Goal: Task Accomplishment & Management: Complete application form

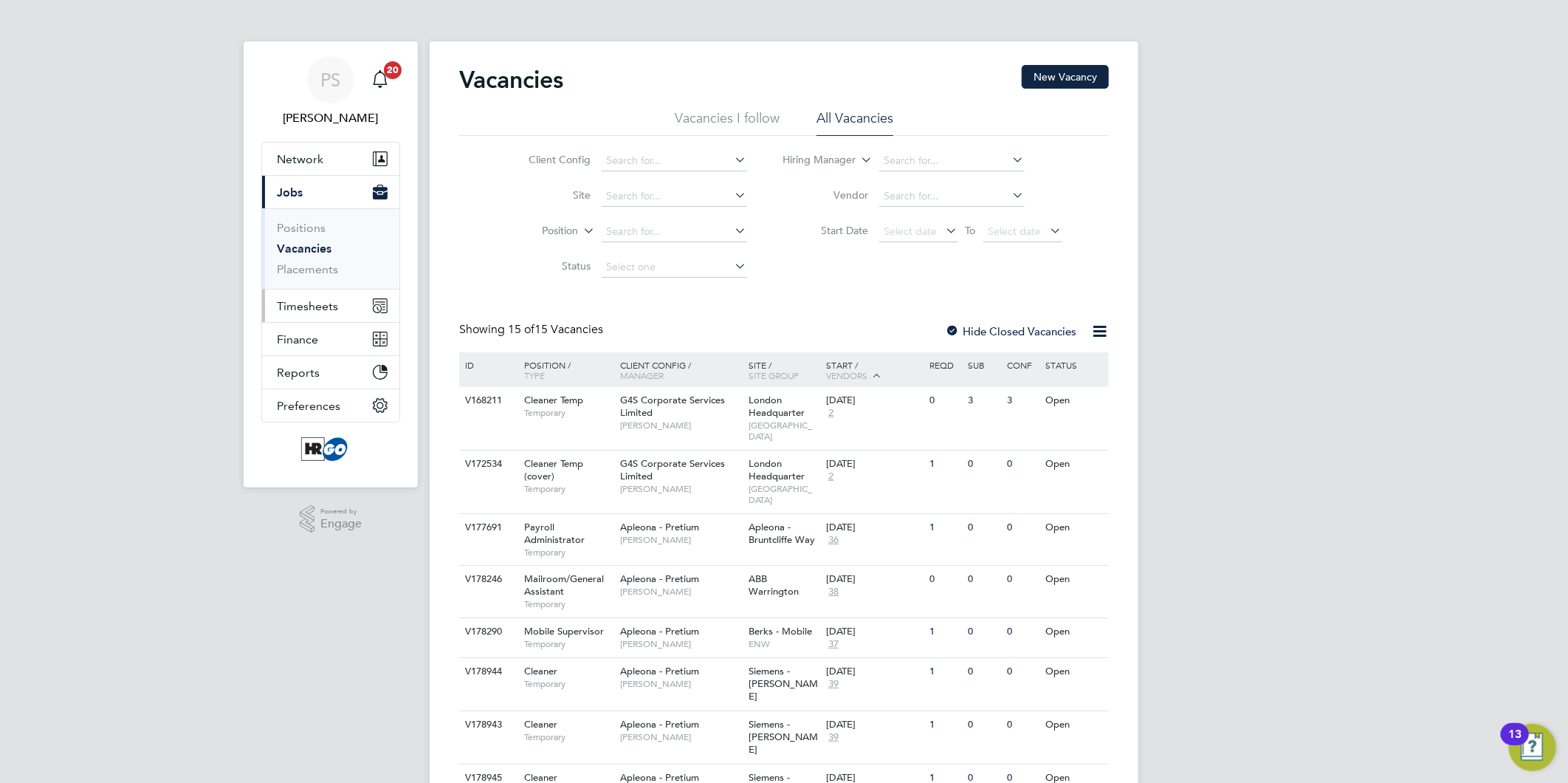
click at [326, 301] on span "Timesheets" at bounding box center [307, 306] width 62 height 14
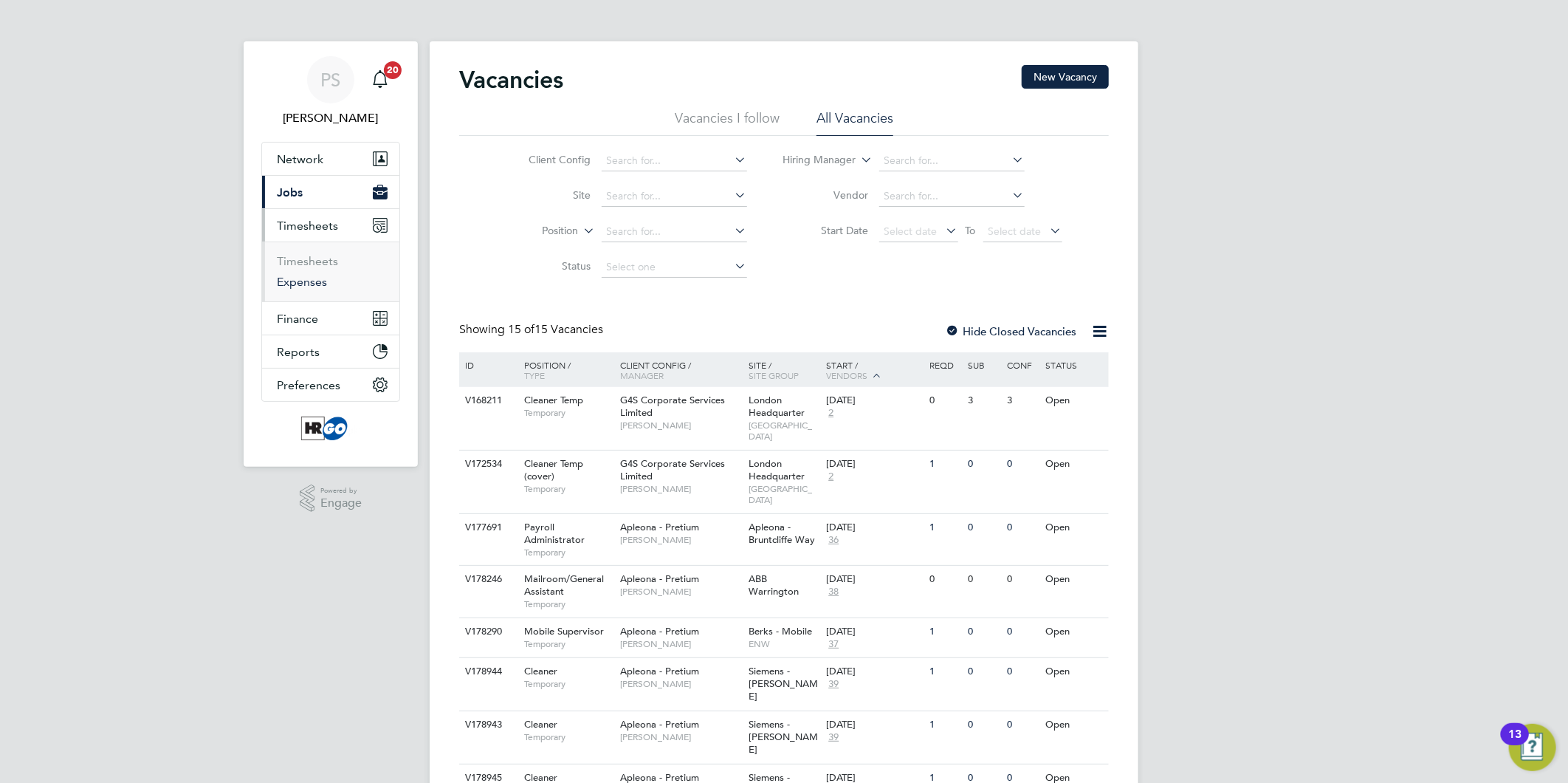
click at [318, 280] on link "Expenses" at bounding box center [301, 281] width 51 height 14
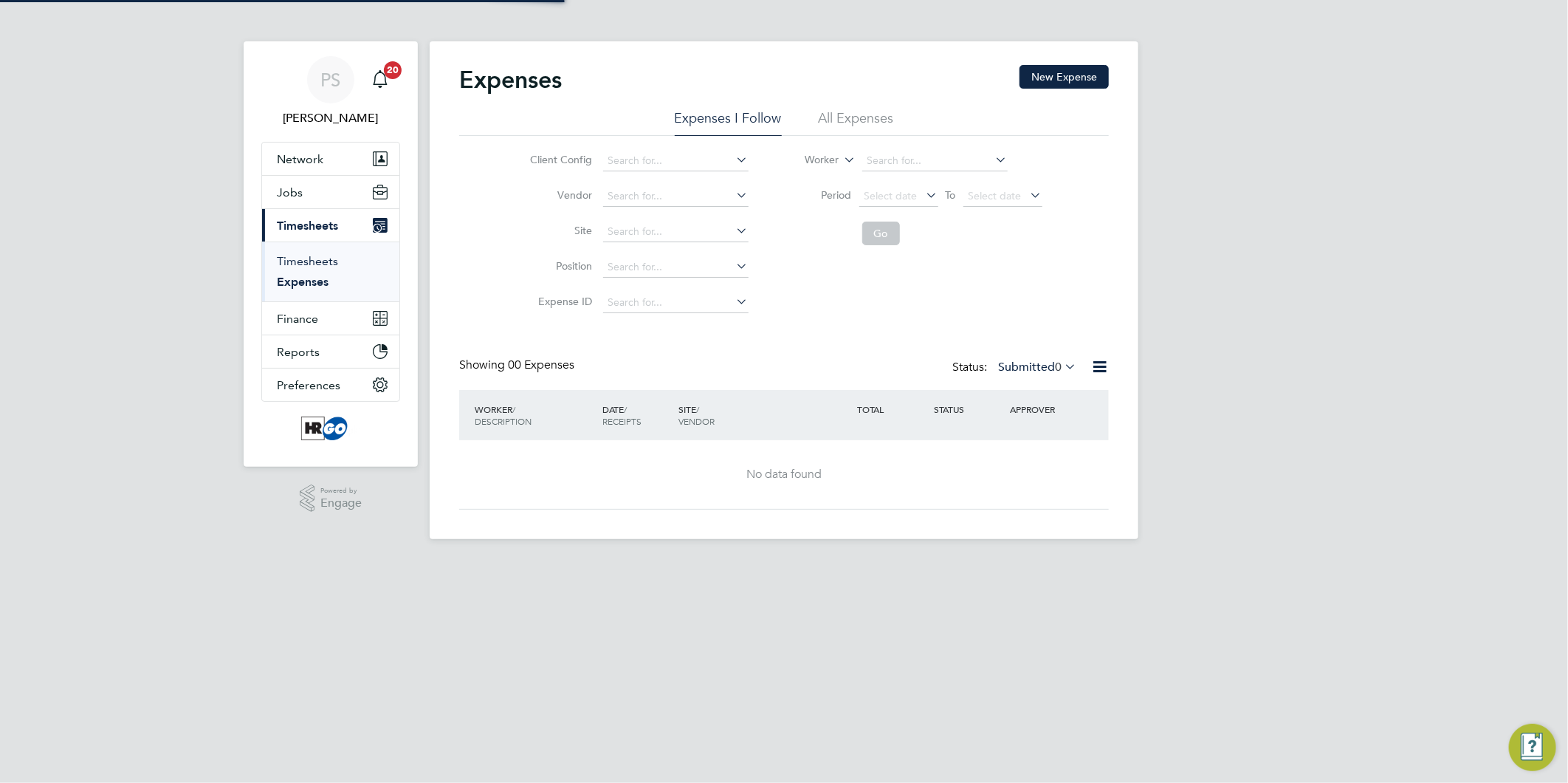
click at [319, 258] on link "Timesheets" at bounding box center [307, 261] width 62 height 14
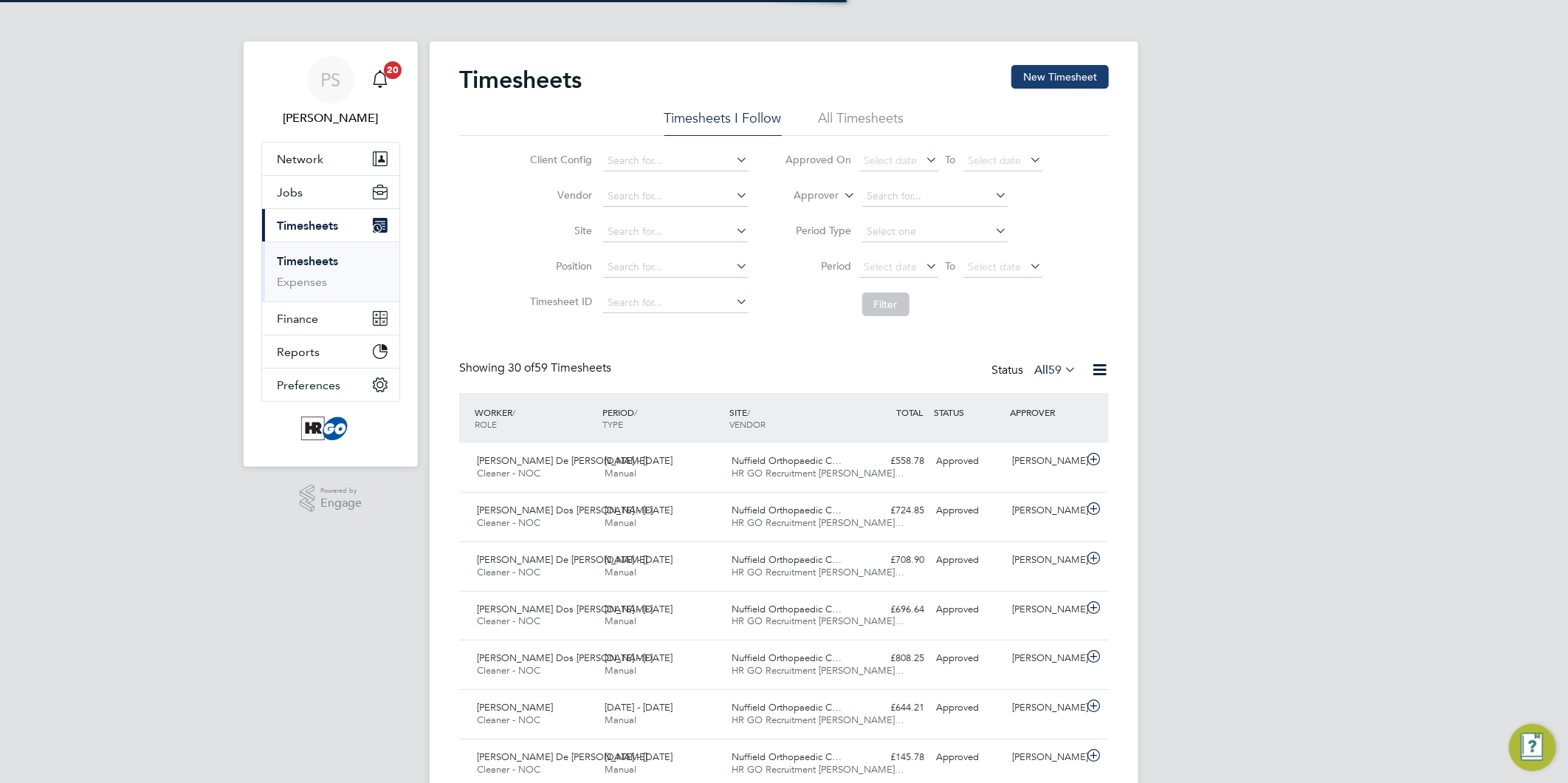
click at [1079, 77] on button "New Timesheet" at bounding box center [1060, 77] width 97 height 24
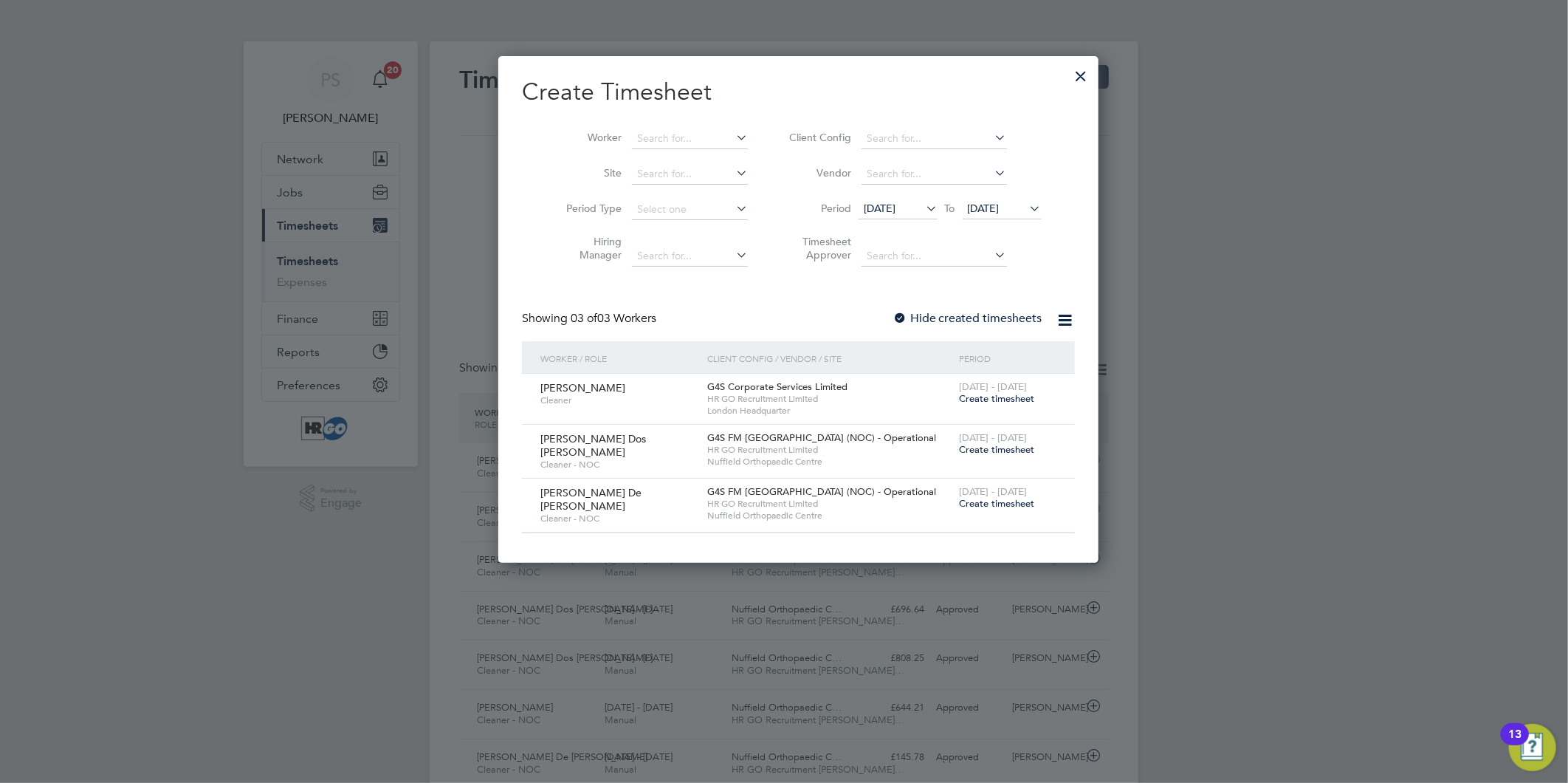
click at [978, 449] on span "Create timesheet" at bounding box center [997, 449] width 75 height 13
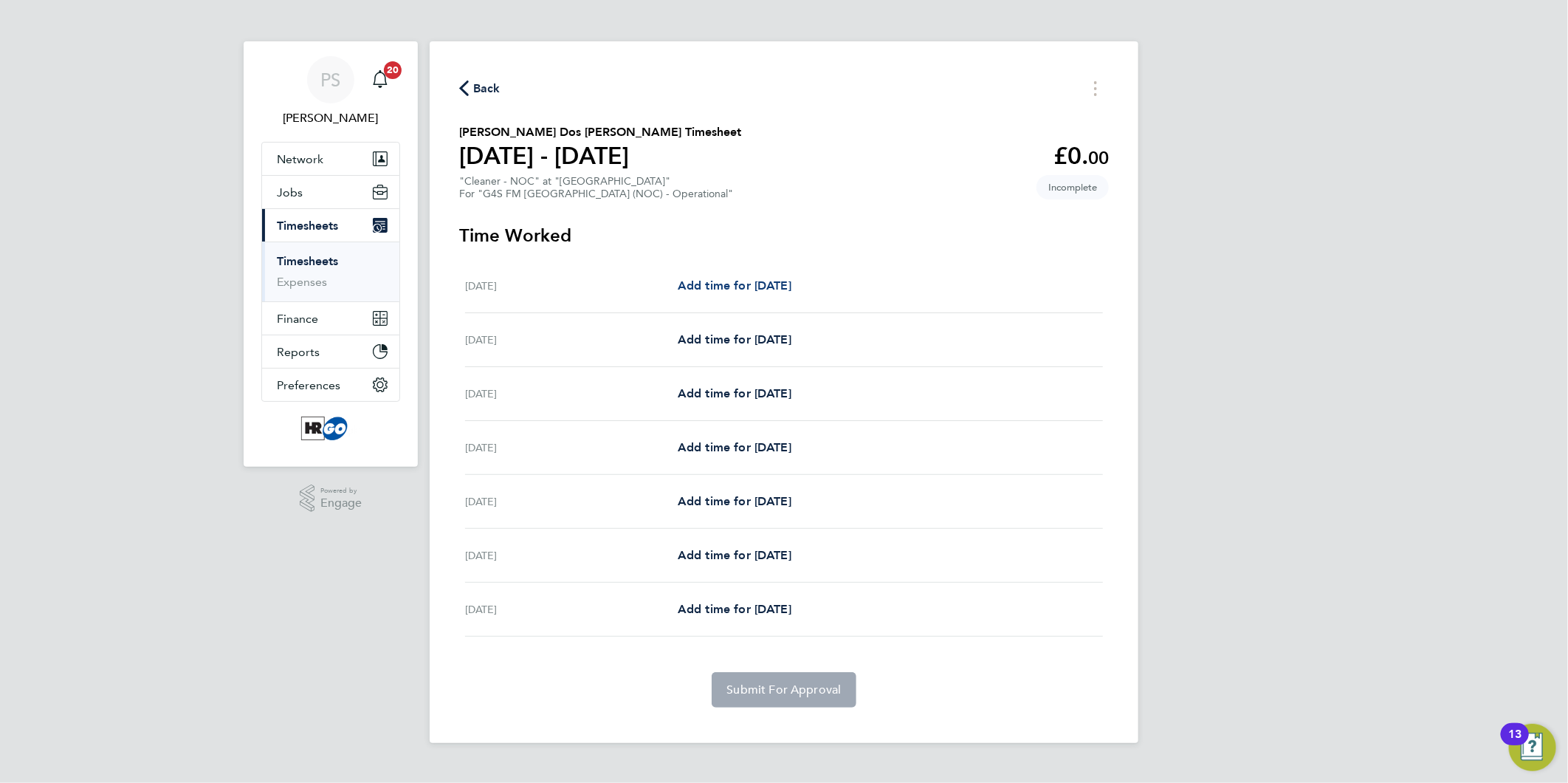
click at [779, 278] on span "Add time for [DATE]" at bounding box center [735, 285] width 114 height 14
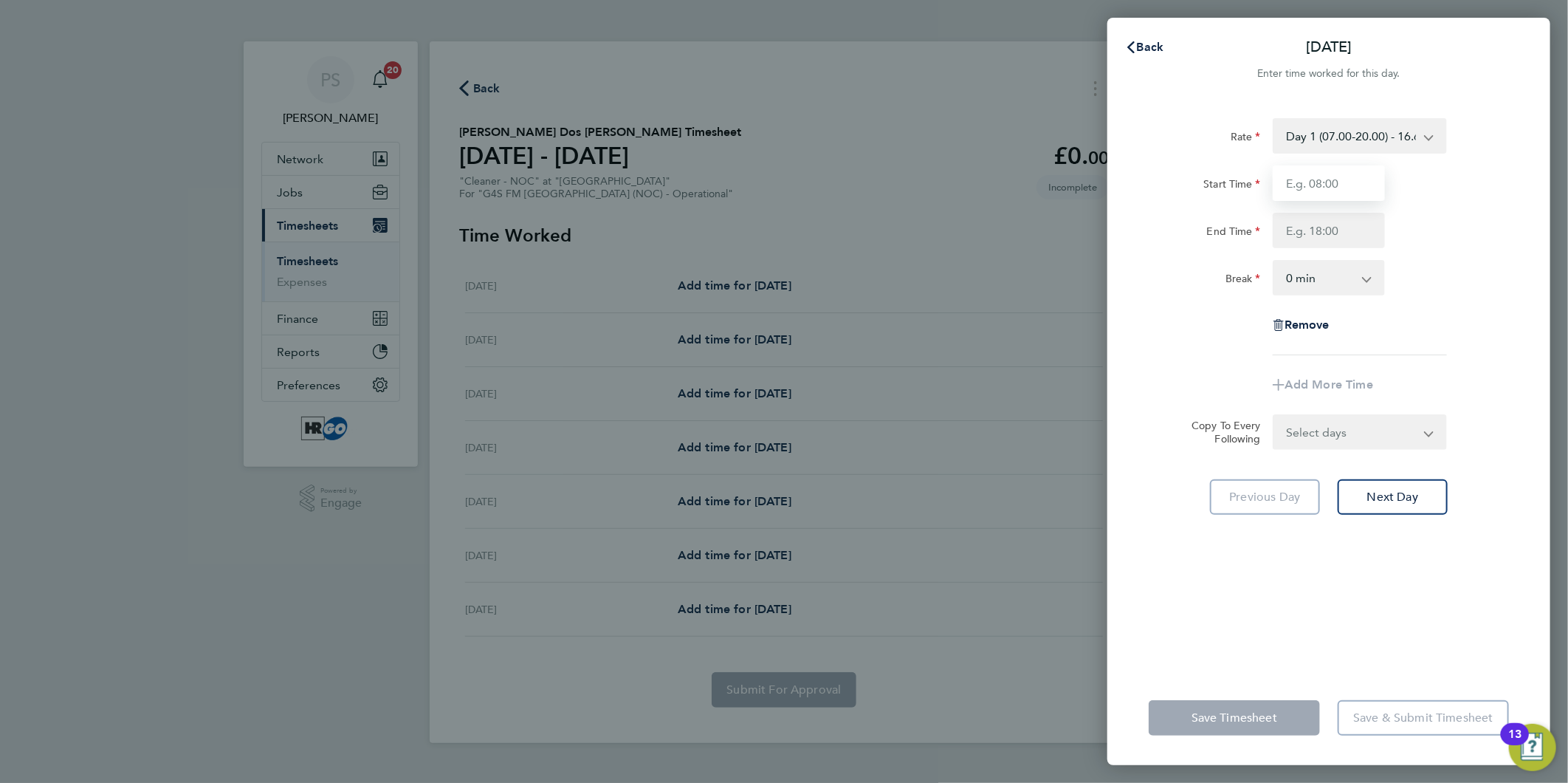
click at [1320, 188] on input "Start Time" at bounding box center [1329, 183] width 112 height 36
type input "10:30"
type input "16:00"
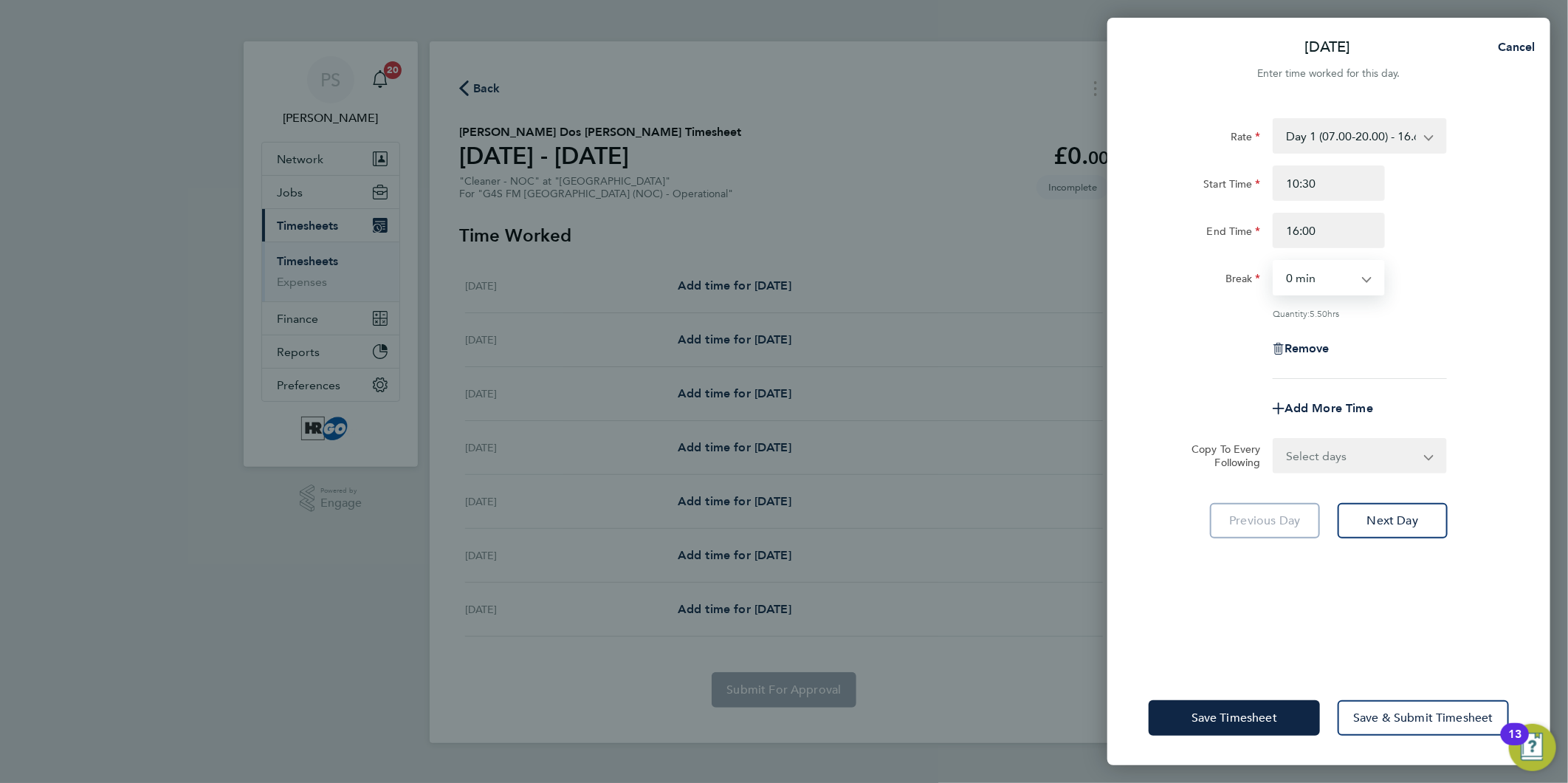
click at [1339, 415] on div "Add More Time" at bounding box center [1328, 408] width 124 height 36
click at [1340, 409] on span "Add More Time" at bounding box center [1329, 408] width 88 height 14
select select "null"
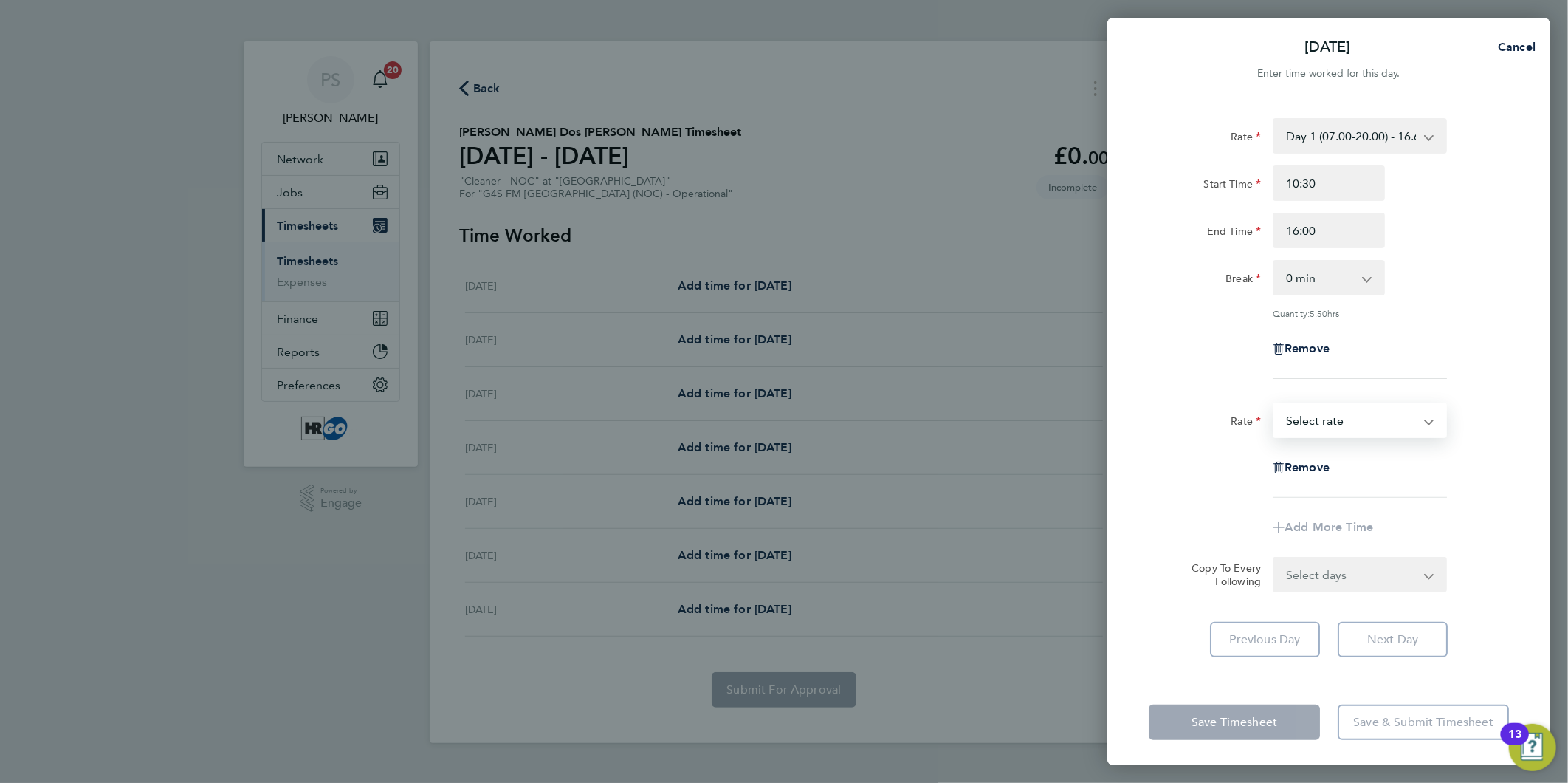
click at [1340, 423] on select "Day 1 (07.00-20.00) - 16.68 Nights (22:00 - 07:00) - 21.95 Evening (20:00 -22:0…" at bounding box center [1351, 420] width 153 height 32
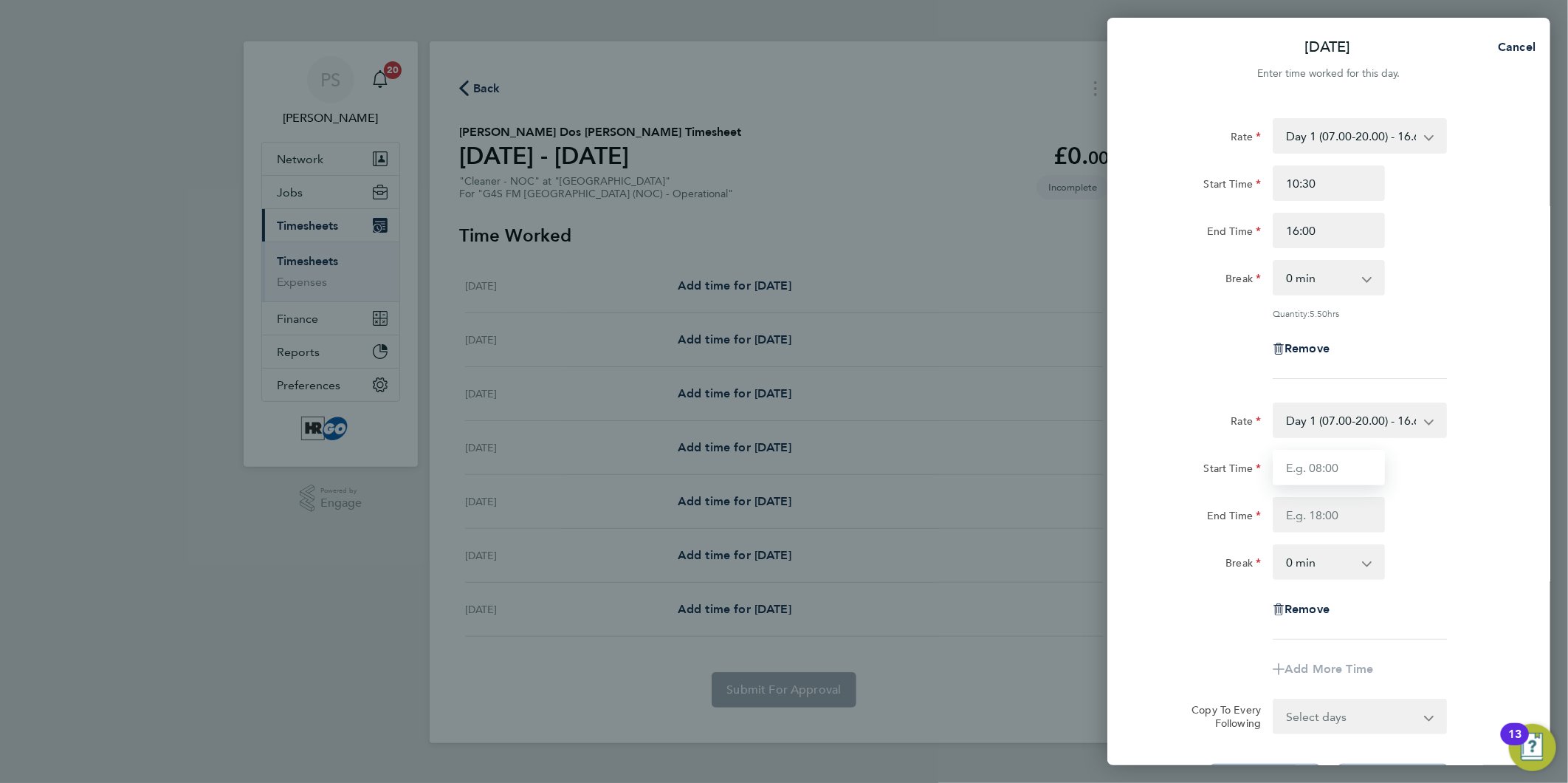
click at [1297, 465] on input "Start Time" at bounding box center [1329, 468] width 112 height 36
type input "17:00"
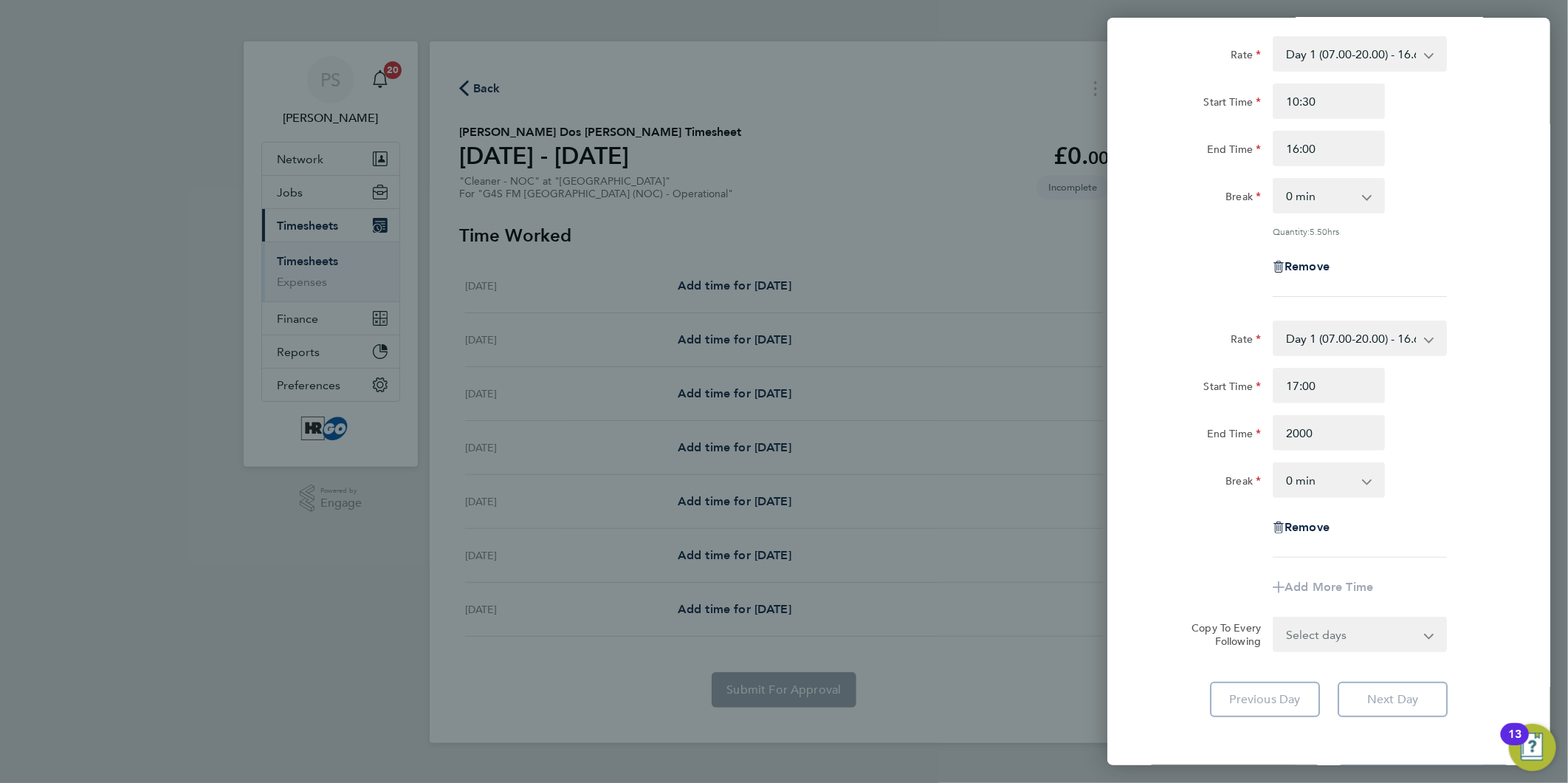
type input "20:00"
click at [1310, 580] on app-timesheet-line-form-group "Rate Day 1 (07.00-20.00) - 16.68 Nights (22:00 - 07:00) - 21.95 Evening (20:00 …" at bounding box center [1329, 462] width 360 height 284
click at [1317, 608] on span "Add More Time" at bounding box center [1329, 610] width 88 height 14
select select "null"
click at [1338, 616] on select "Day 1 (07.00-20.00) - 16.68 Nights (22:00 - 07:00) - 21.95 Evening (20:00 -22:0…" at bounding box center [1351, 622] width 153 height 32
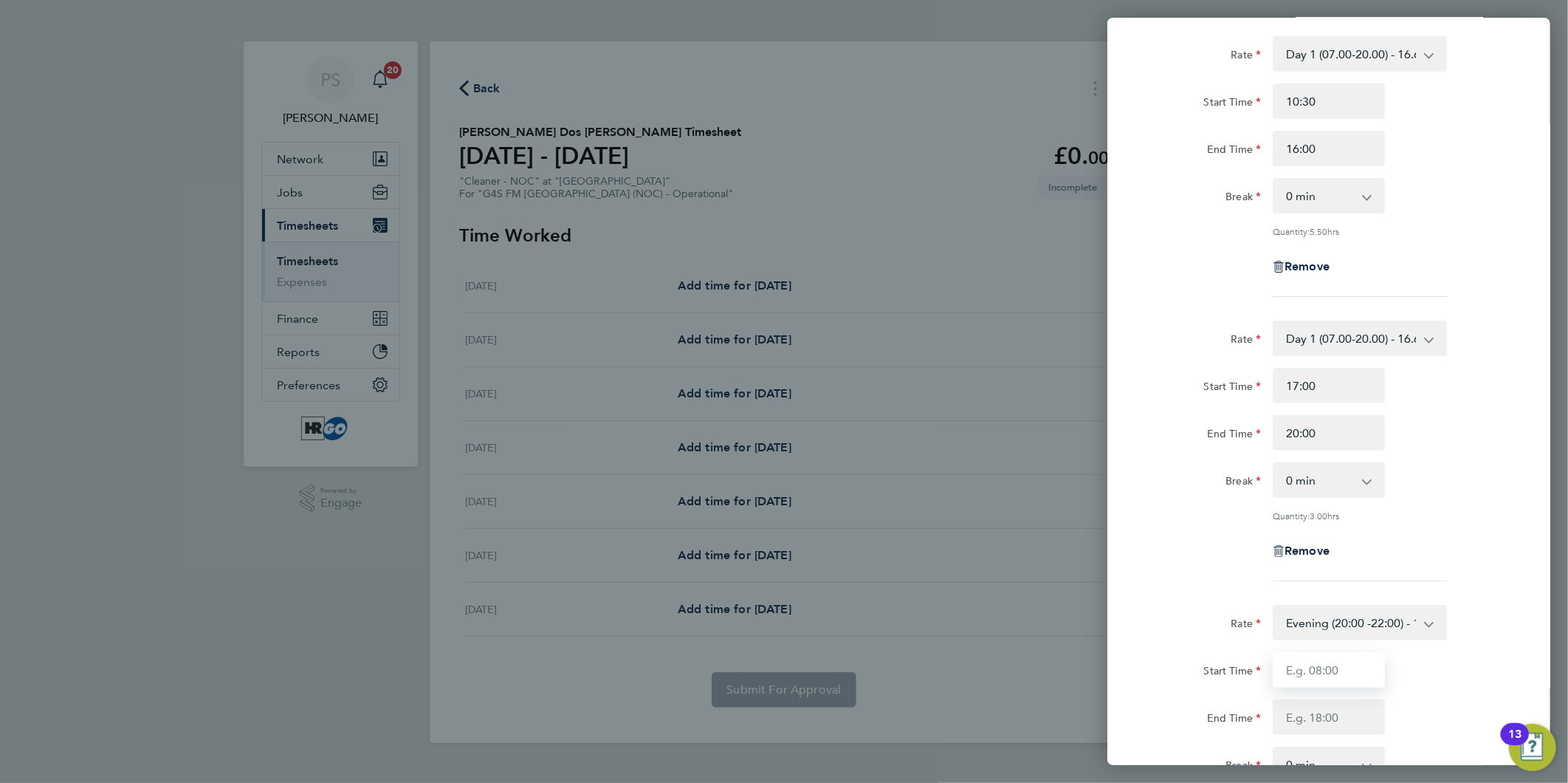
click at [1312, 664] on input "Start Time" at bounding box center [1329, 670] width 112 height 36
type input "20:00"
type input "22:00"
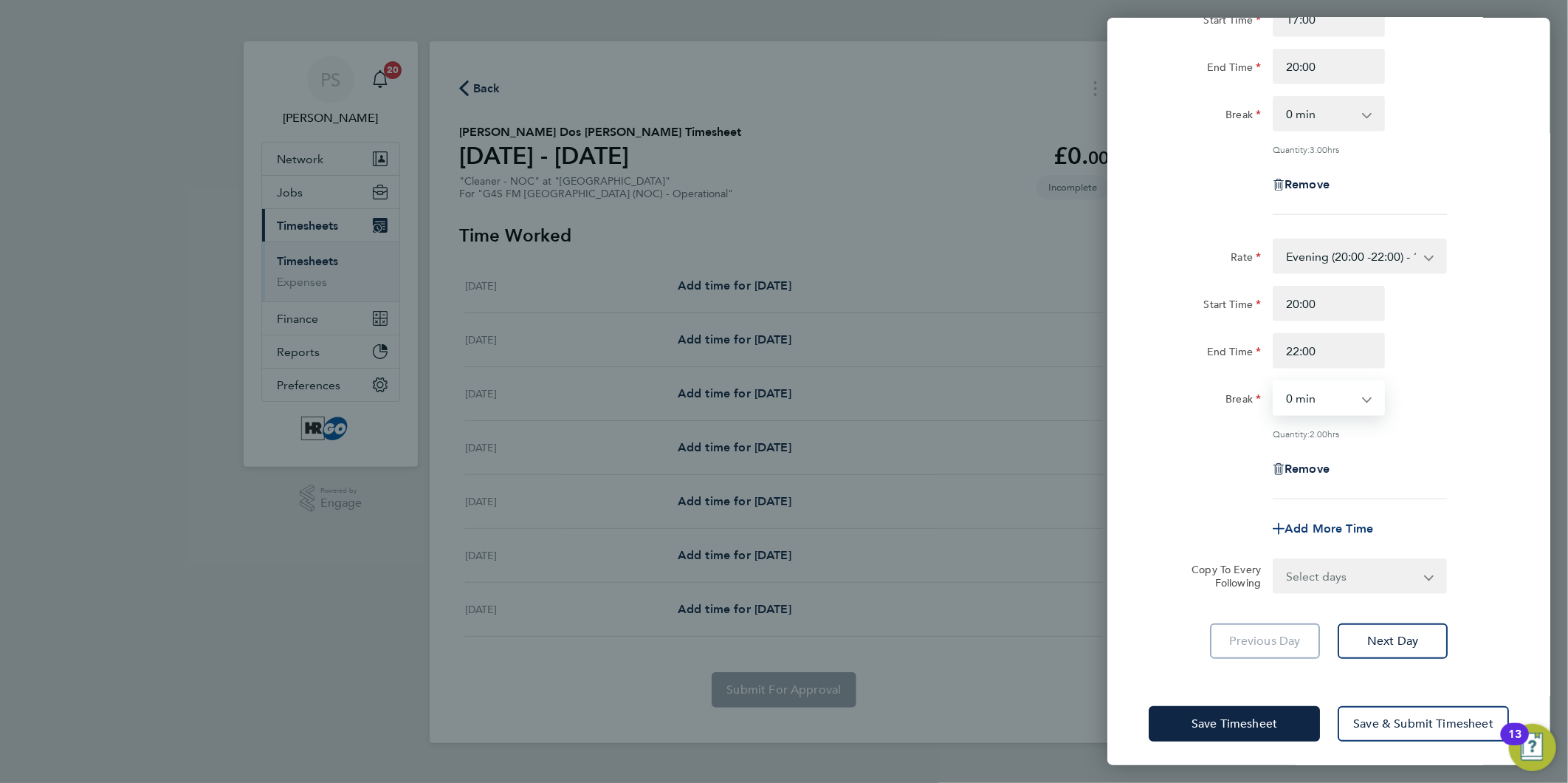
click at [1329, 522] on span "Add More Time" at bounding box center [1329, 528] width 88 height 14
select select "null"
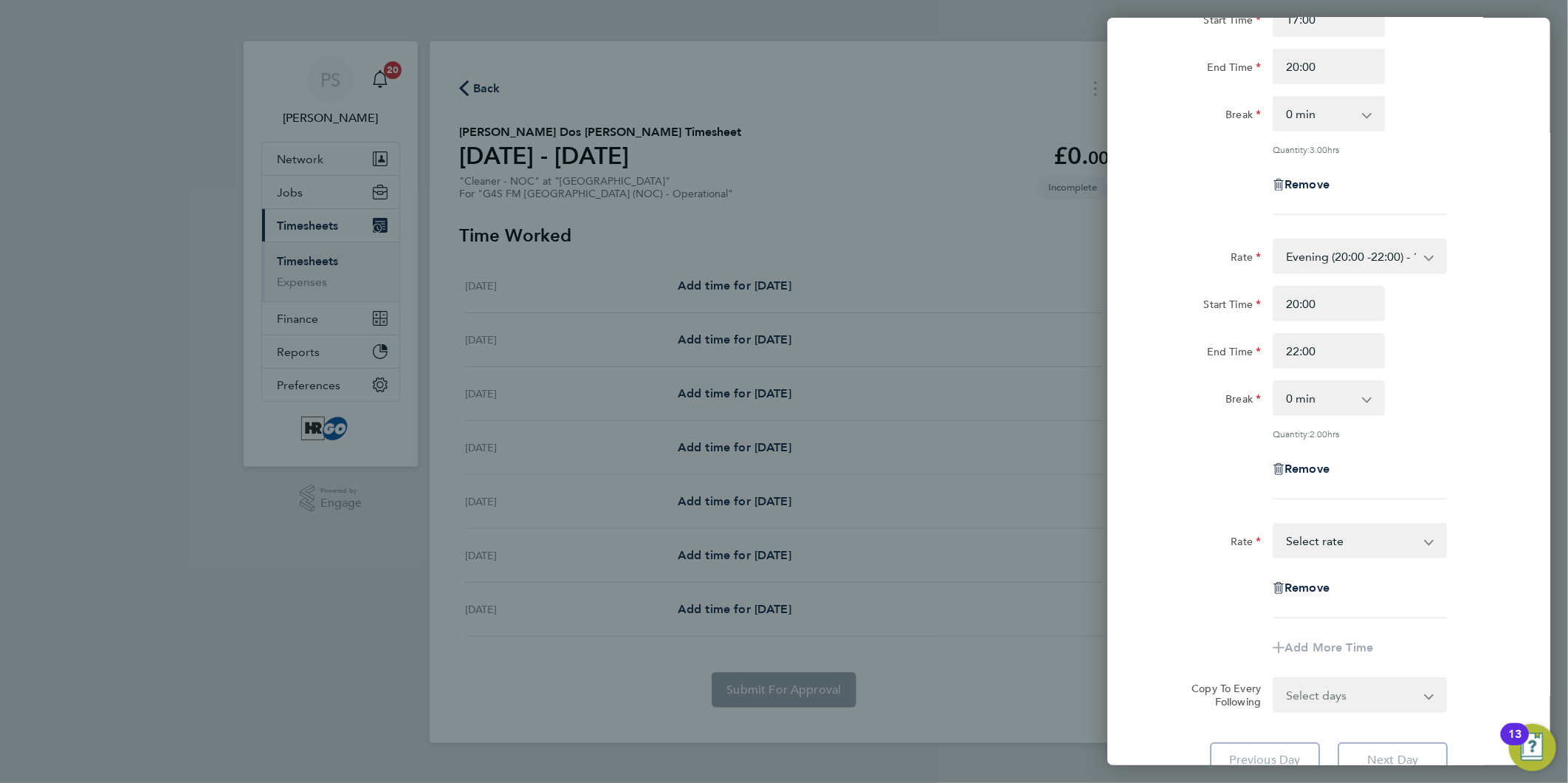
click at [1330, 538] on select "Day 1 (07.00-20.00) - 16.68 Nights (22:00 - 07:00) - 21.95 Evening (20:00 -22:0…" at bounding box center [1351, 540] width 153 height 32
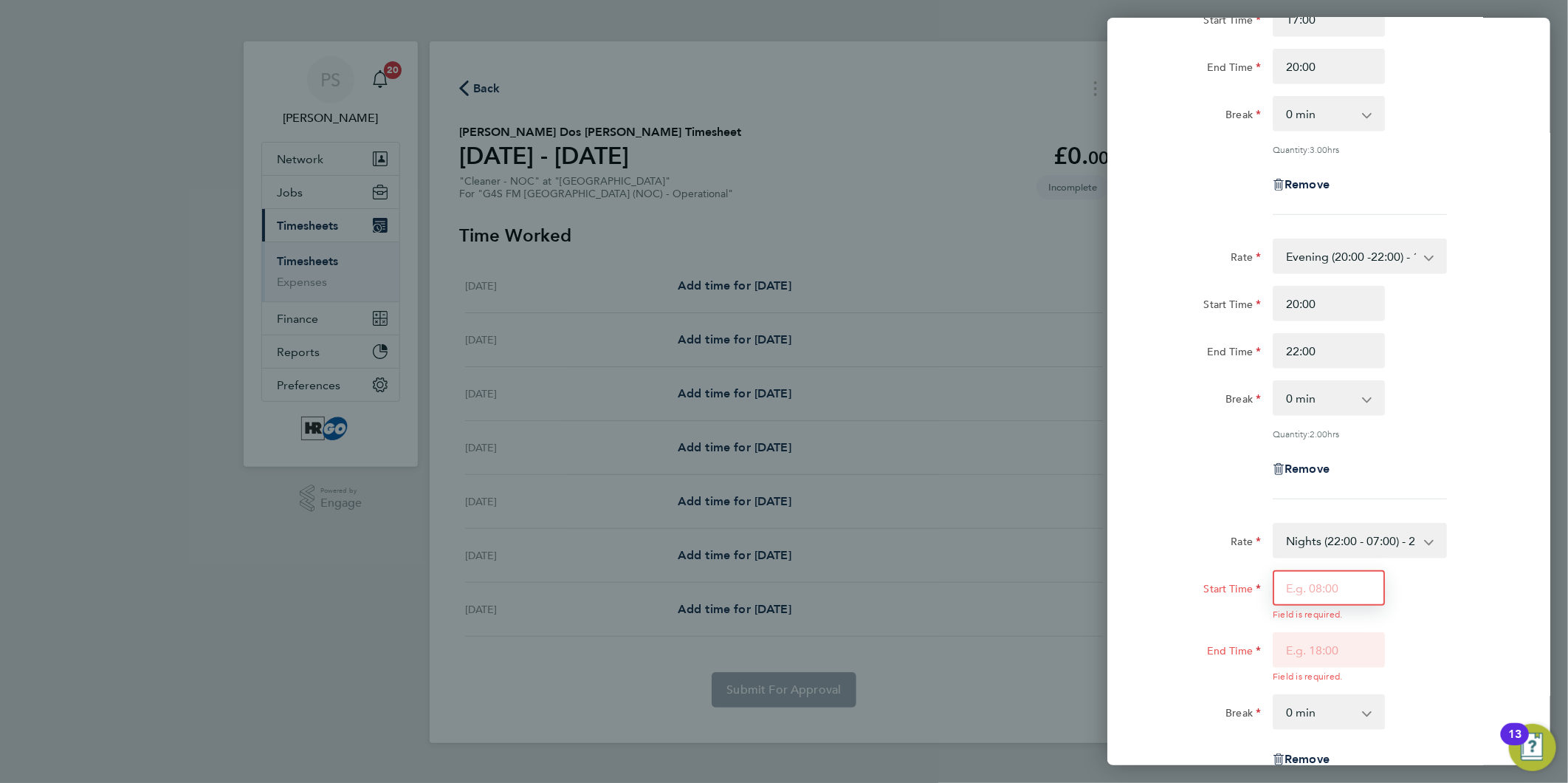
click at [1313, 574] on input "Start Time" at bounding box center [1329, 588] width 112 height 36
type input "22:00"
type input "23:00"
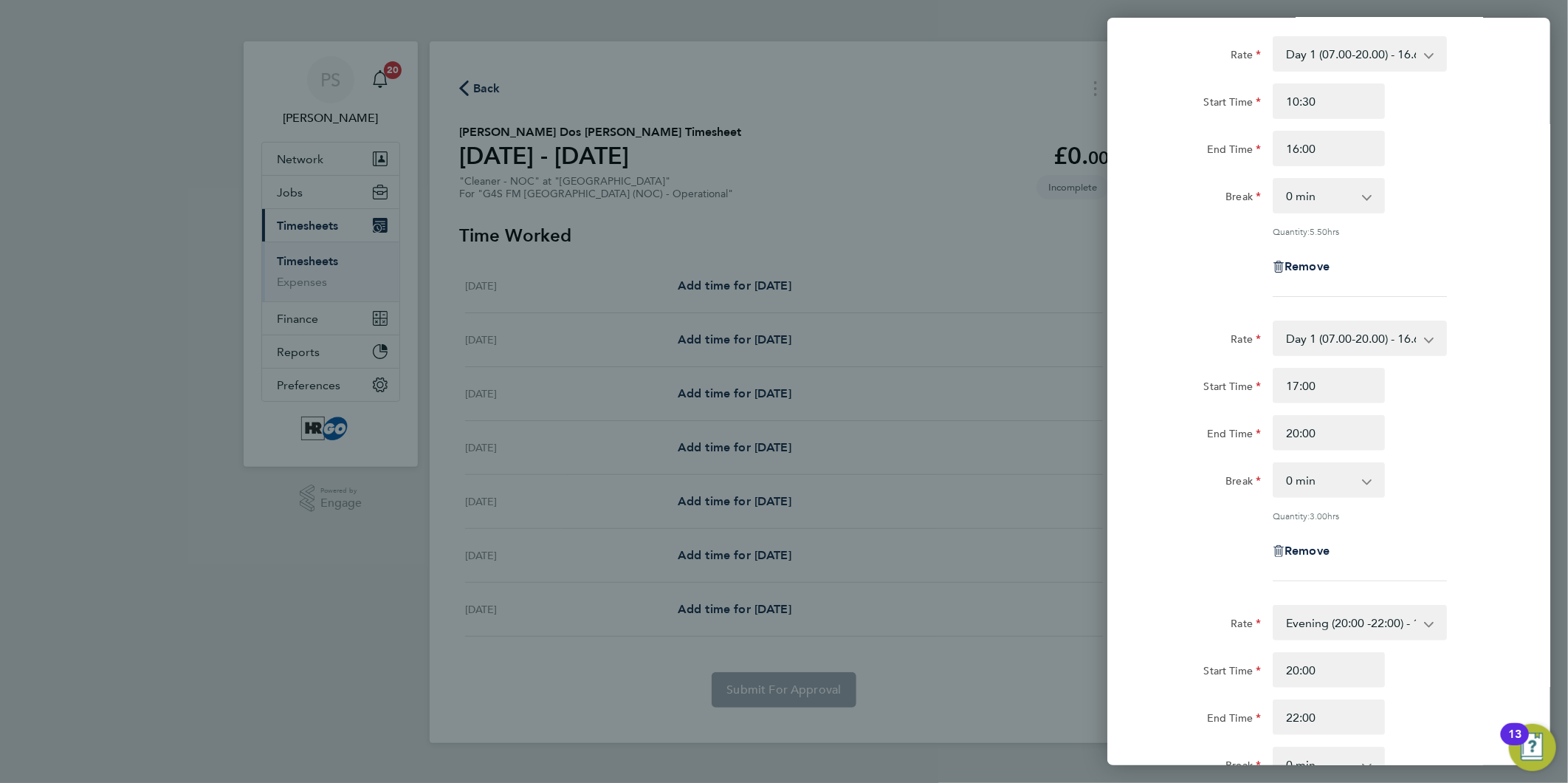
click at [1322, 194] on select "0 min 15 min 30 min 45 min 60 min 75 min 90 min" at bounding box center [1321, 195] width 92 height 32
select select "30"
click at [1275, 179] on select "0 min 15 min 30 min 45 min 60 min 75 min 90 min" at bounding box center [1321, 195] width 92 height 32
click at [1179, 321] on div "Rate" at bounding box center [1205, 335] width 112 height 29
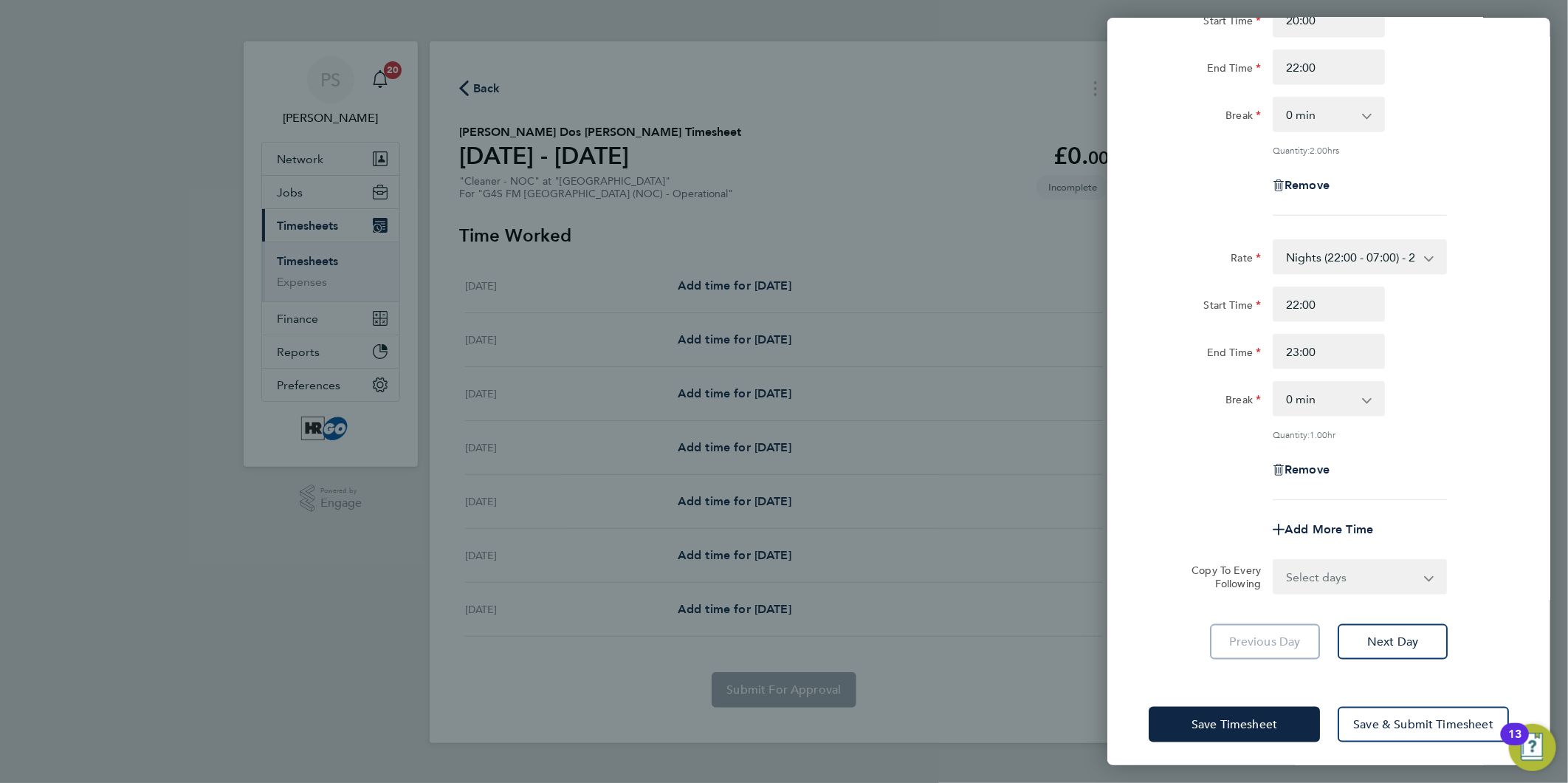
click at [1320, 567] on select "Select days Day Weekday (Mon-Fri) Weekend (Sat-Sun) [DATE] [DATE] [DATE] [DATE]…" at bounding box center [1352, 576] width 155 height 32
select select "THU"
click at [1275, 561] on select "Select days Day Weekday (Mon-Fri) Weekend (Sat-Sun) [DATE] [DATE] [DATE] [DATE]…" at bounding box center [1352, 576] width 155 height 32
select select "[DATE]"
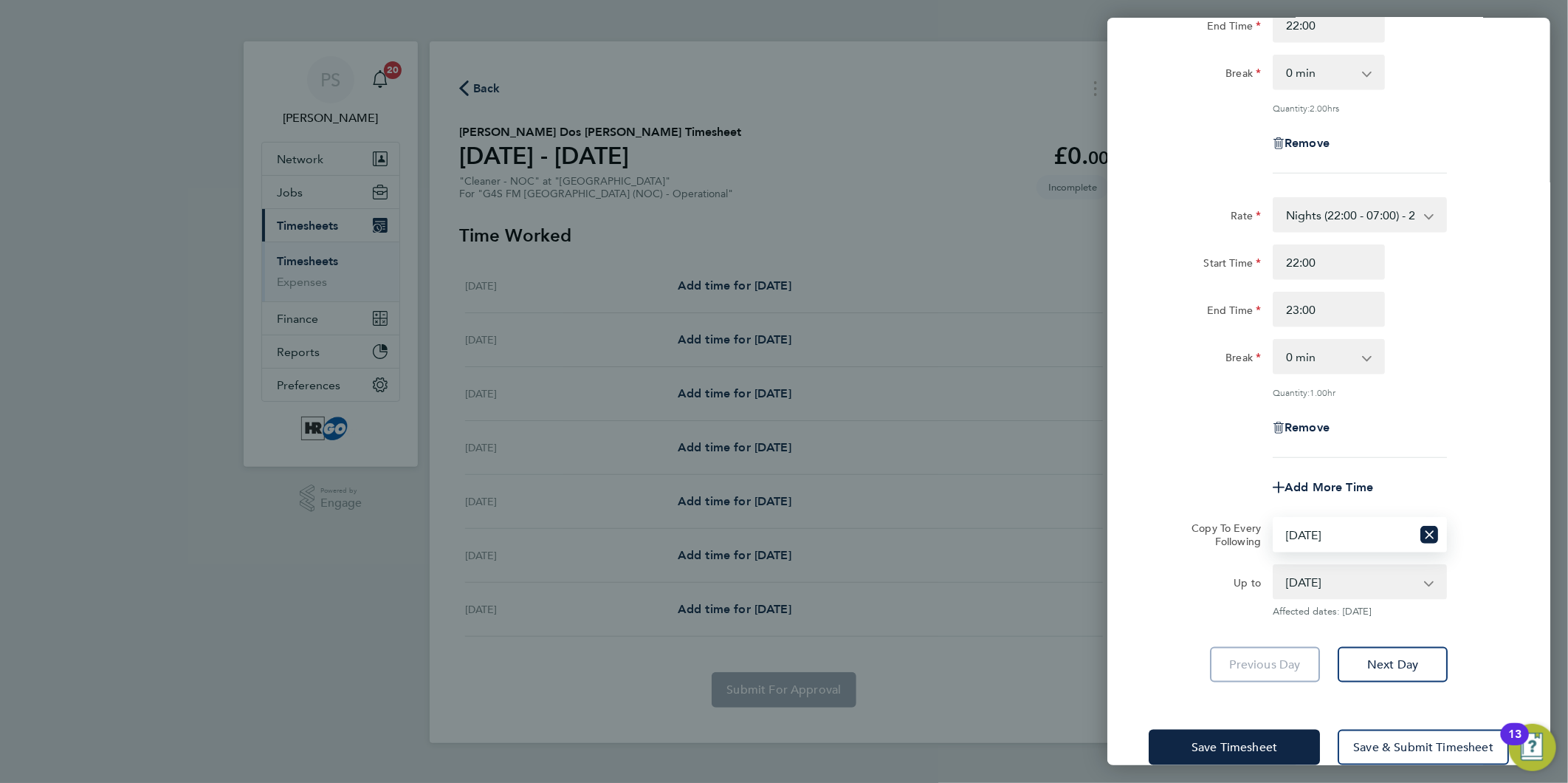
scroll to position [798, 0]
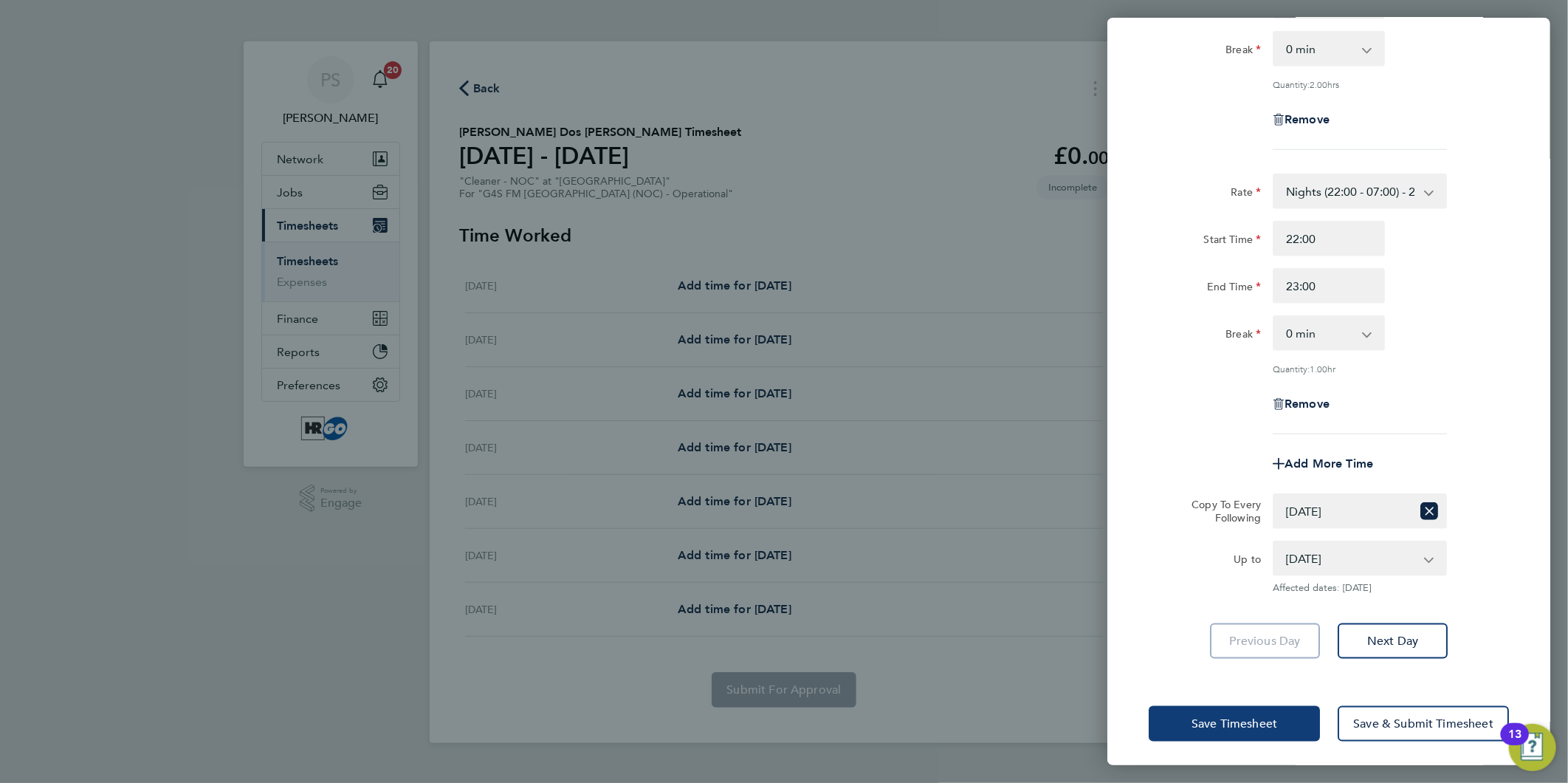
click at [1258, 721] on span "Save Timesheet" at bounding box center [1234, 724] width 85 height 15
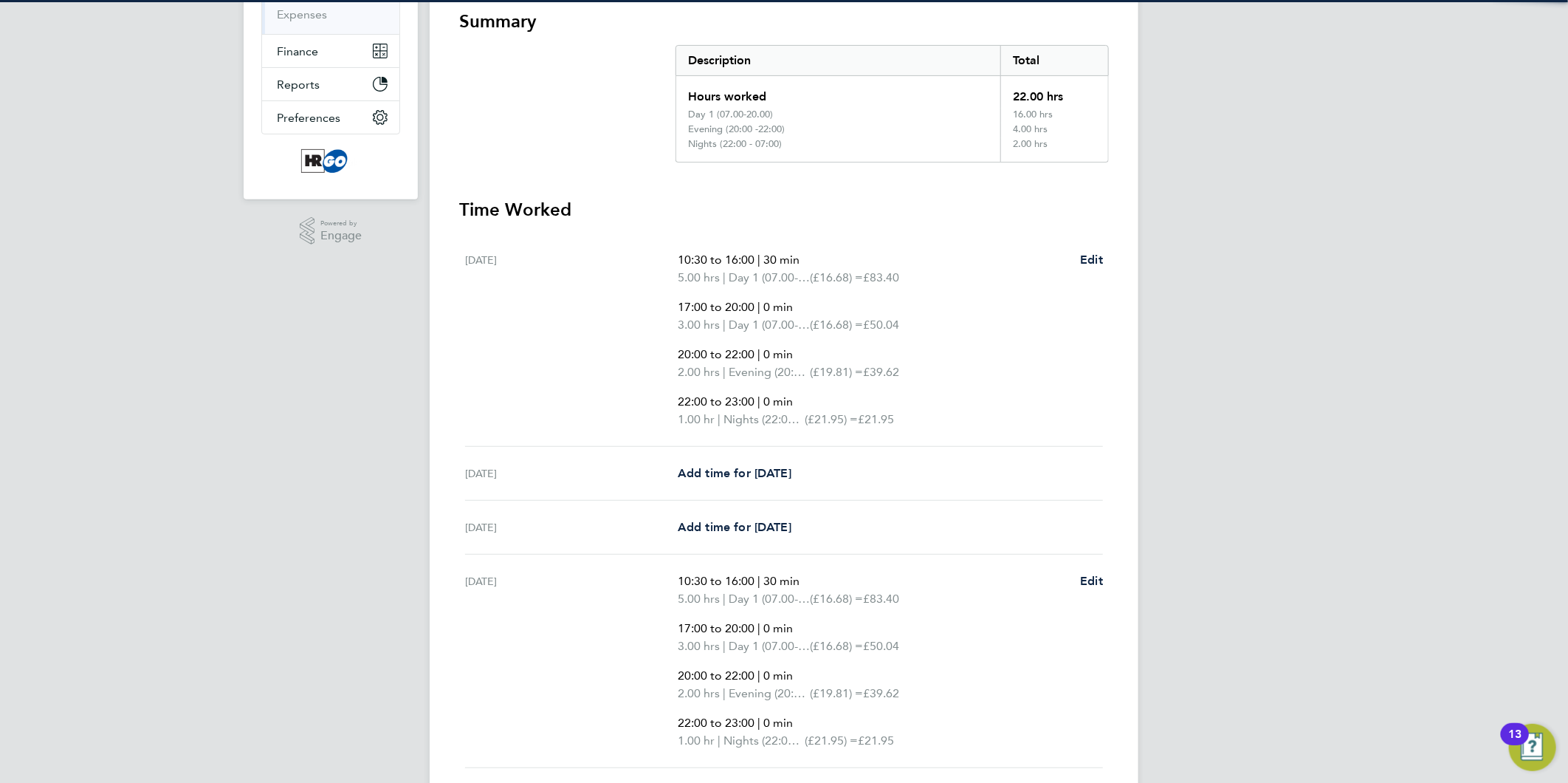
scroll to position [328, 0]
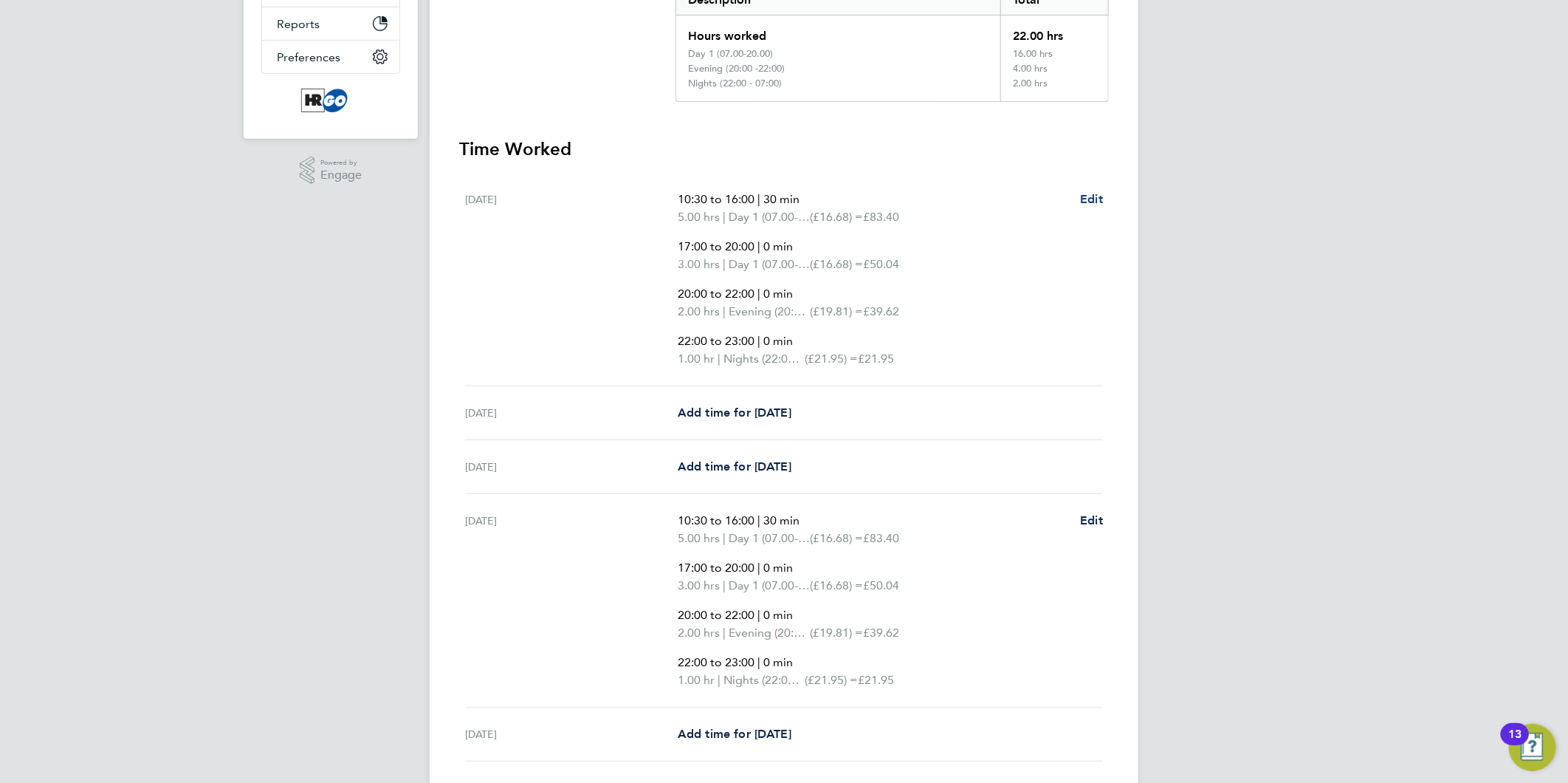
click at [1081, 194] on span "Edit" at bounding box center [1091, 199] width 23 height 14
select select "30"
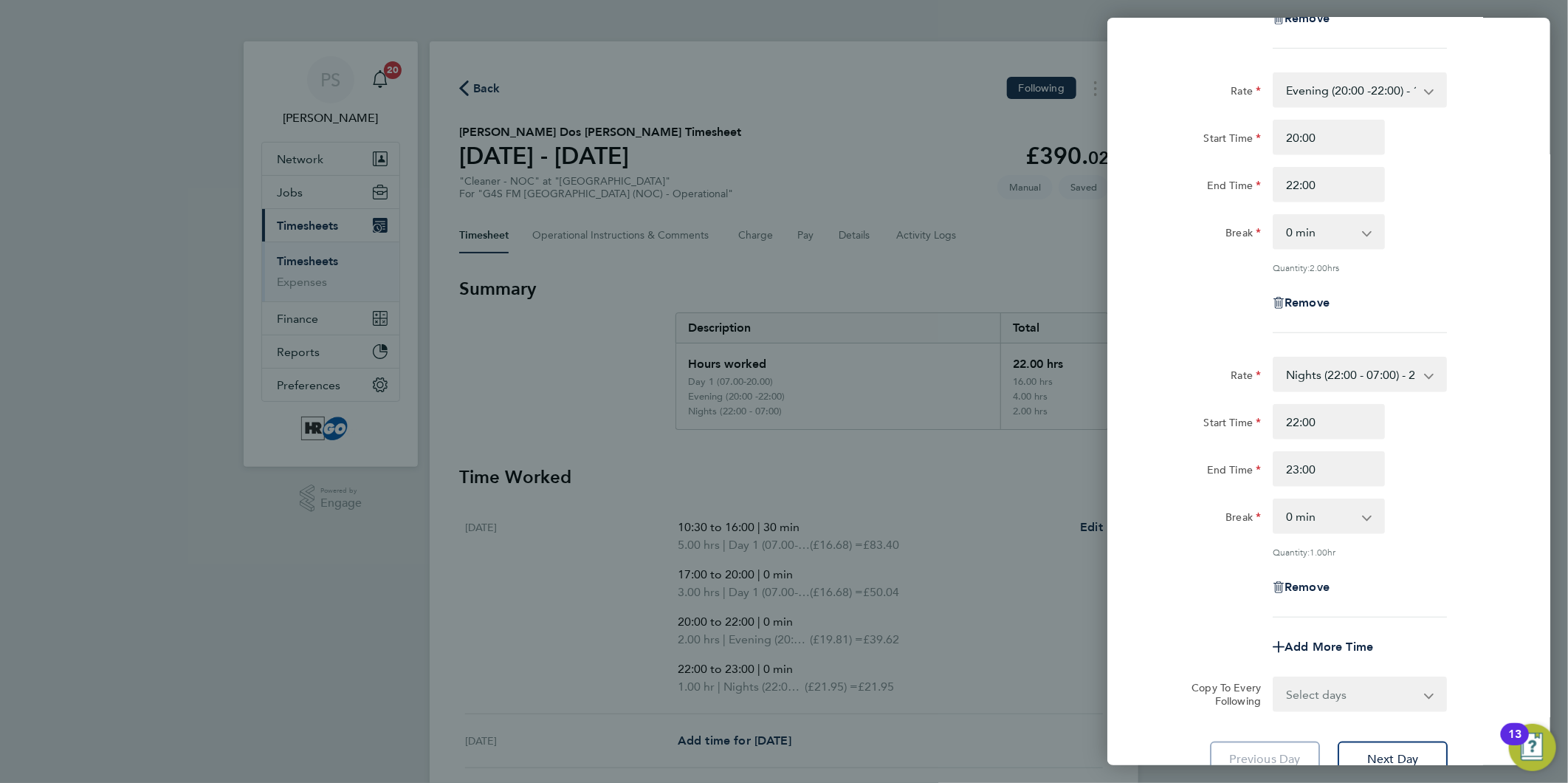
scroll to position [732, 0]
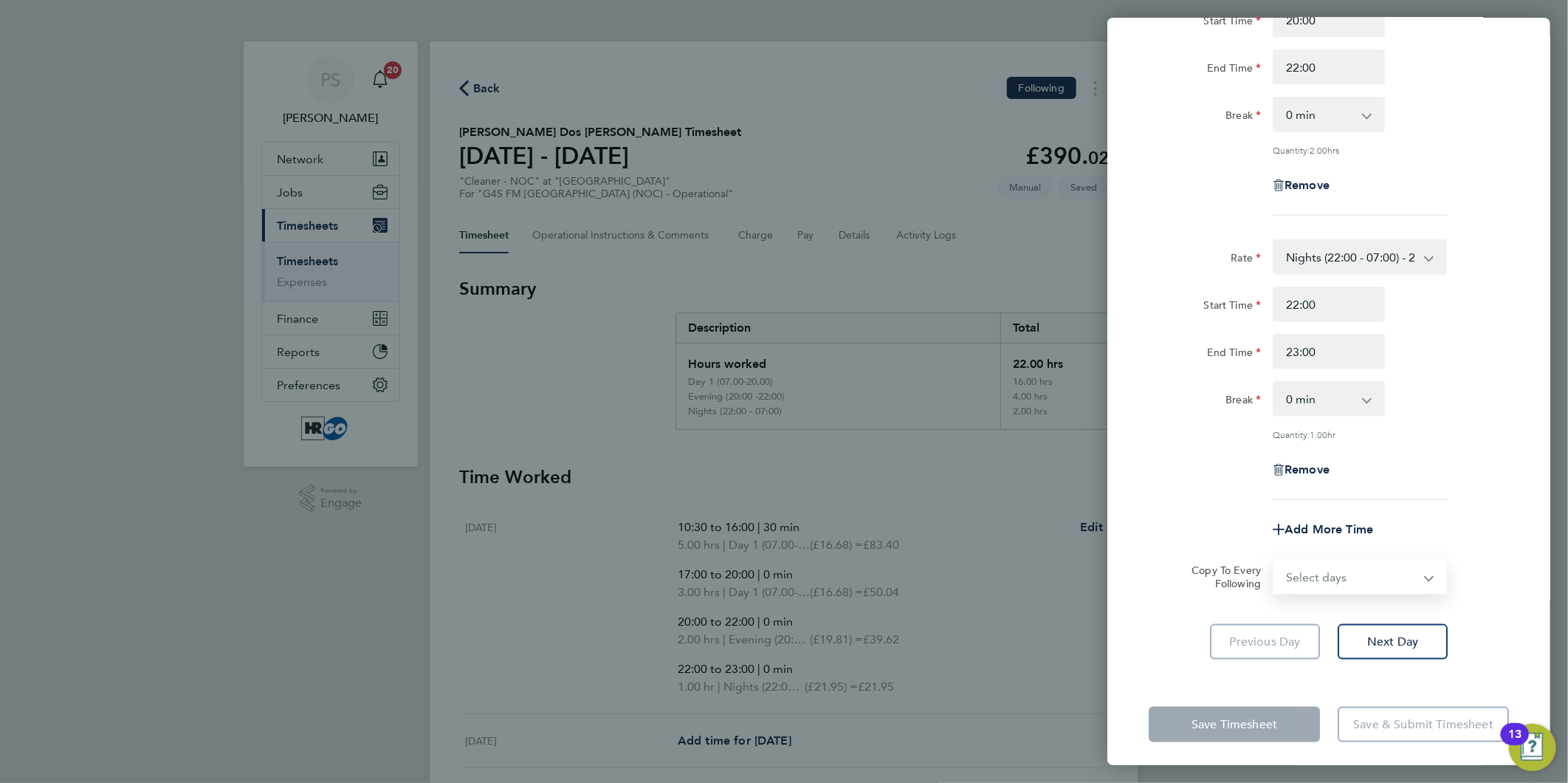
click at [1354, 573] on select "Select days Day Weekday (Mon-Fri) Weekend (Sat-Sun) [DATE] [DATE] [DATE] [DATE]…" at bounding box center [1352, 576] width 155 height 32
select select "WEEKDAY"
click at [1275, 561] on select "Select days Day Weekday (Mon-Fri) Weekend (Sat-Sun) [DATE] [DATE] [DATE] [DATE]…" at bounding box center [1352, 576] width 155 height 32
select select "[DATE]"
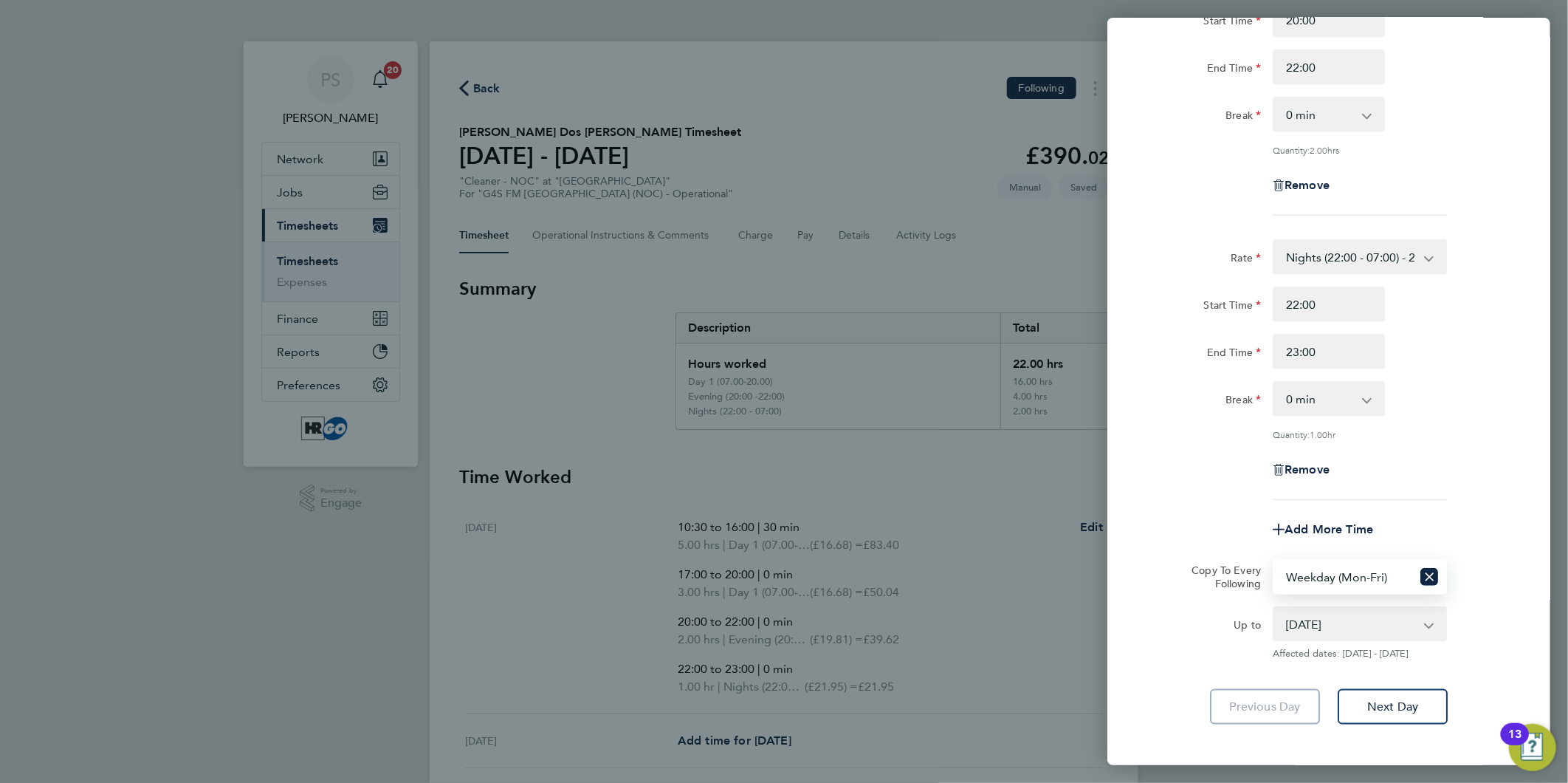
scroll to position [798, 0]
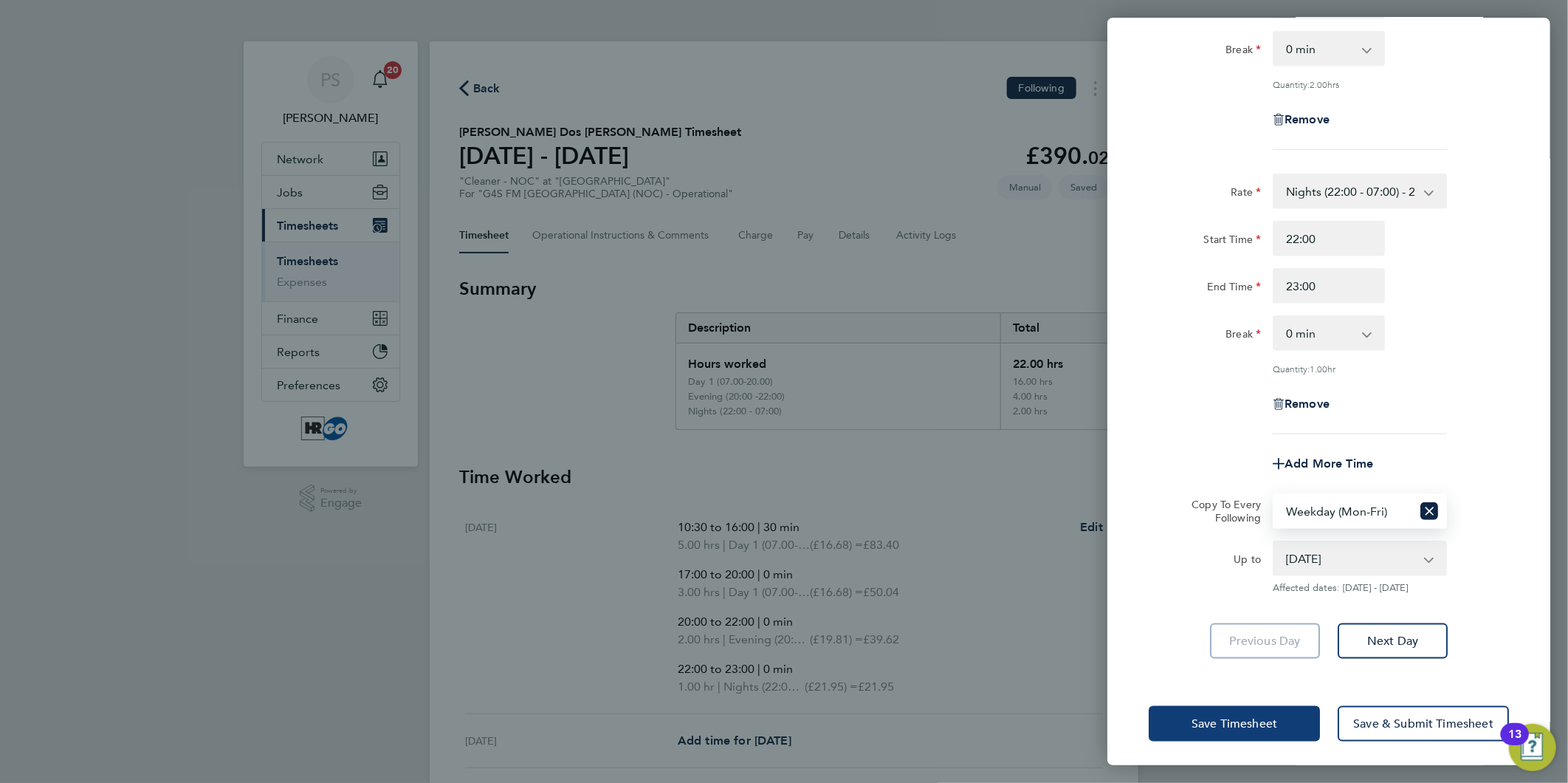
click at [1264, 717] on span "Save Timesheet" at bounding box center [1234, 724] width 85 height 15
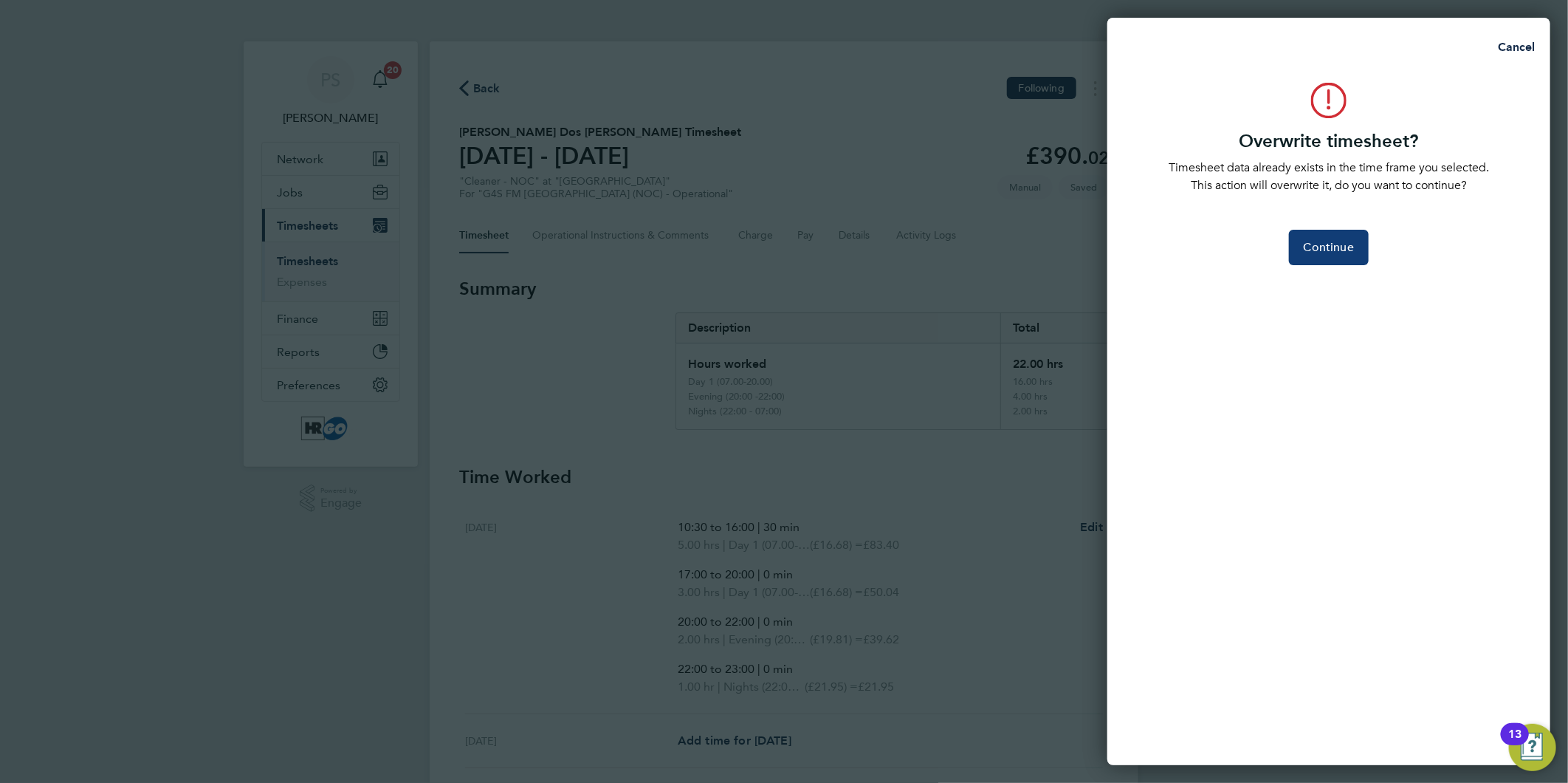
click at [1327, 239] on button "Continue" at bounding box center [1329, 247] width 80 height 36
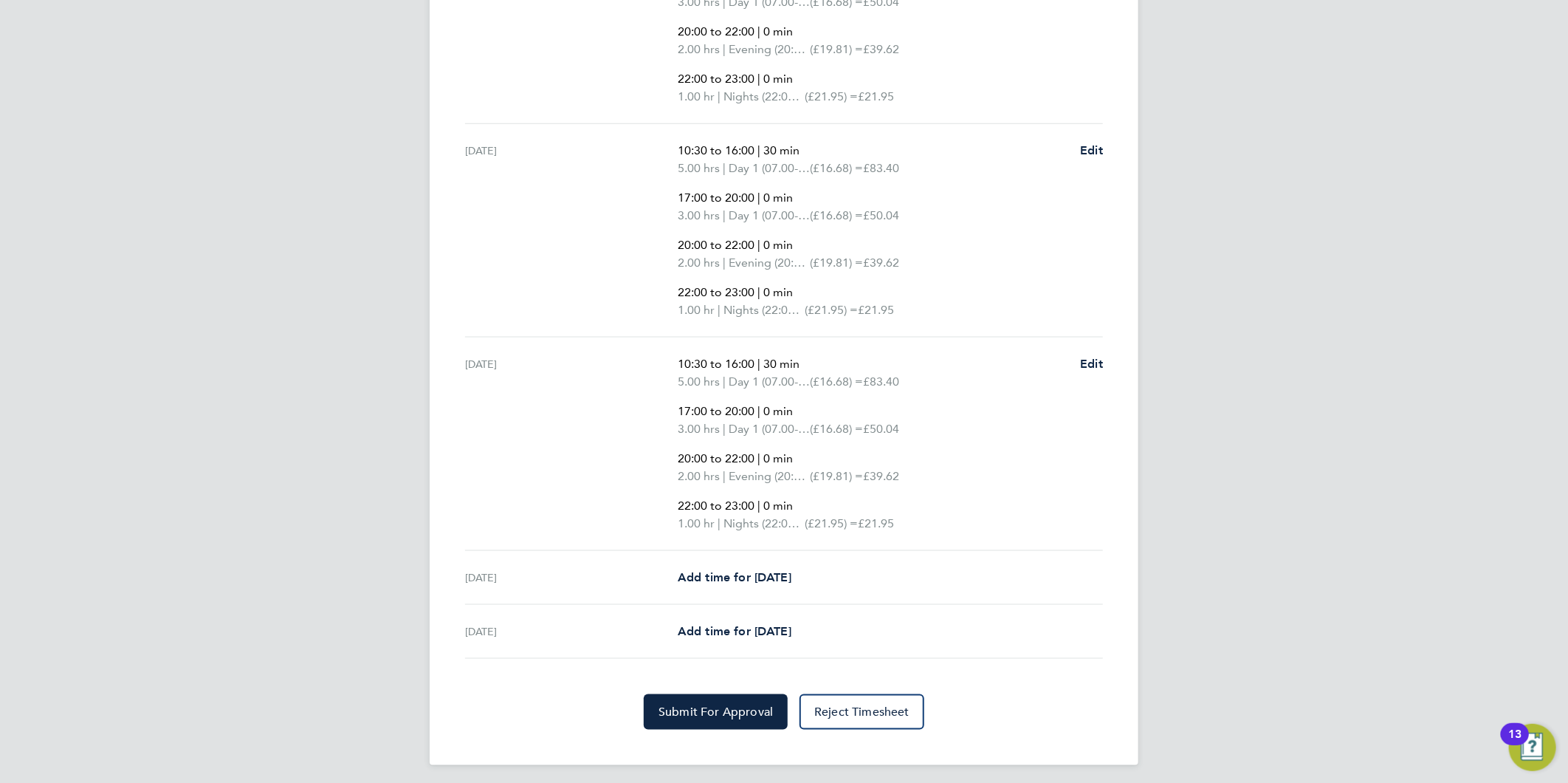
scroll to position [1022, 0]
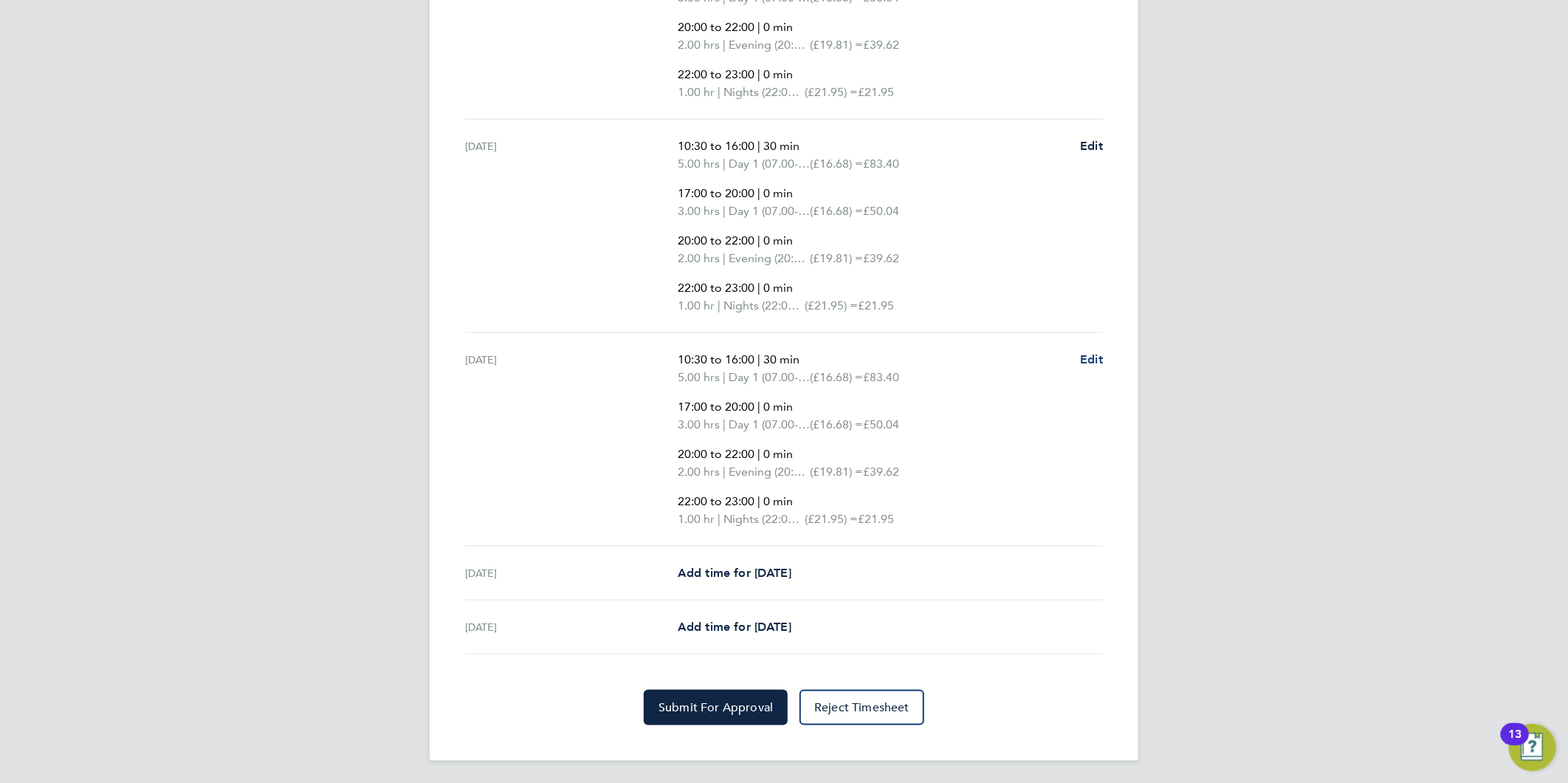
click at [1088, 353] on span "Edit" at bounding box center [1091, 358] width 23 height 14
select select "30"
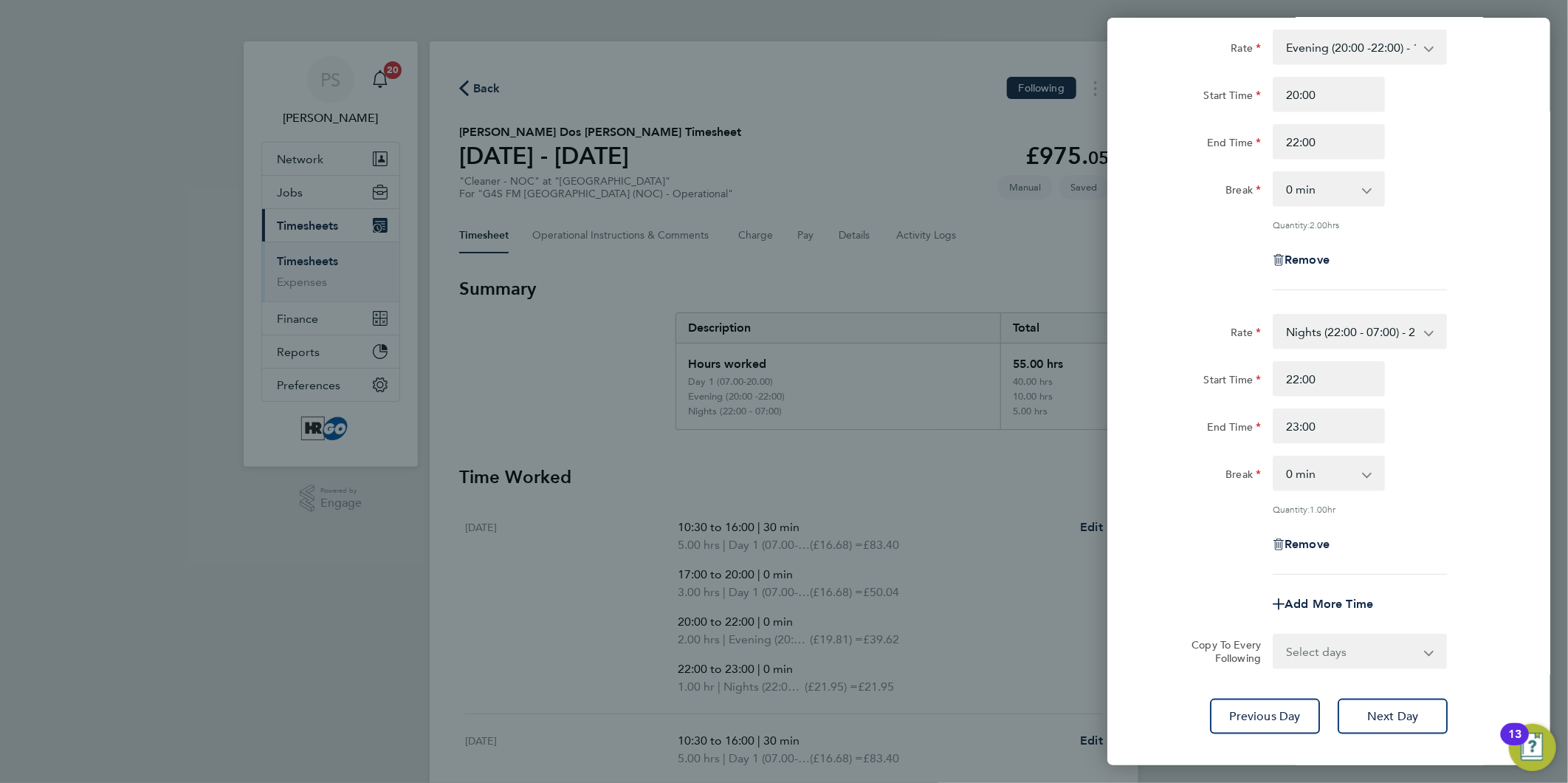
scroll to position [732, 0]
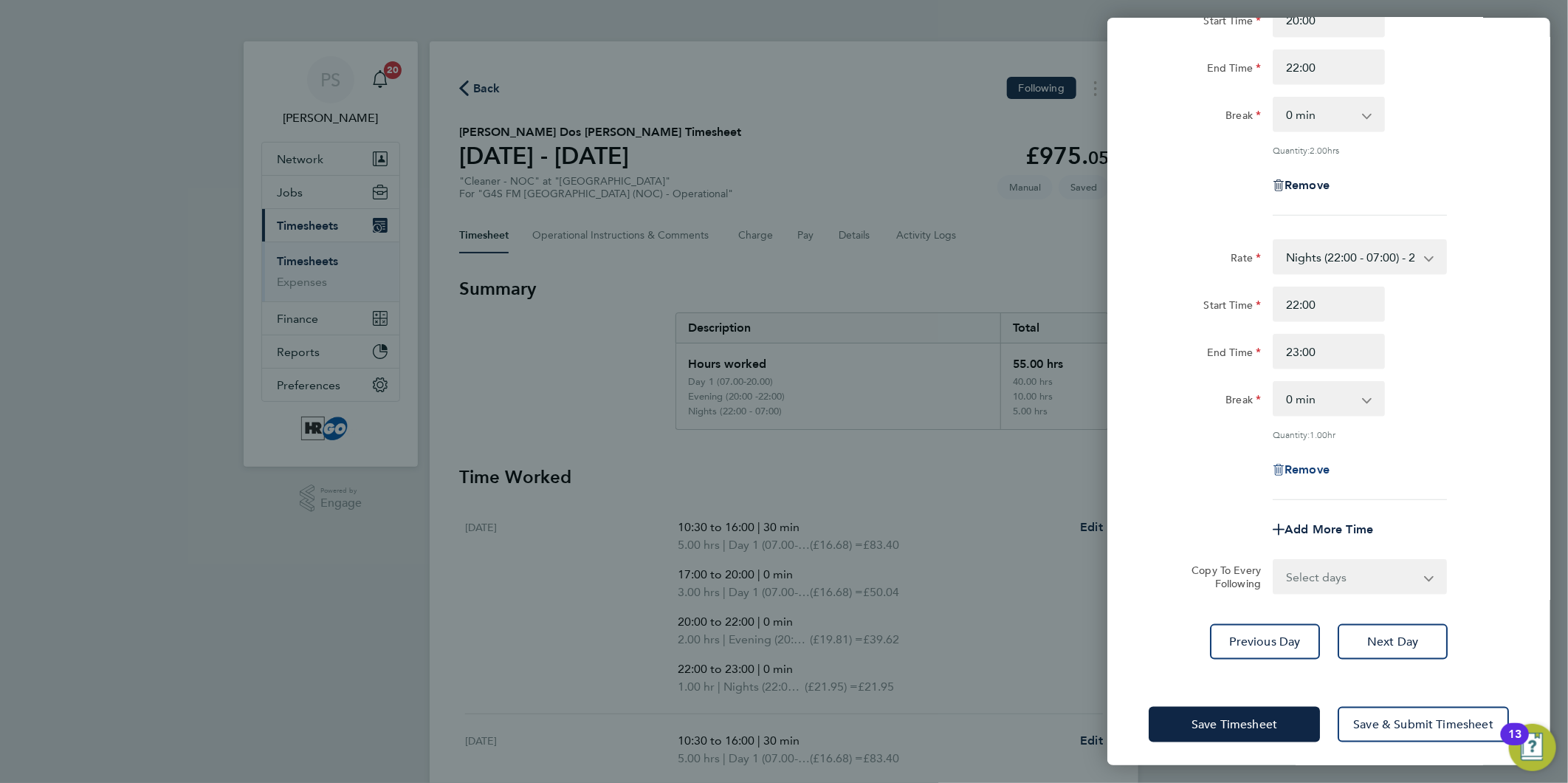
click at [1302, 462] on span "Remove" at bounding box center [1307, 469] width 45 height 14
click at [1305, 456] on div "Remove" at bounding box center [1328, 469] width 124 height 36
click at [1305, 465] on span "Remove" at bounding box center [1307, 468] width 45 height 14
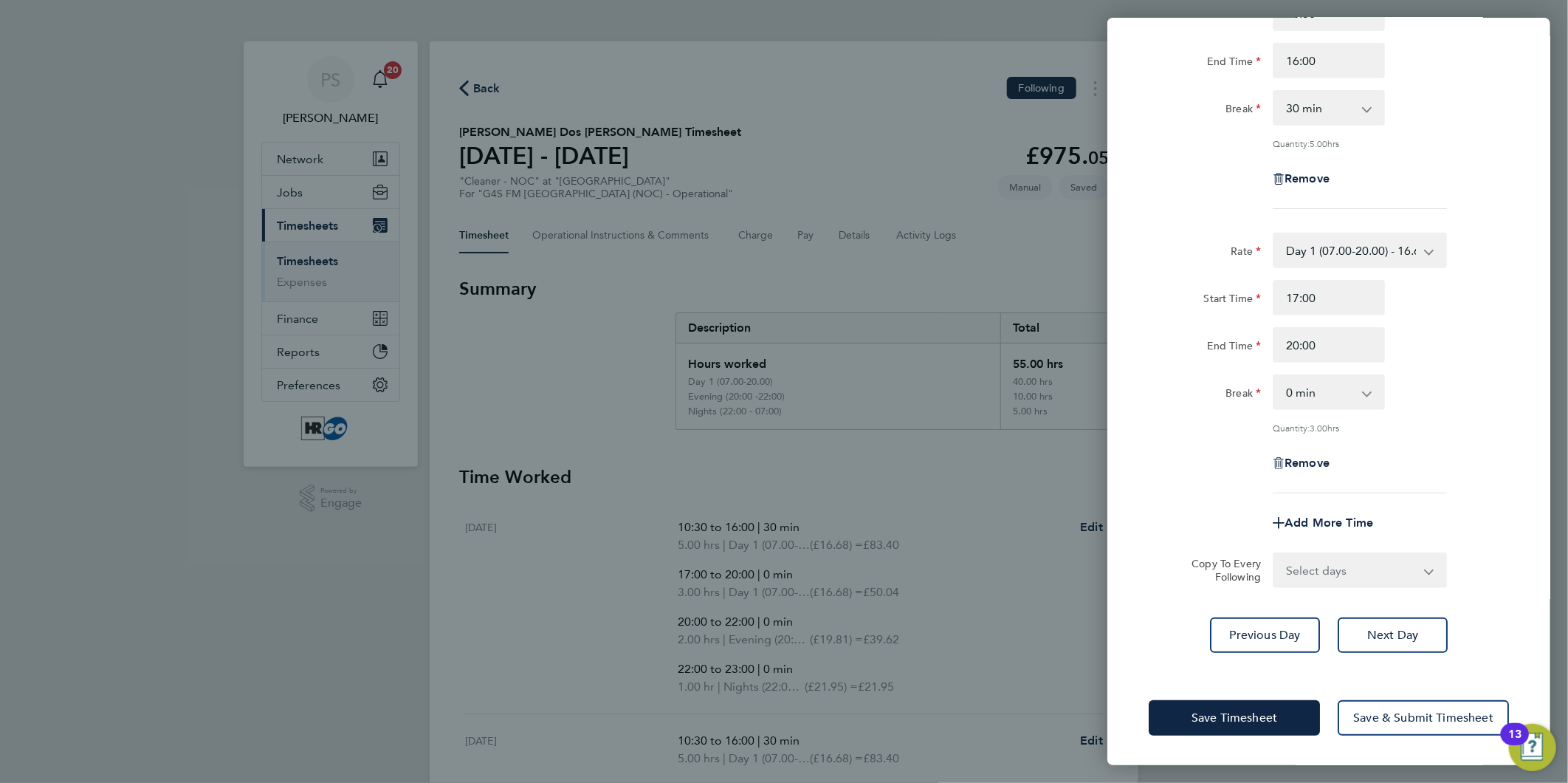
scroll to position [165, 0]
click at [1305, 463] on span "Remove" at bounding box center [1307, 467] width 45 height 14
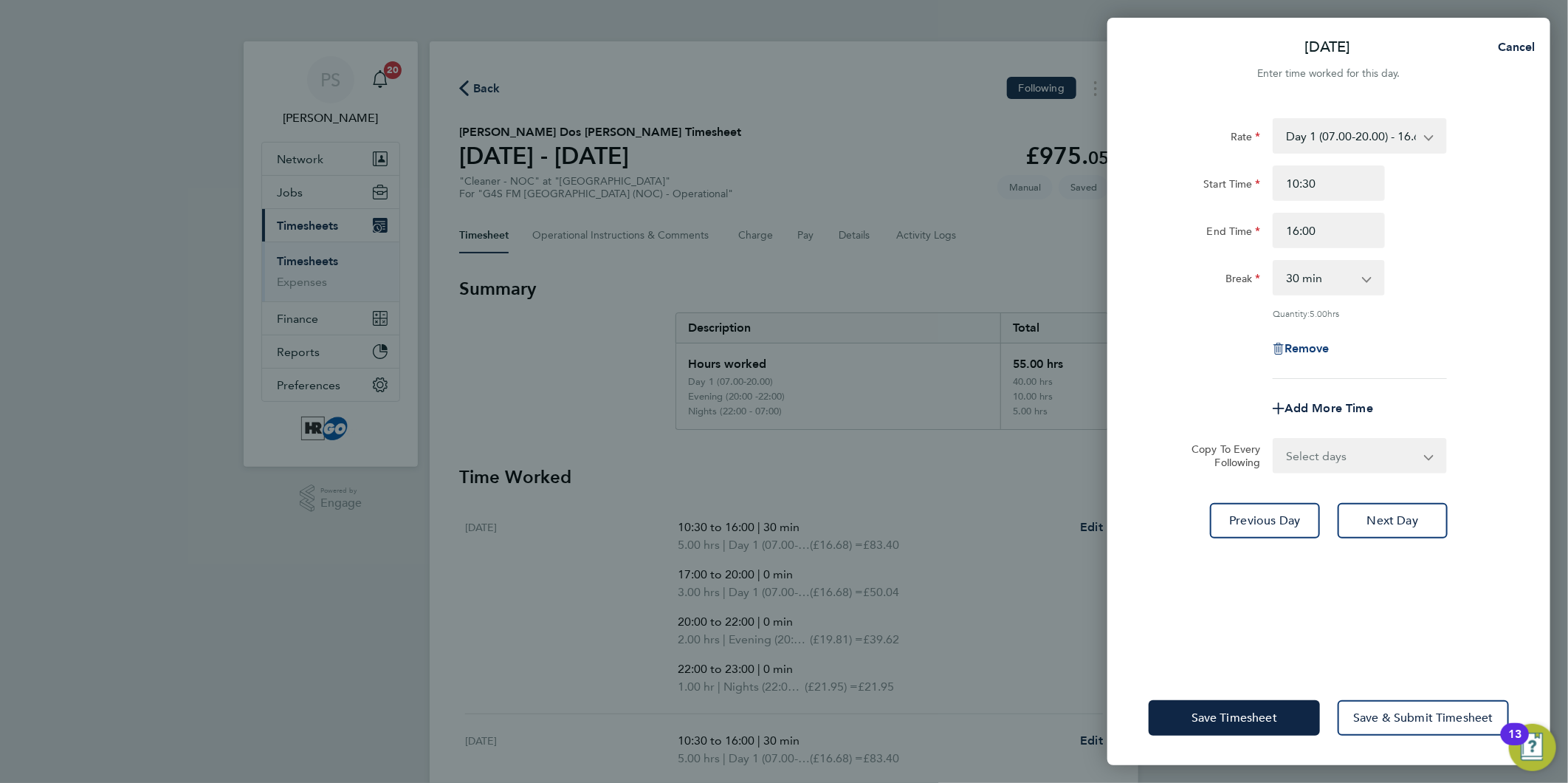
click at [1304, 352] on span "Remove" at bounding box center [1307, 347] width 45 height 14
select select "null"
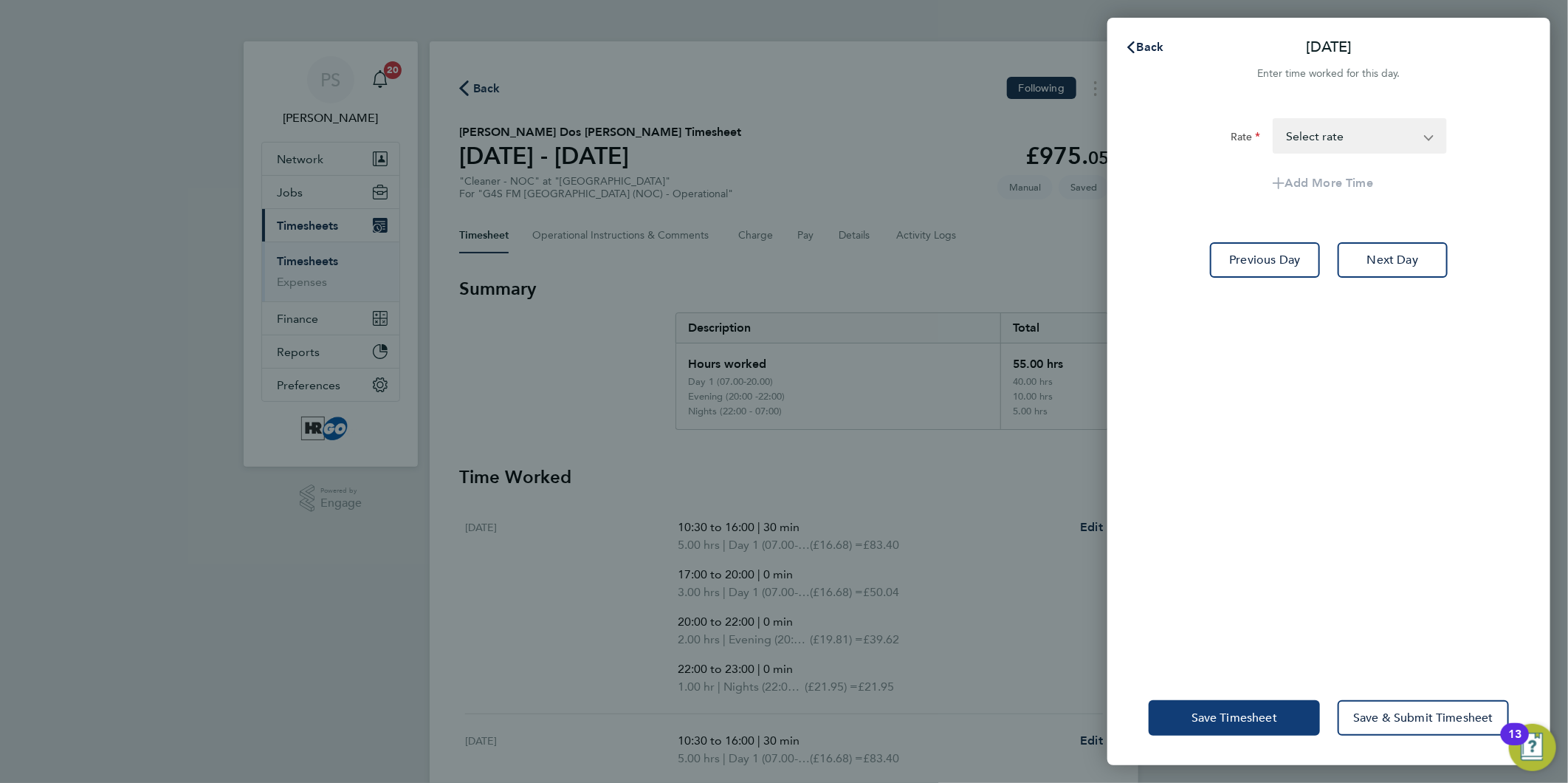
click at [1268, 714] on span "Save Timesheet" at bounding box center [1234, 718] width 85 height 15
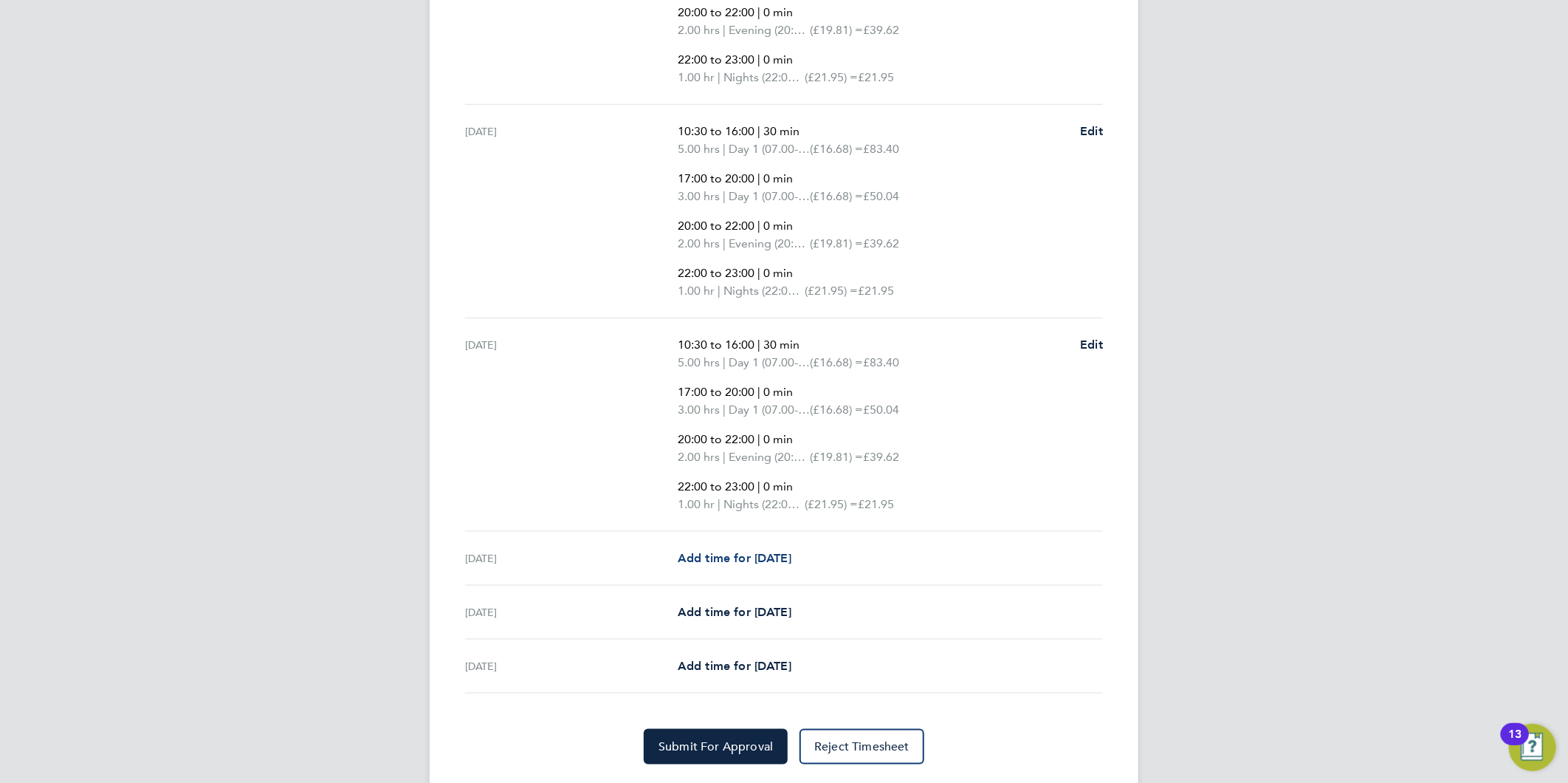
scroll to position [861, 0]
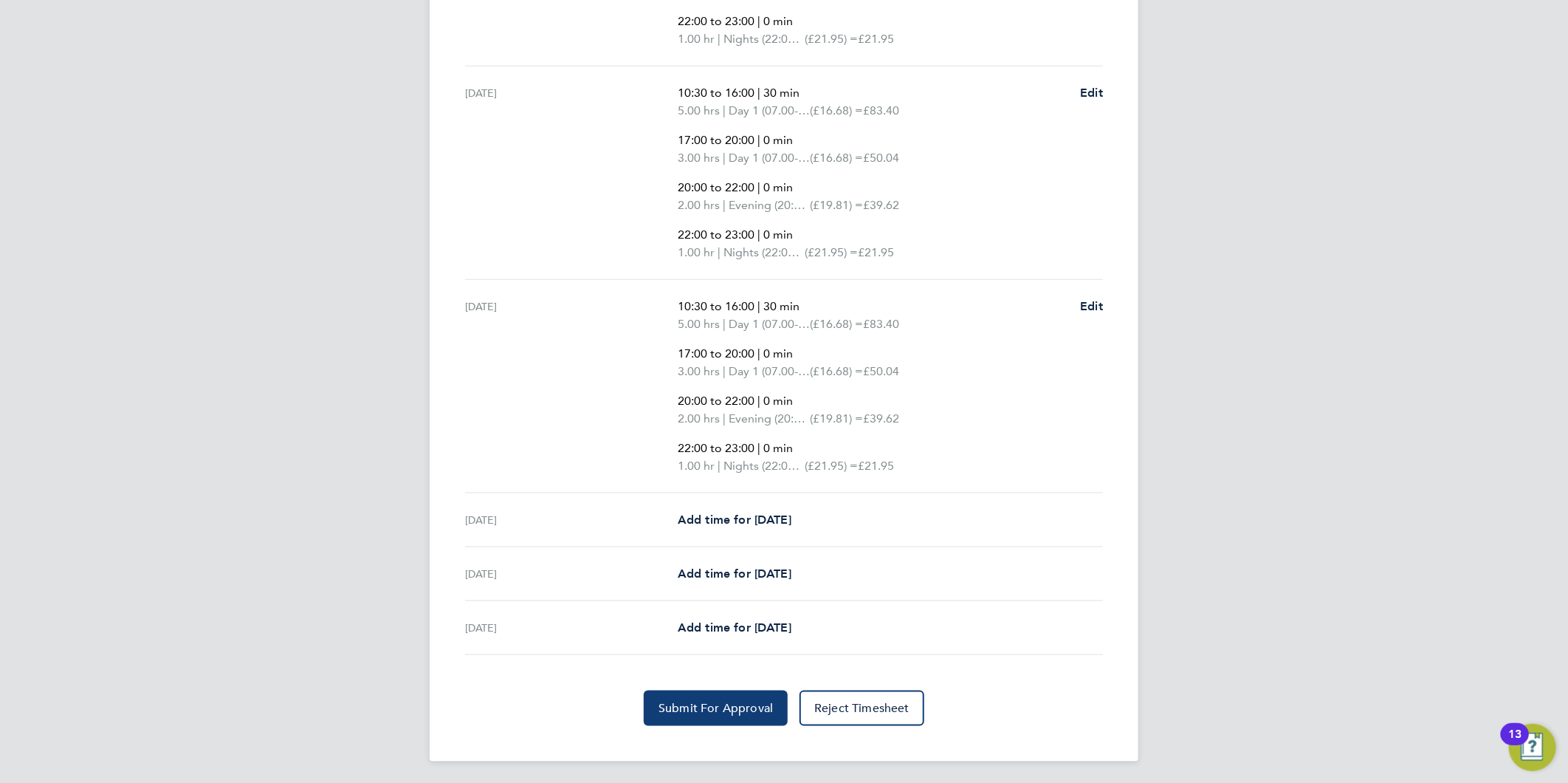
click at [744, 708] on span "Submit For Approval" at bounding box center [716, 709] width 115 height 15
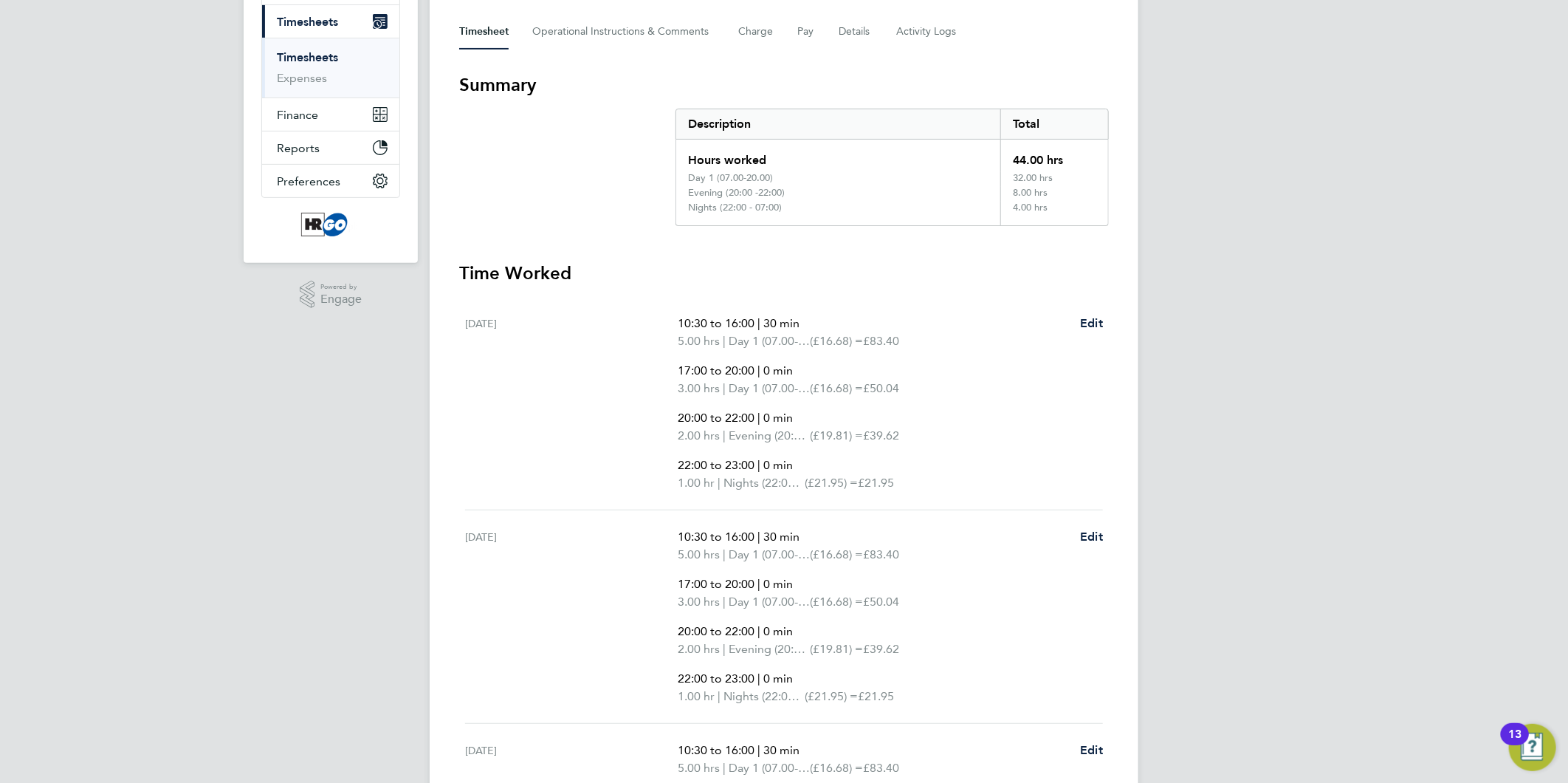
scroll to position [0, 0]
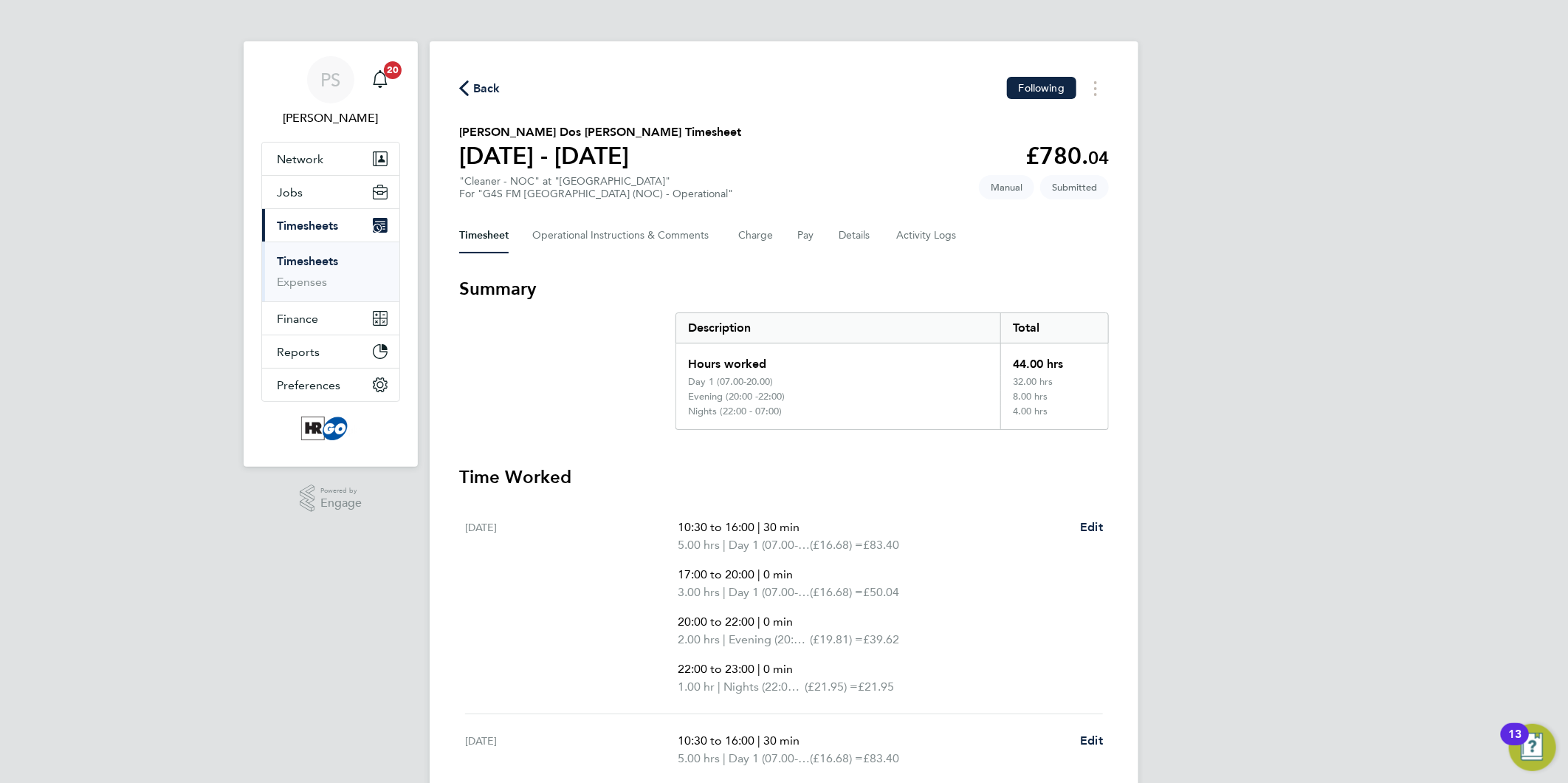
click at [469, 88] on span "Back" at bounding box center [479, 87] width 41 height 14
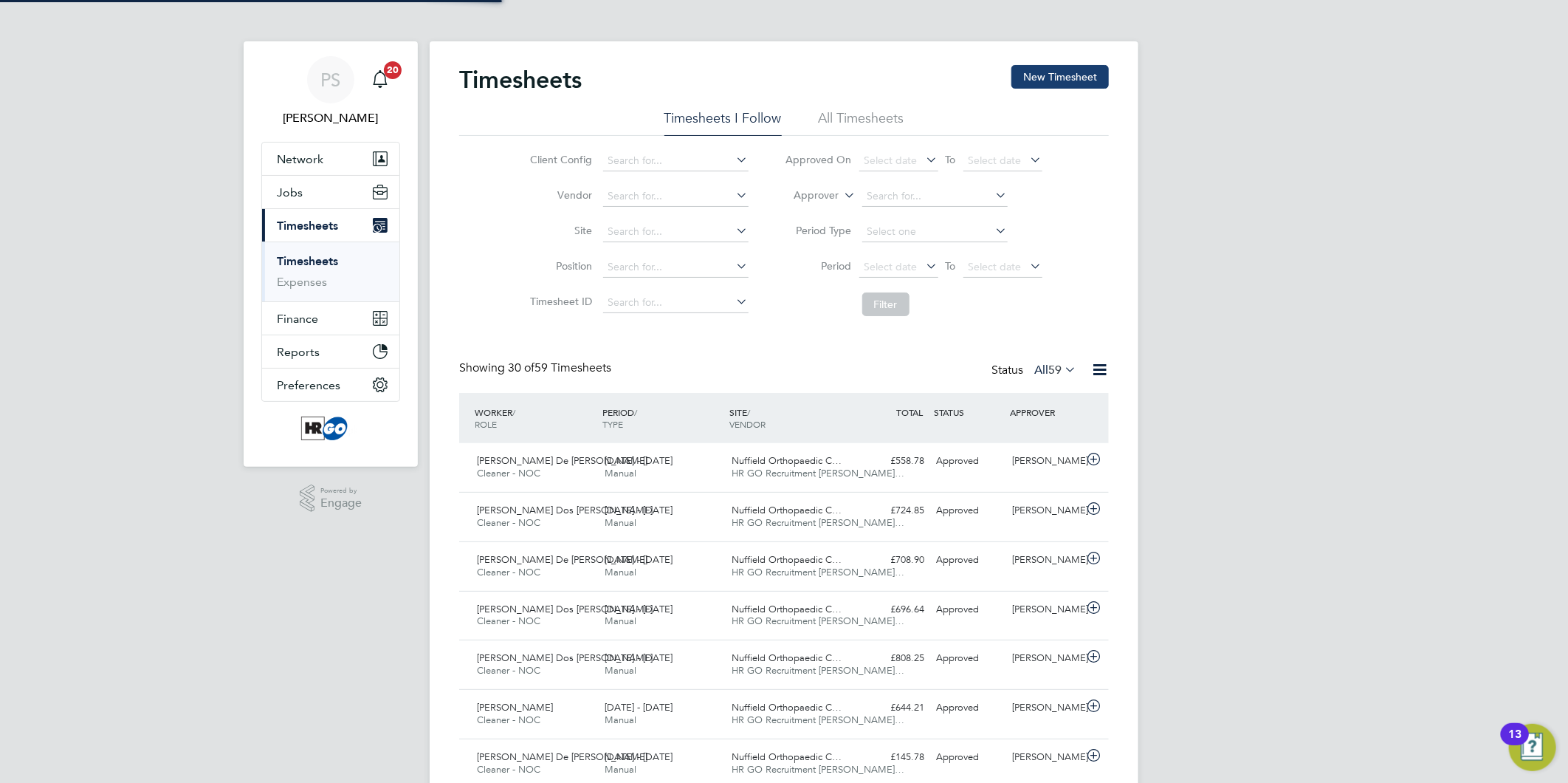
click at [1051, 72] on button "New Timesheet" at bounding box center [1060, 77] width 97 height 24
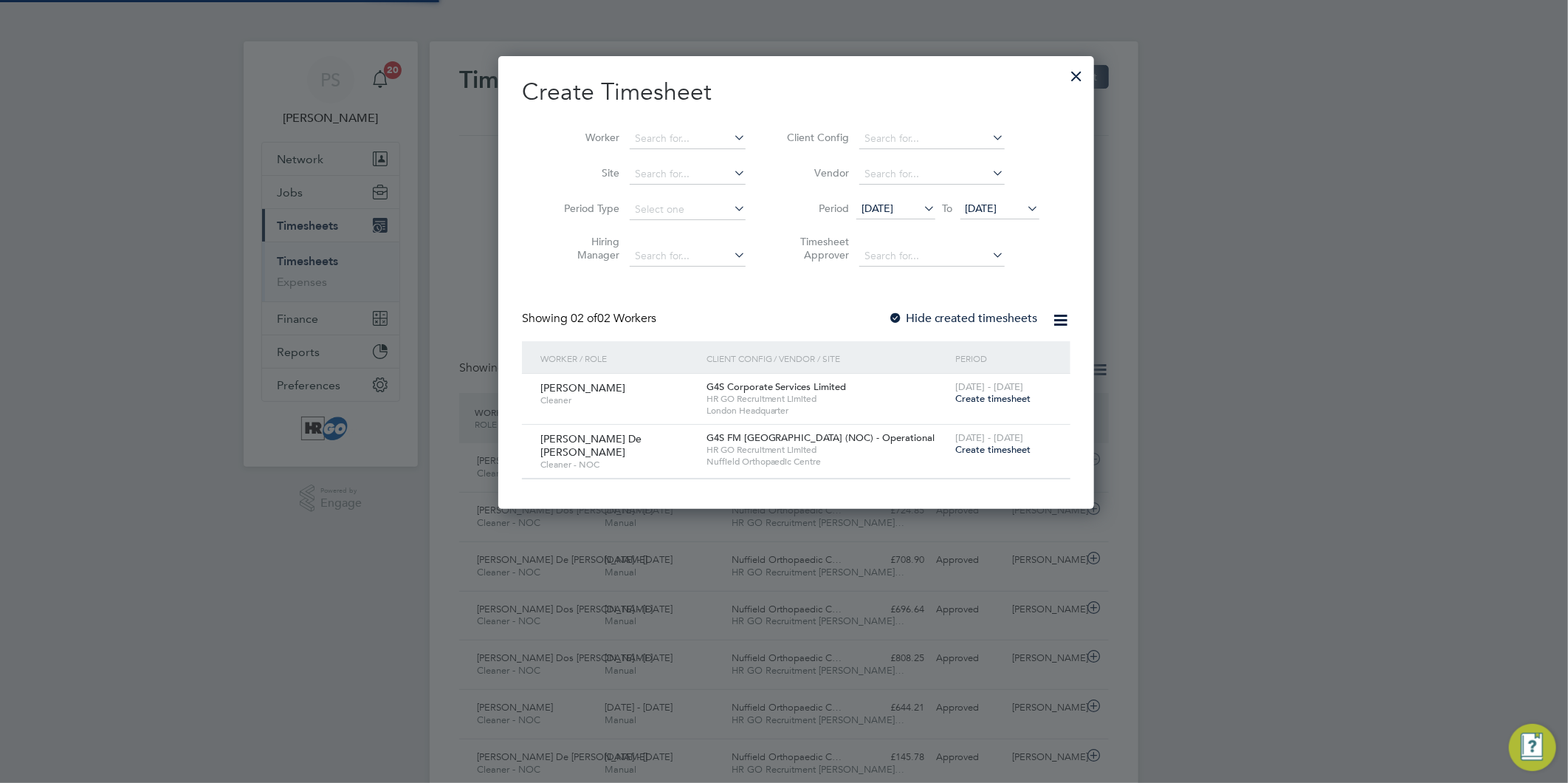
scroll to position [37, 129]
drag, startPoint x: 955, startPoint y: 446, endPoint x: 852, endPoint y: 415, distance: 107.6
click at [955, 447] on span "Create timesheet" at bounding box center [993, 449] width 75 height 13
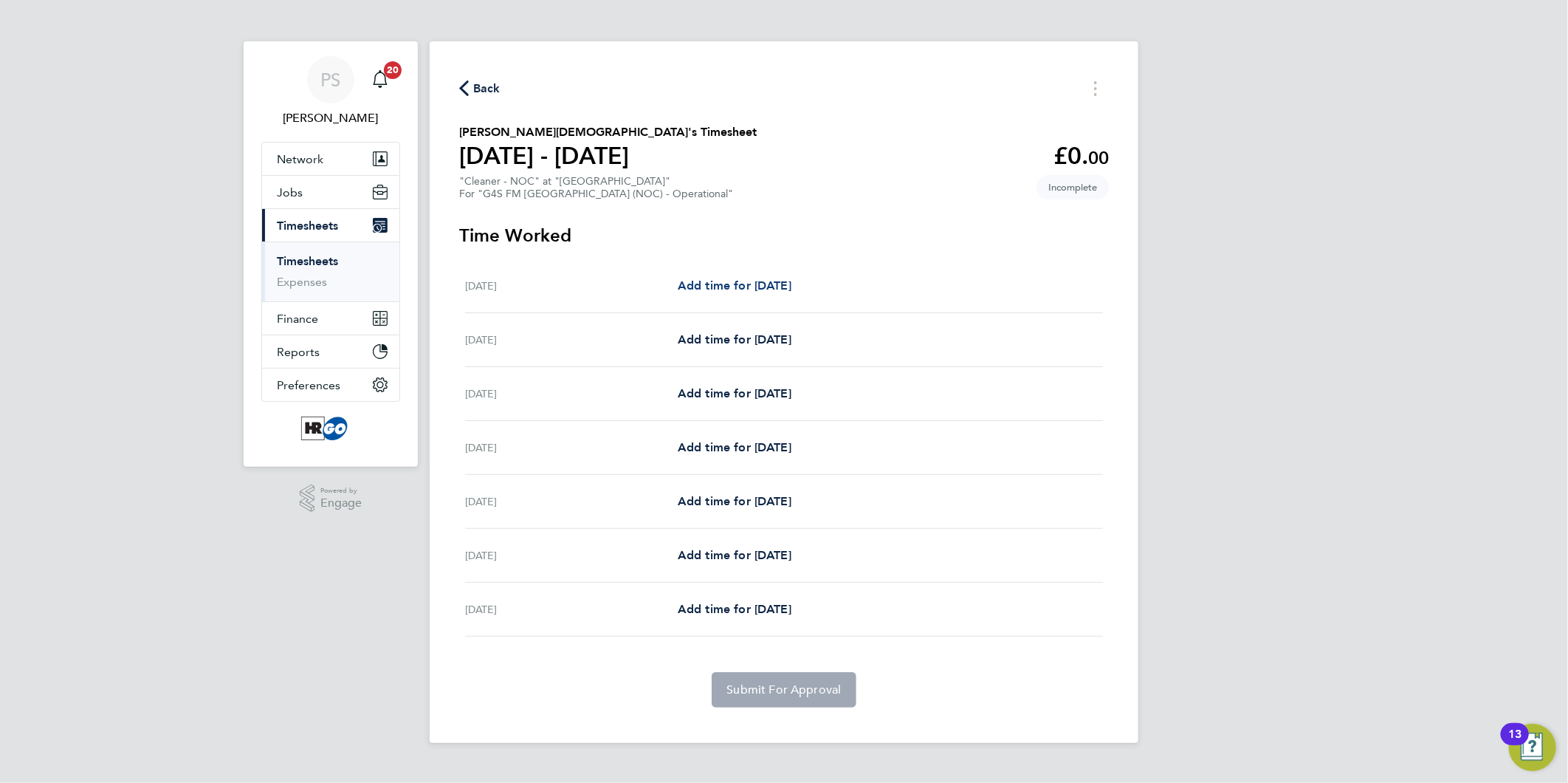
click at [769, 284] on span "Add time for [DATE]" at bounding box center [735, 285] width 114 height 14
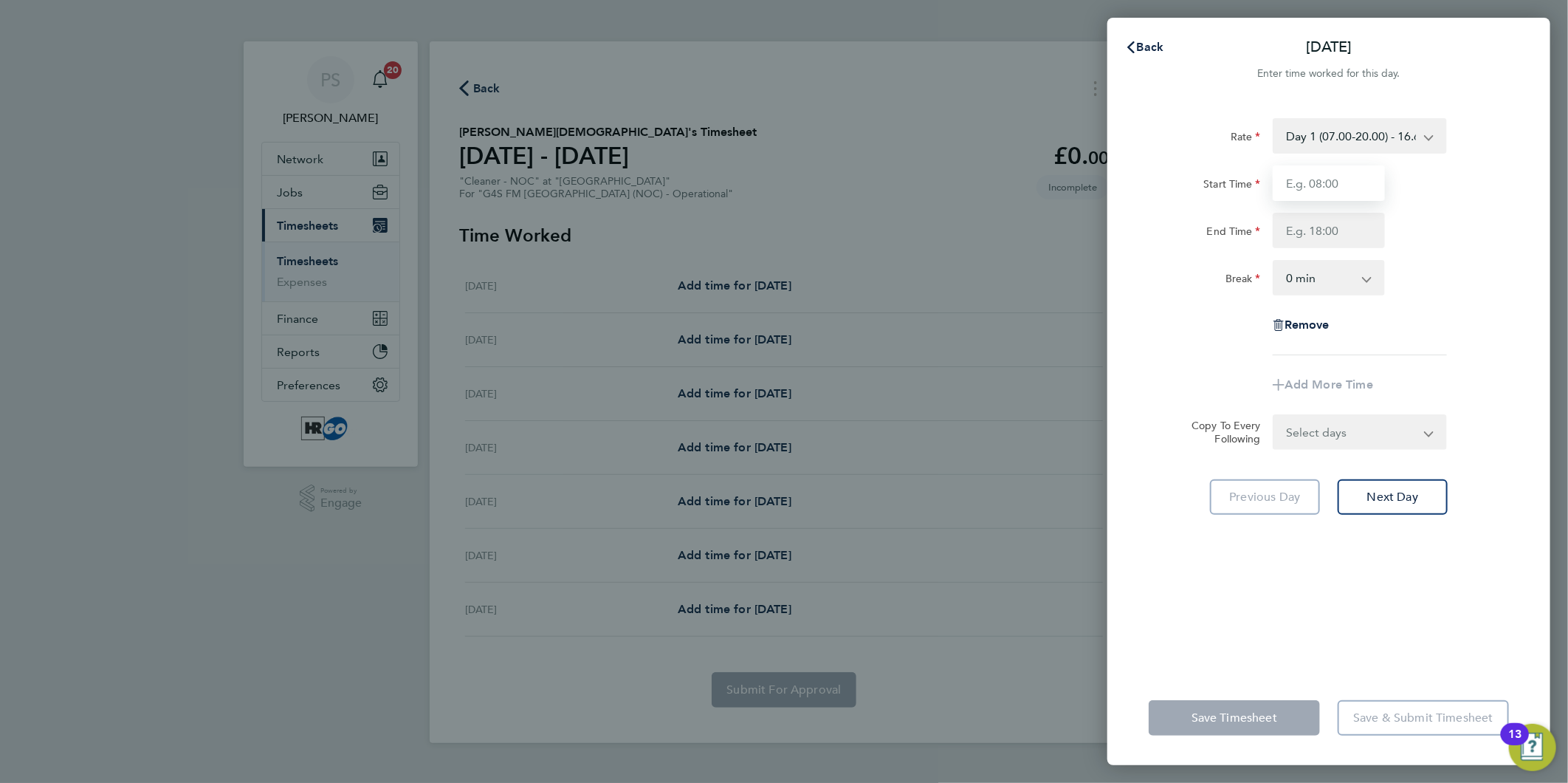
click at [1308, 172] on input "Start Time" at bounding box center [1329, 183] width 112 height 36
type input "06:30"
type input "16:00"
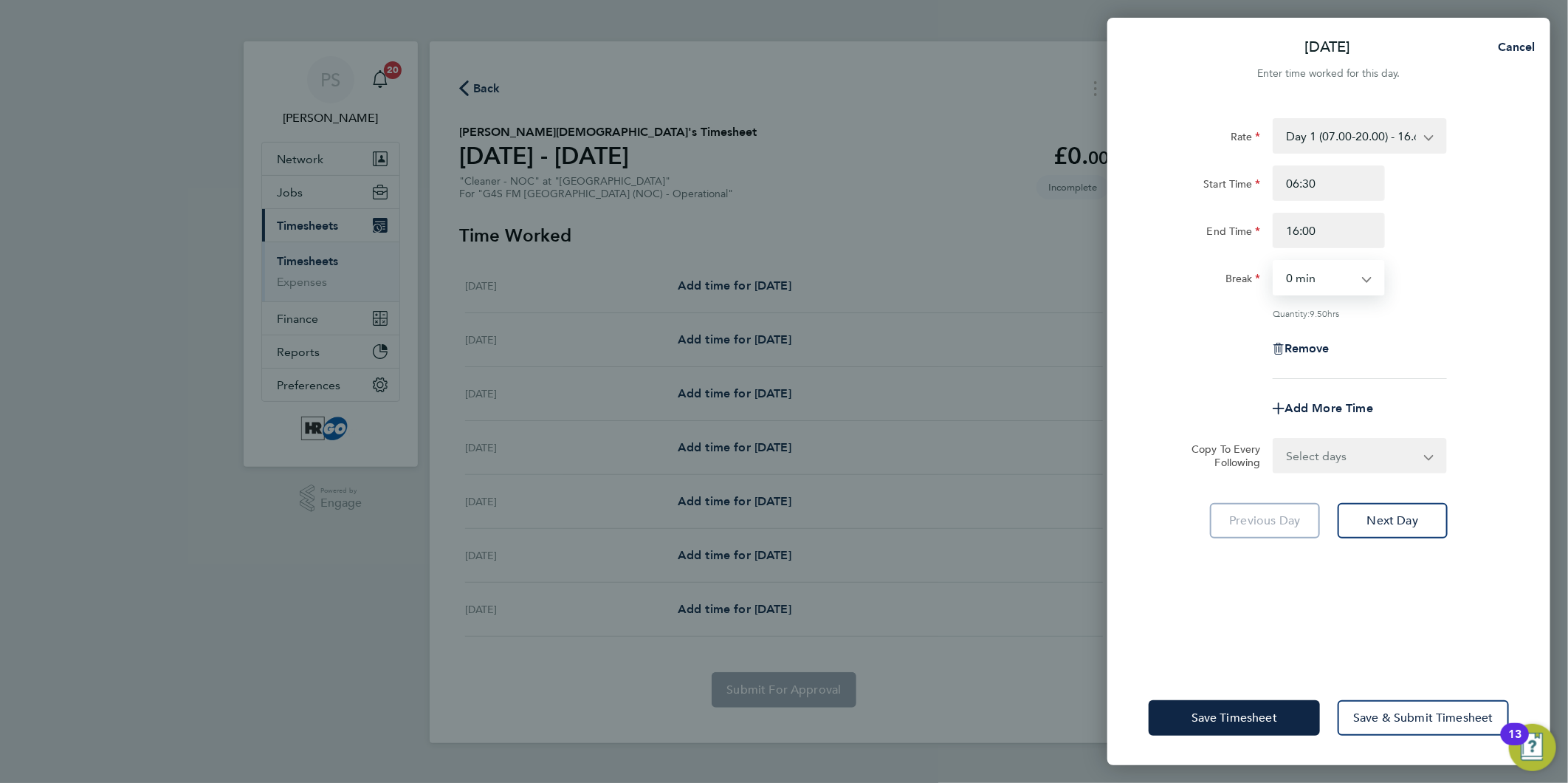
click at [1349, 271] on select "0 min 15 min 30 min 45 min 60 min 75 min 90 min" at bounding box center [1321, 278] width 92 height 32
select select "60"
click at [1275, 262] on select "0 min 15 min 30 min 45 min 60 min 75 min 90 min" at bounding box center [1321, 278] width 92 height 32
click at [1176, 316] on div "Quantity: 8.50 hrs" at bounding box center [1328, 312] width 372 height 12
click at [1338, 458] on select "Select days Day Weekday (Mon-Fri) Weekend (Sat-Sun) [DATE] [DATE] [DATE] [DATE]…" at bounding box center [1352, 455] width 155 height 32
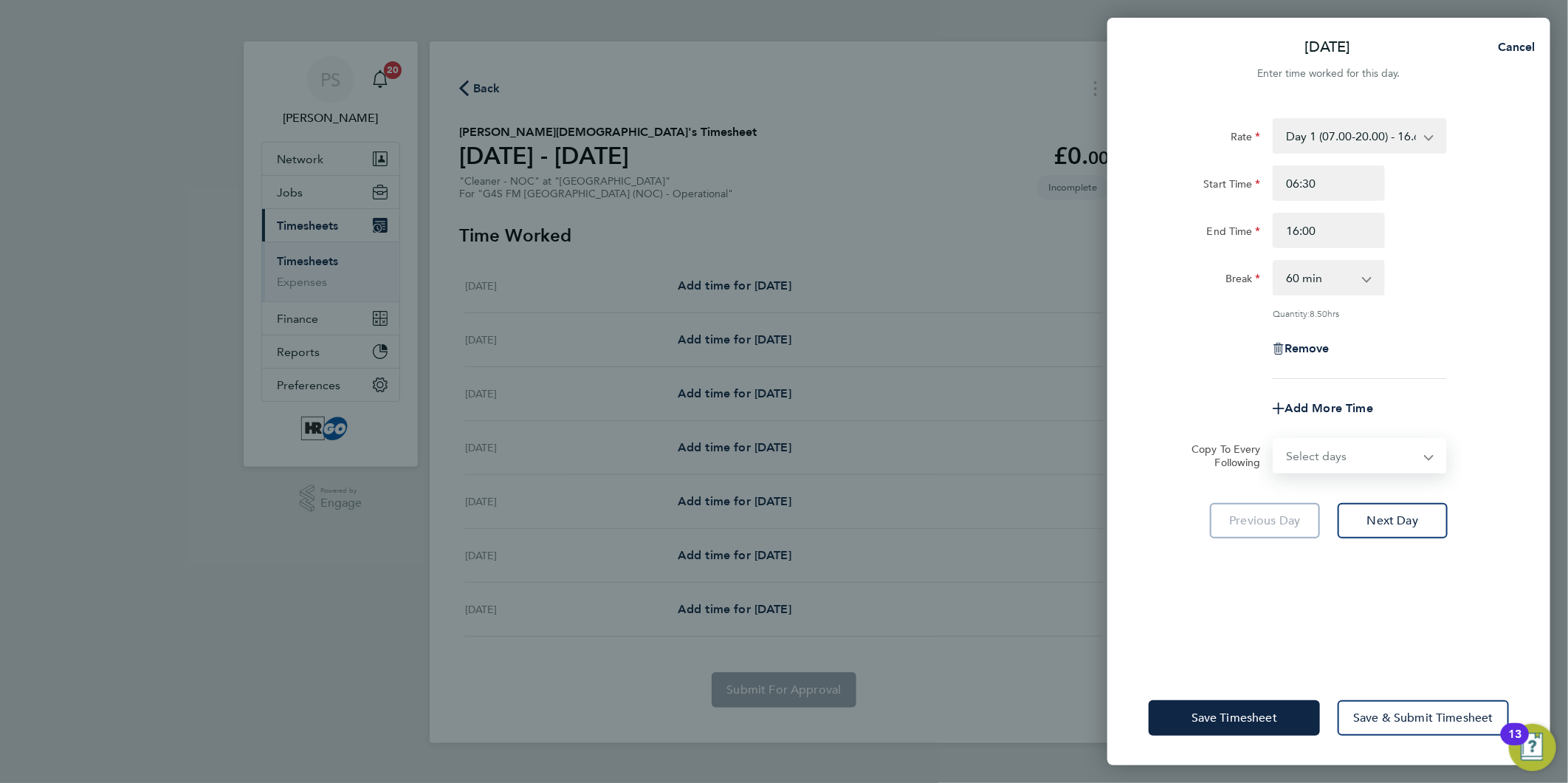
select select "WEEKDAY"
click at [1275, 439] on select "Select days Day Weekday (Mon-Fri) Weekend (Sat-Sun) [DATE] [DATE] [DATE] [DATE]…" at bounding box center [1352, 455] width 155 height 32
select select "[DATE]"
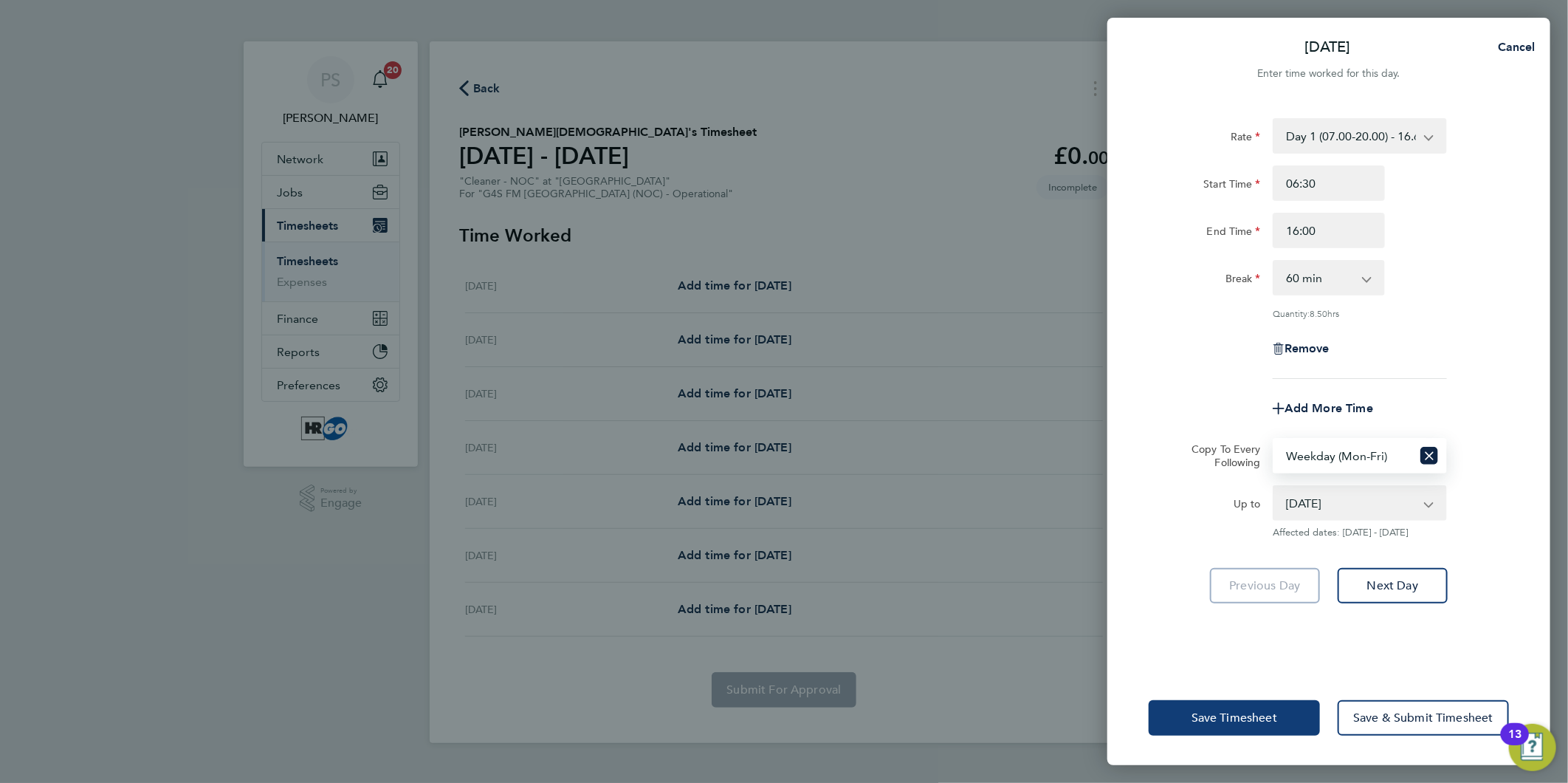
click at [1234, 721] on span "Save Timesheet" at bounding box center [1234, 718] width 85 height 15
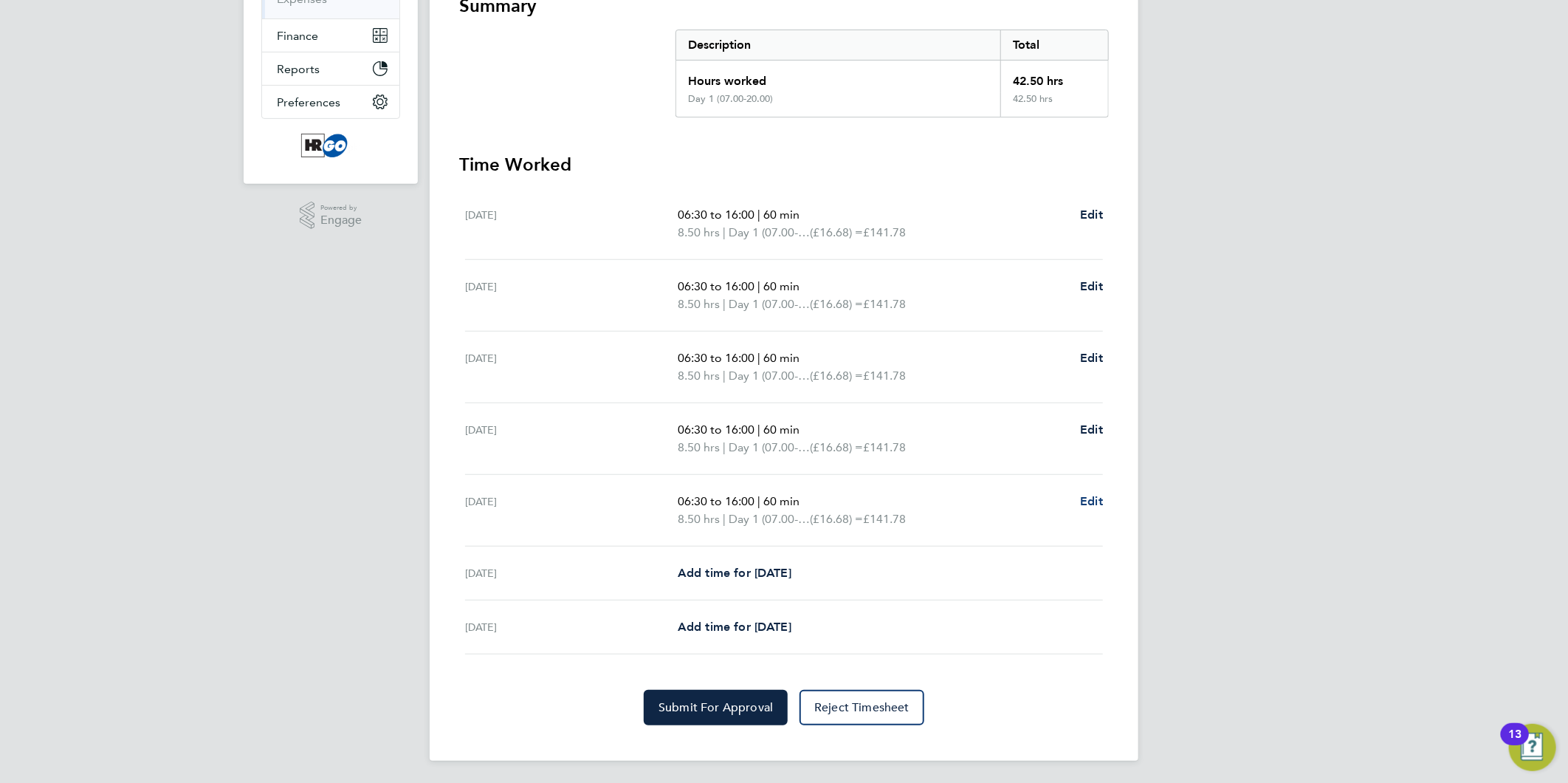
click at [1090, 495] on span "Edit" at bounding box center [1091, 501] width 23 height 14
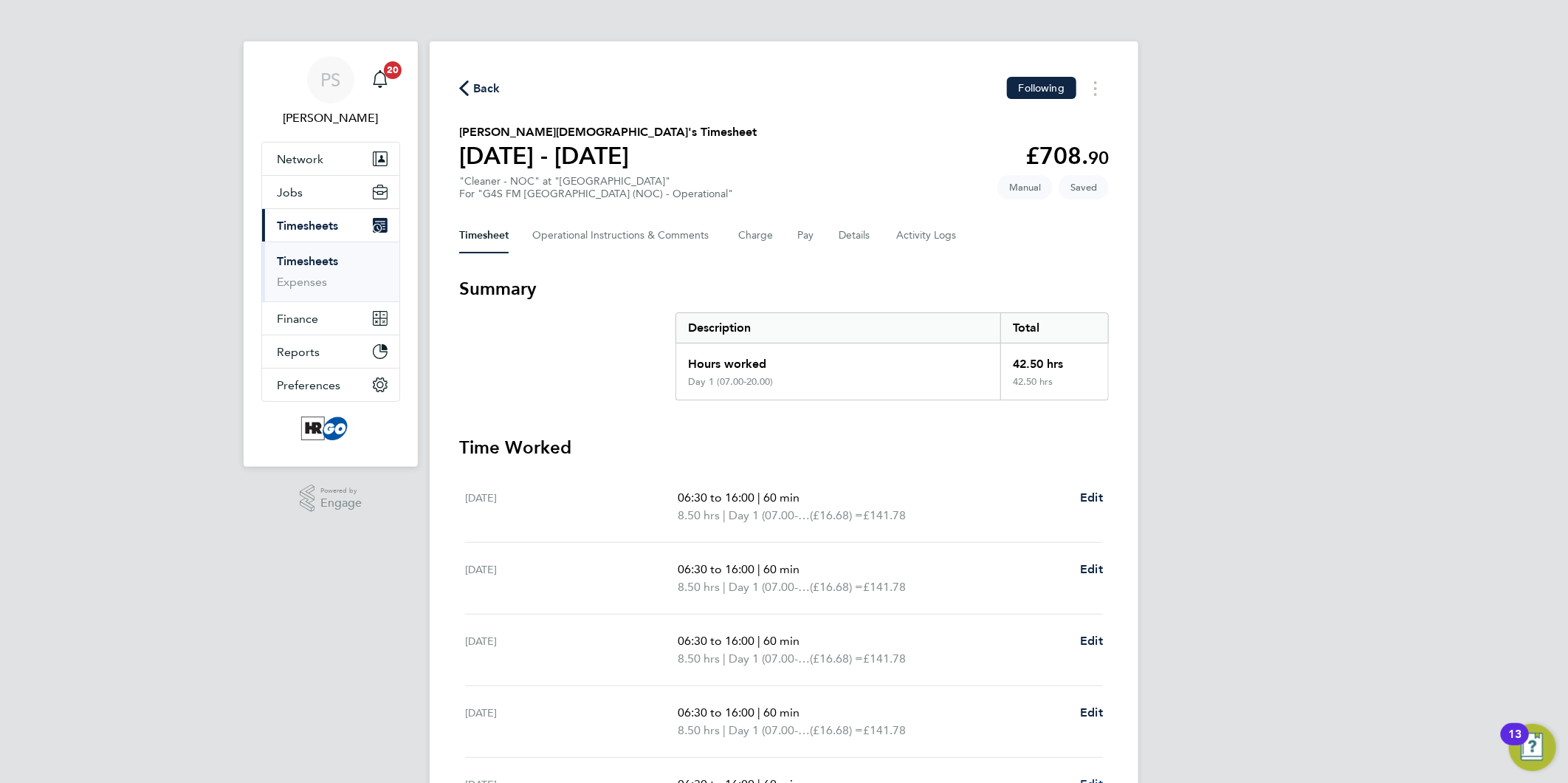
select select "60"
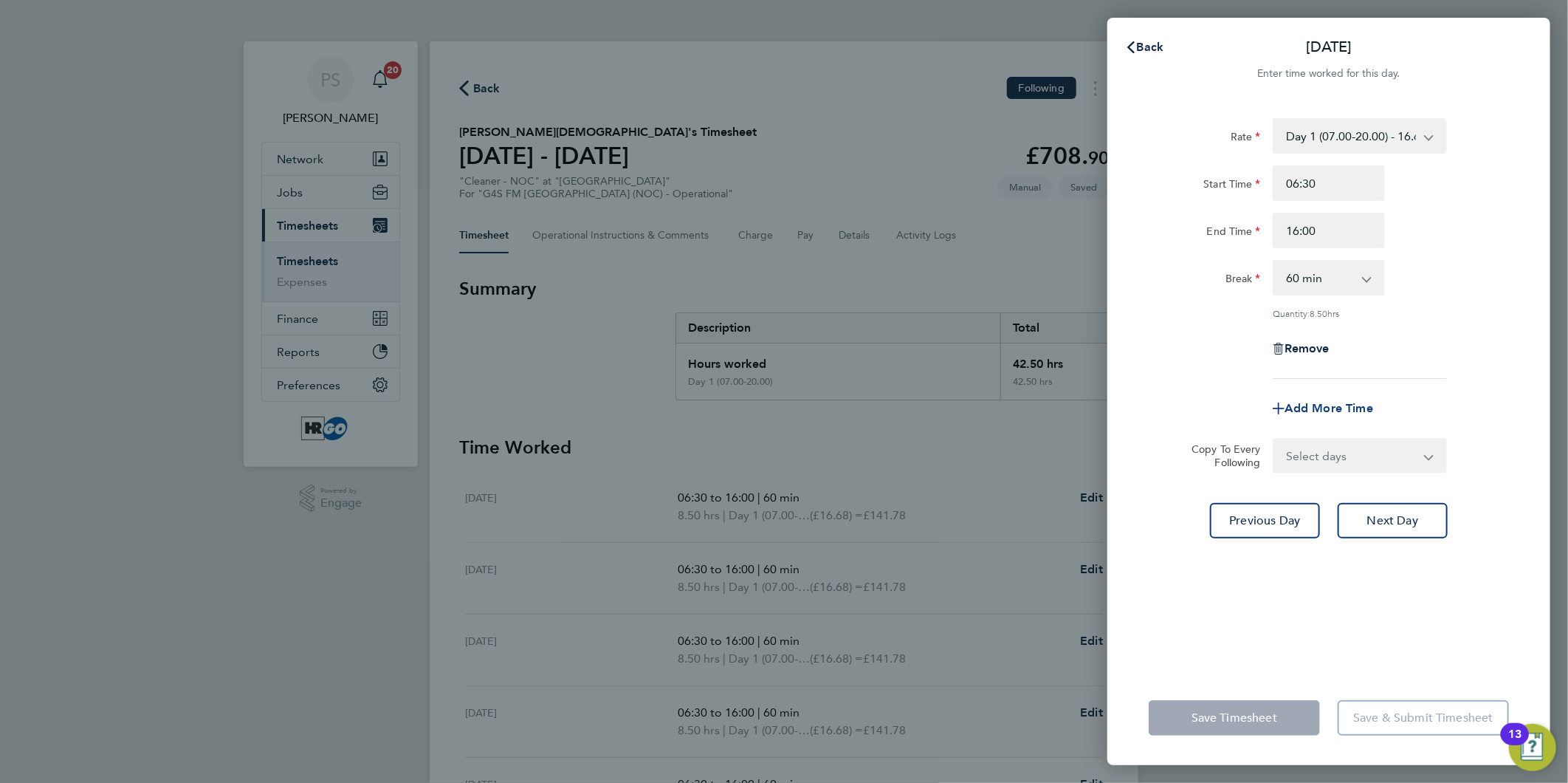
click at [1337, 402] on span "Add More Time" at bounding box center [1329, 408] width 88 height 14
select select "null"
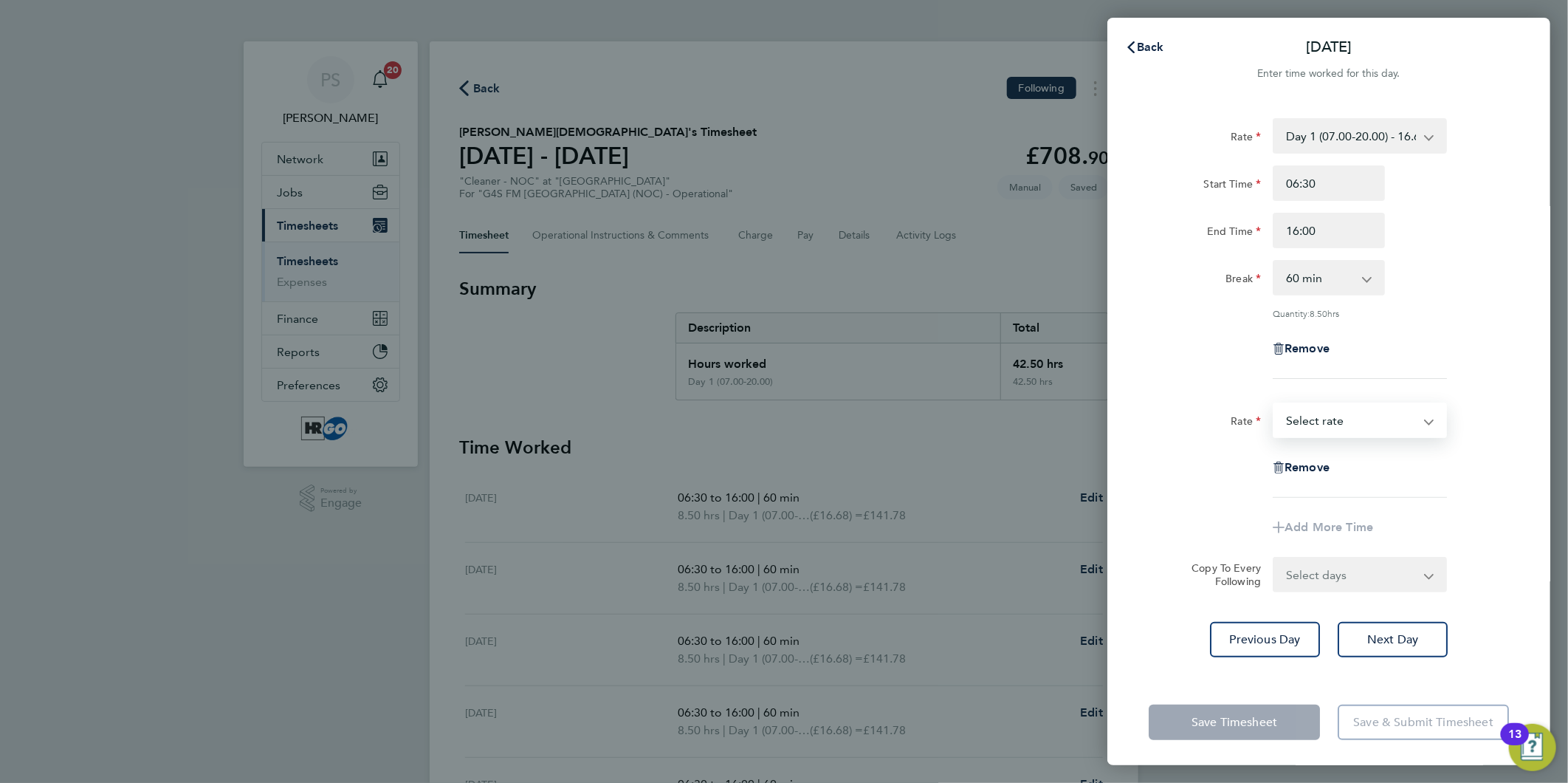
click at [1342, 420] on select "Day 1 (07.00-20.00) - 16.68 Bank Holiday - 33.36 [DATE] (to Midnight) - 25.03 N…" at bounding box center [1351, 420] width 153 height 32
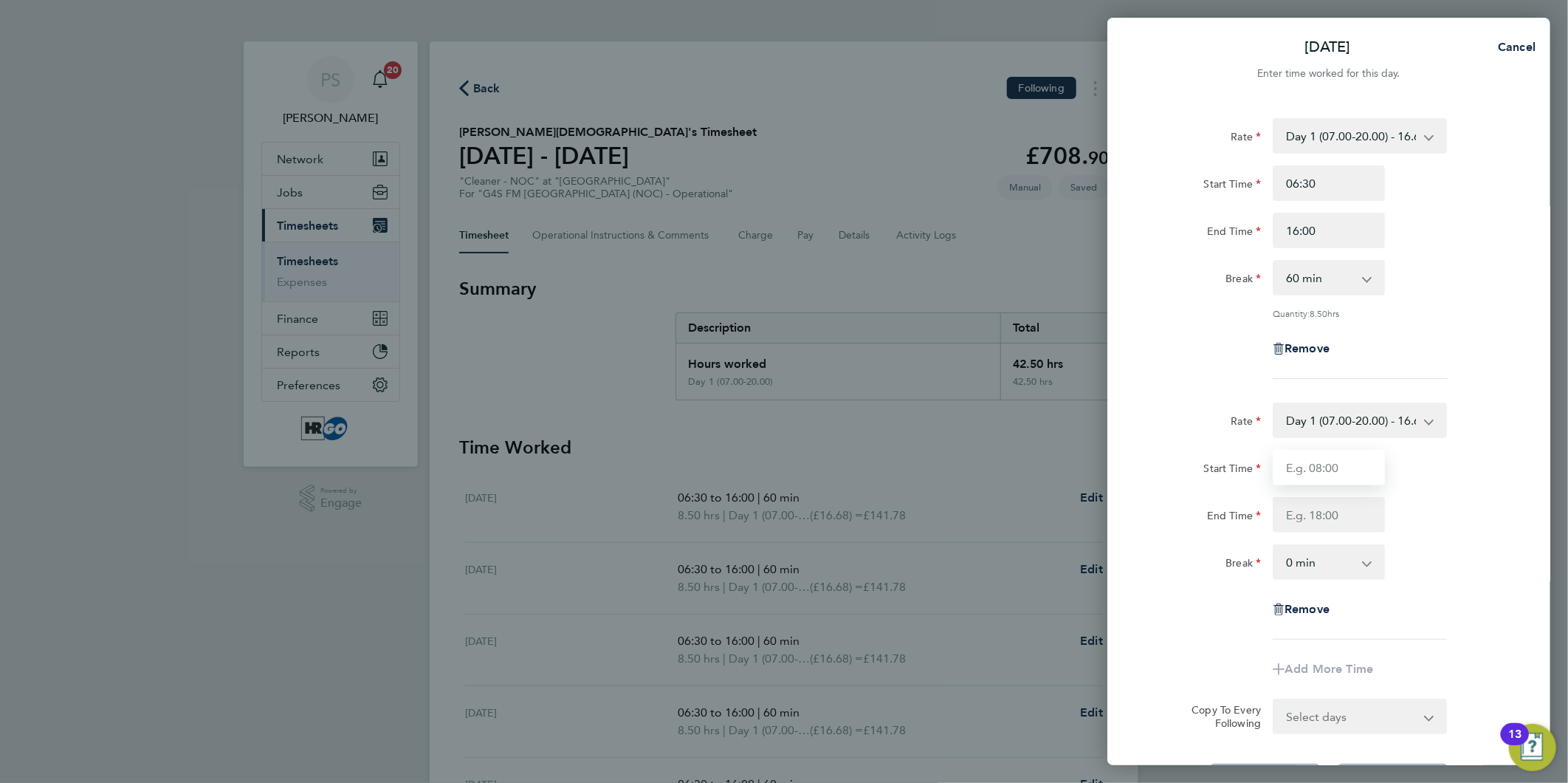
click at [1293, 463] on input "Start Time" at bounding box center [1329, 468] width 112 height 36
type input "17:00"
type input "20:00"
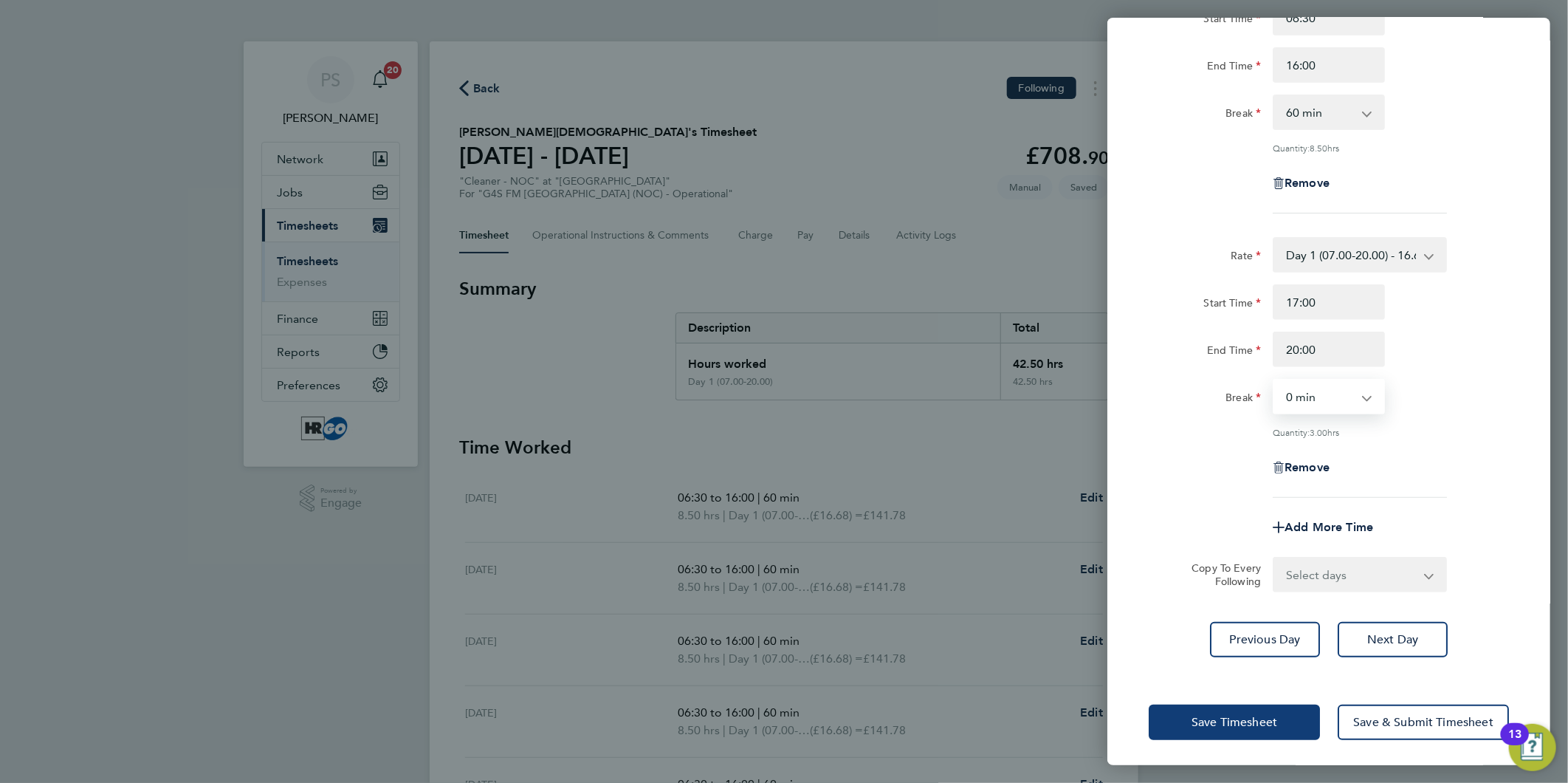
click at [1251, 718] on span "Save Timesheet" at bounding box center [1234, 722] width 85 height 15
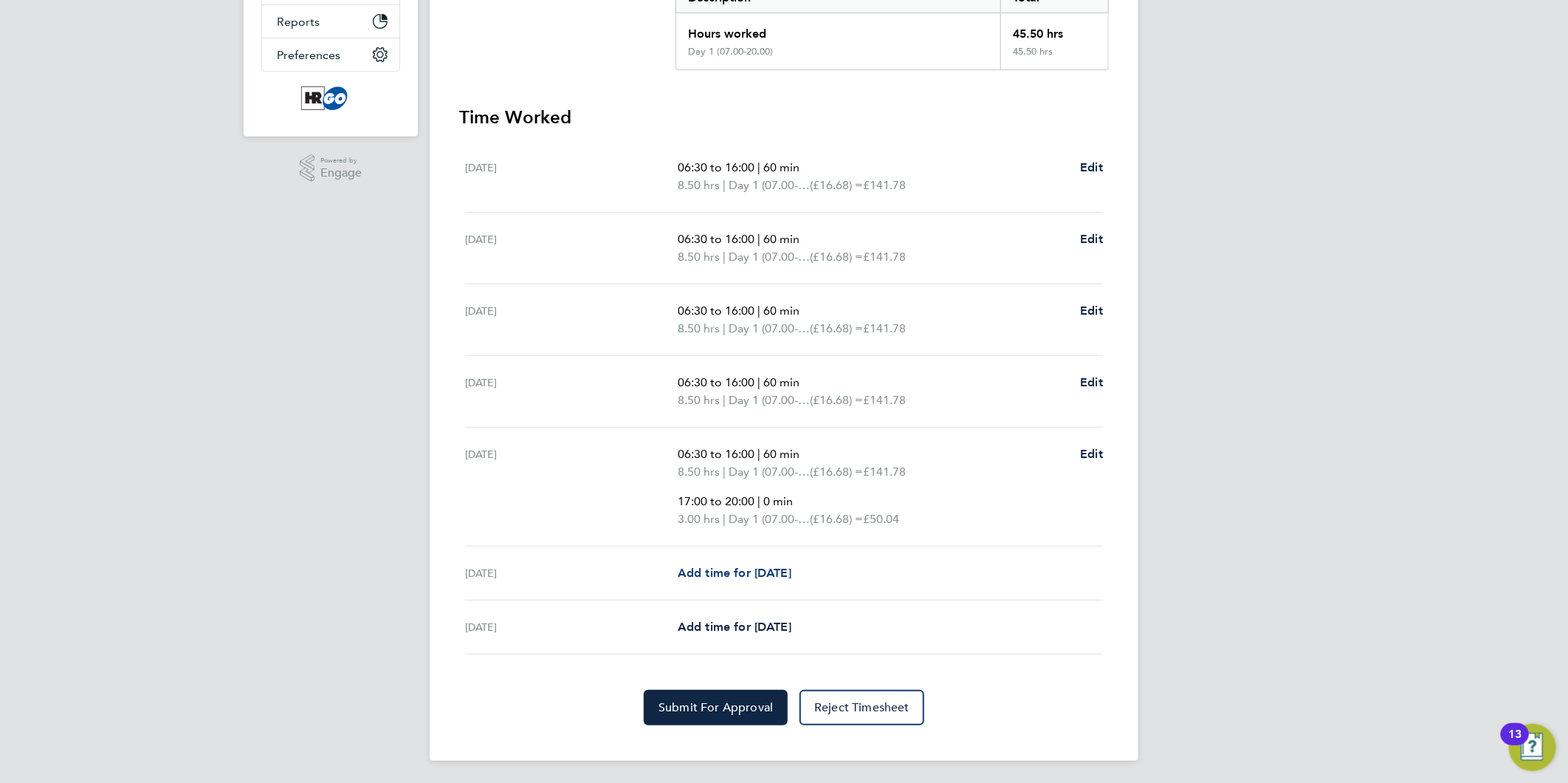
click at [784, 570] on span "Add time for [DATE]" at bounding box center [735, 573] width 114 height 14
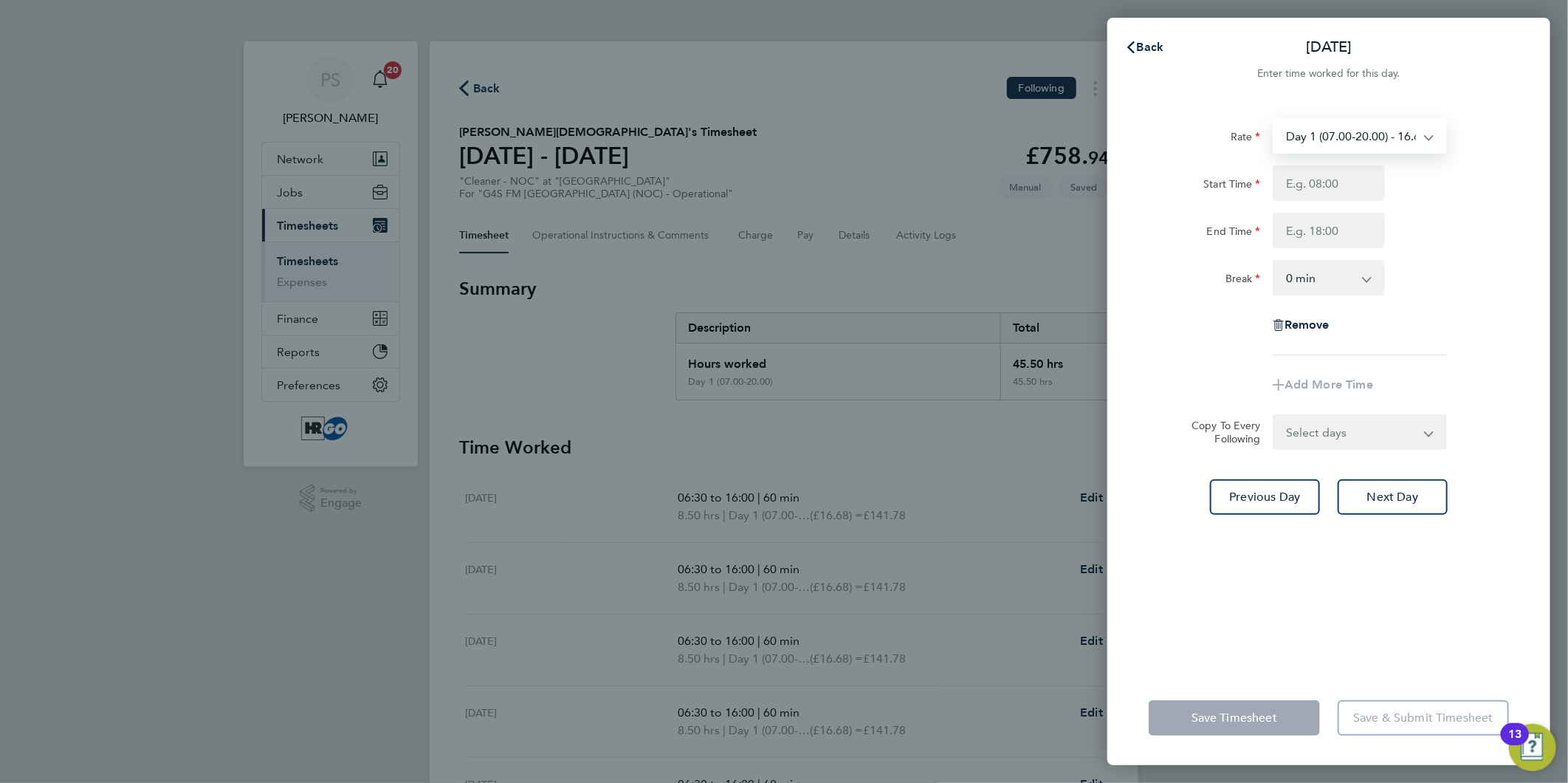
click at [1344, 127] on select "Day 1 (07.00-20.00) - 16.68 Bank Holiday - 33.36 [DATE] (to Midnight) - 25.03 N…" at bounding box center [1351, 135] width 153 height 32
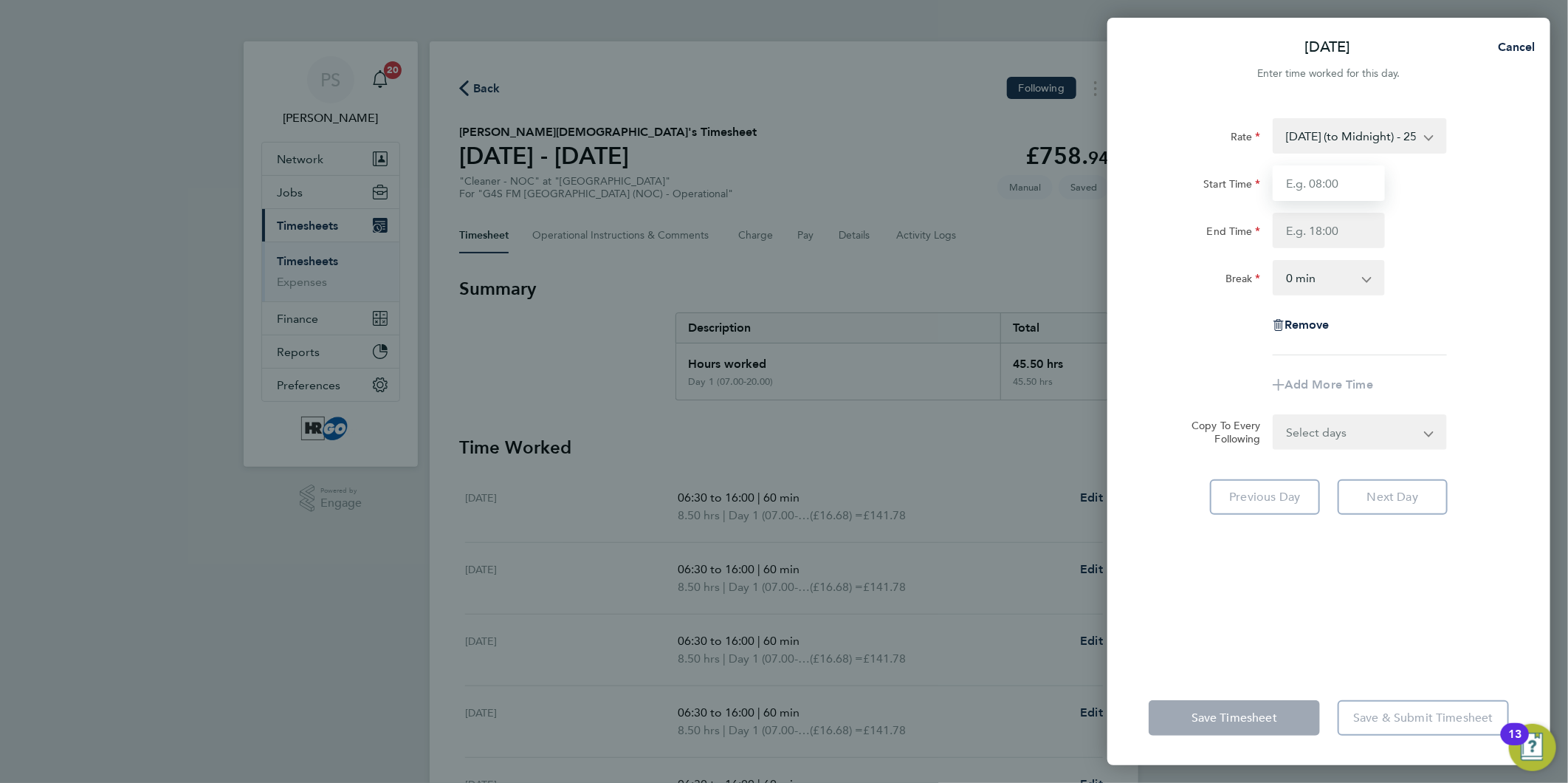
click at [1305, 185] on input "Start Time" at bounding box center [1329, 183] width 112 height 36
type input "09:00"
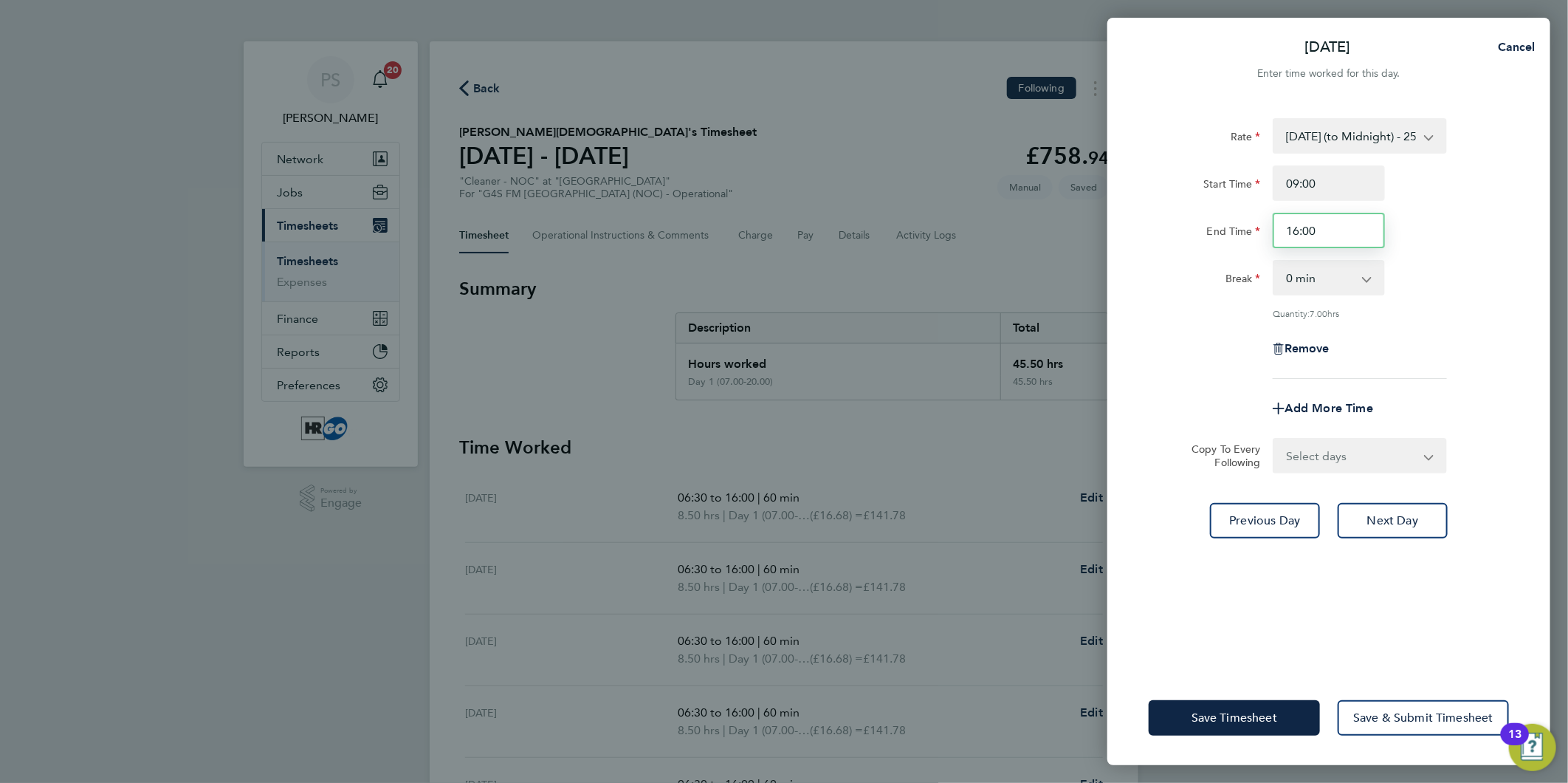
drag, startPoint x: 1346, startPoint y: 232, endPoint x: 1219, endPoint y: 226, distance: 127.1
click at [1215, 227] on div "End Time 16:00" at bounding box center [1328, 231] width 372 height 36
type input "14:00"
click at [1335, 273] on select "0 min 15 min 30 min 45 min 60 min 75 min 90 min" at bounding box center [1321, 278] width 92 height 32
select select "30"
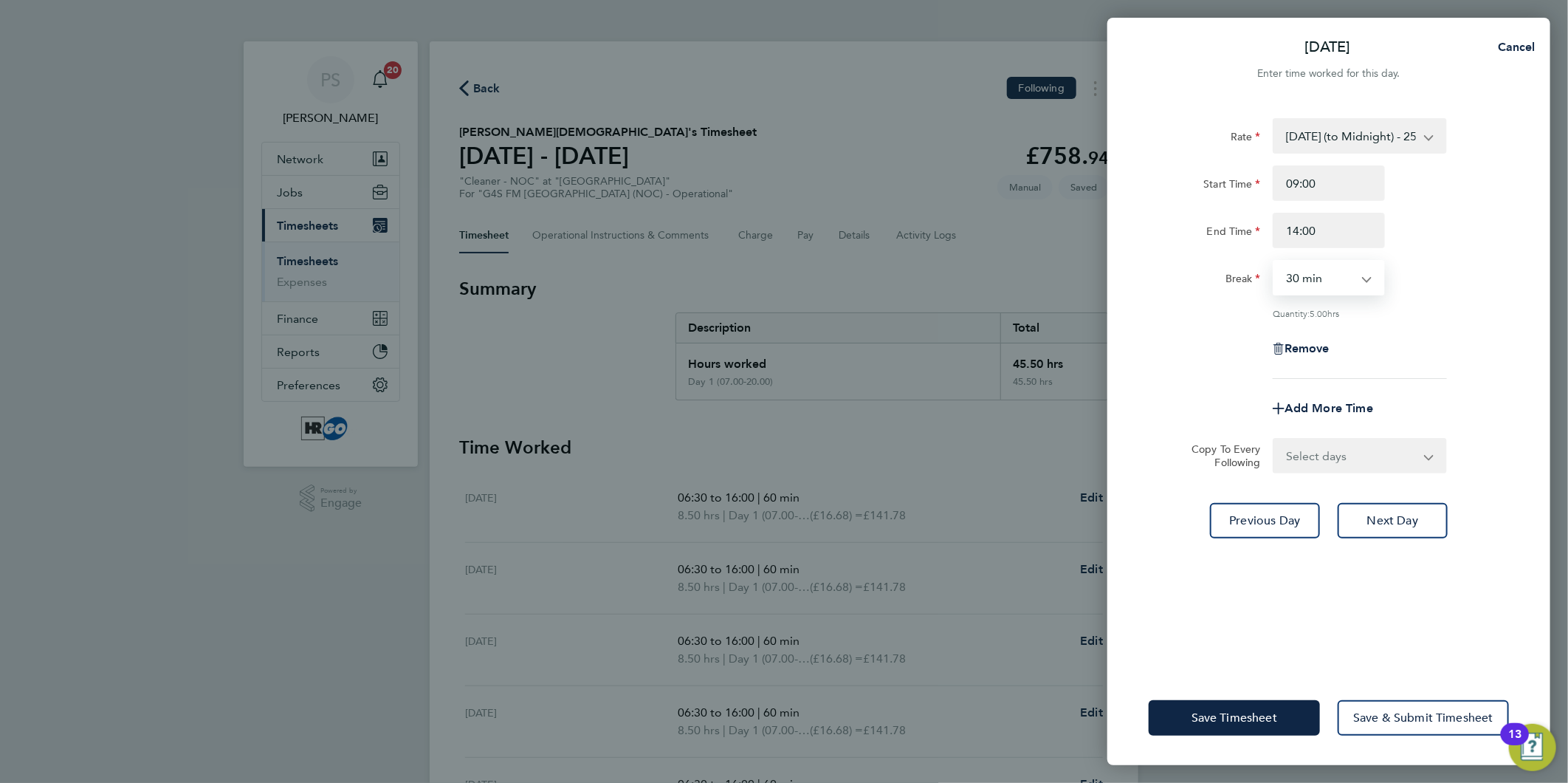
click at [1275, 262] on select "0 min 15 min 30 min 45 min 60 min 75 min 90 min" at bounding box center [1321, 278] width 92 height 32
click at [1209, 315] on div "Quantity: 4.50 hrs" at bounding box center [1328, 312] width 372 height 12
click at [1252, 714] on span "Save Timesheet" at bounding box center [1234, 718] width 85 height 15
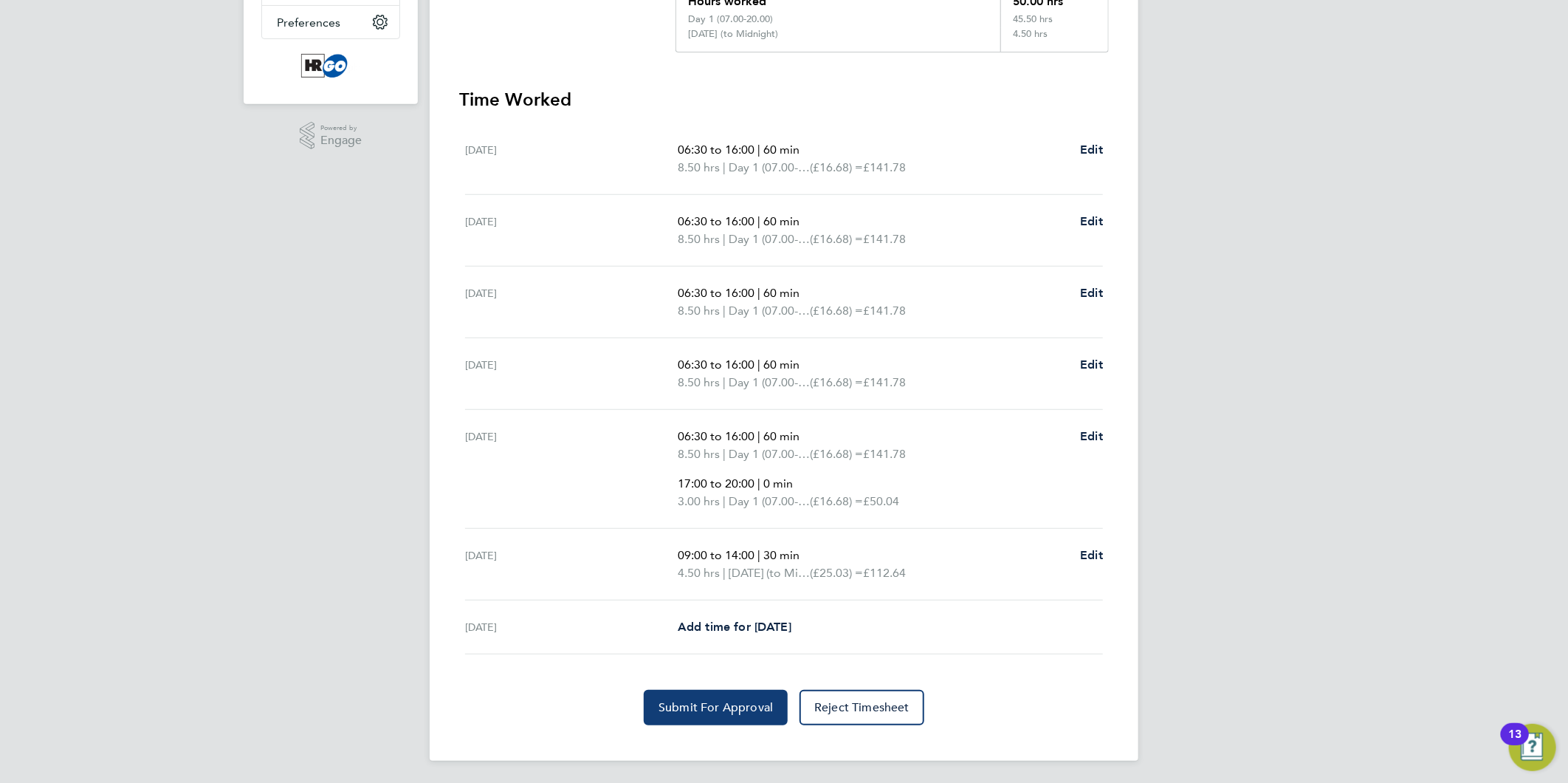
click at [710, 696] on button "Submit For Approval" at bounding box center [716, 708] width 144 height 36
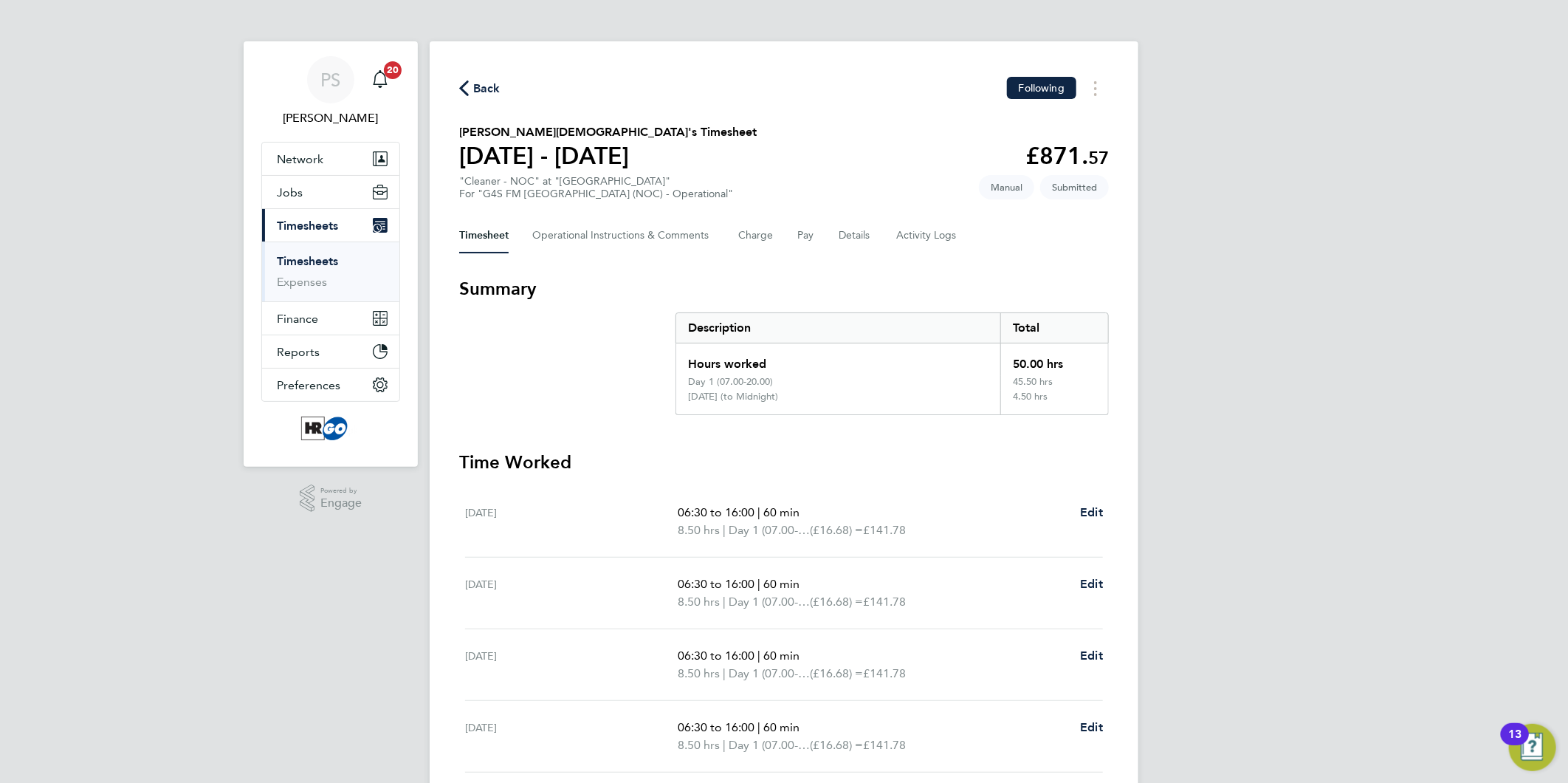
click at [472, 91] on span "Back" at bounding box center [479, 87] width 41 height 14
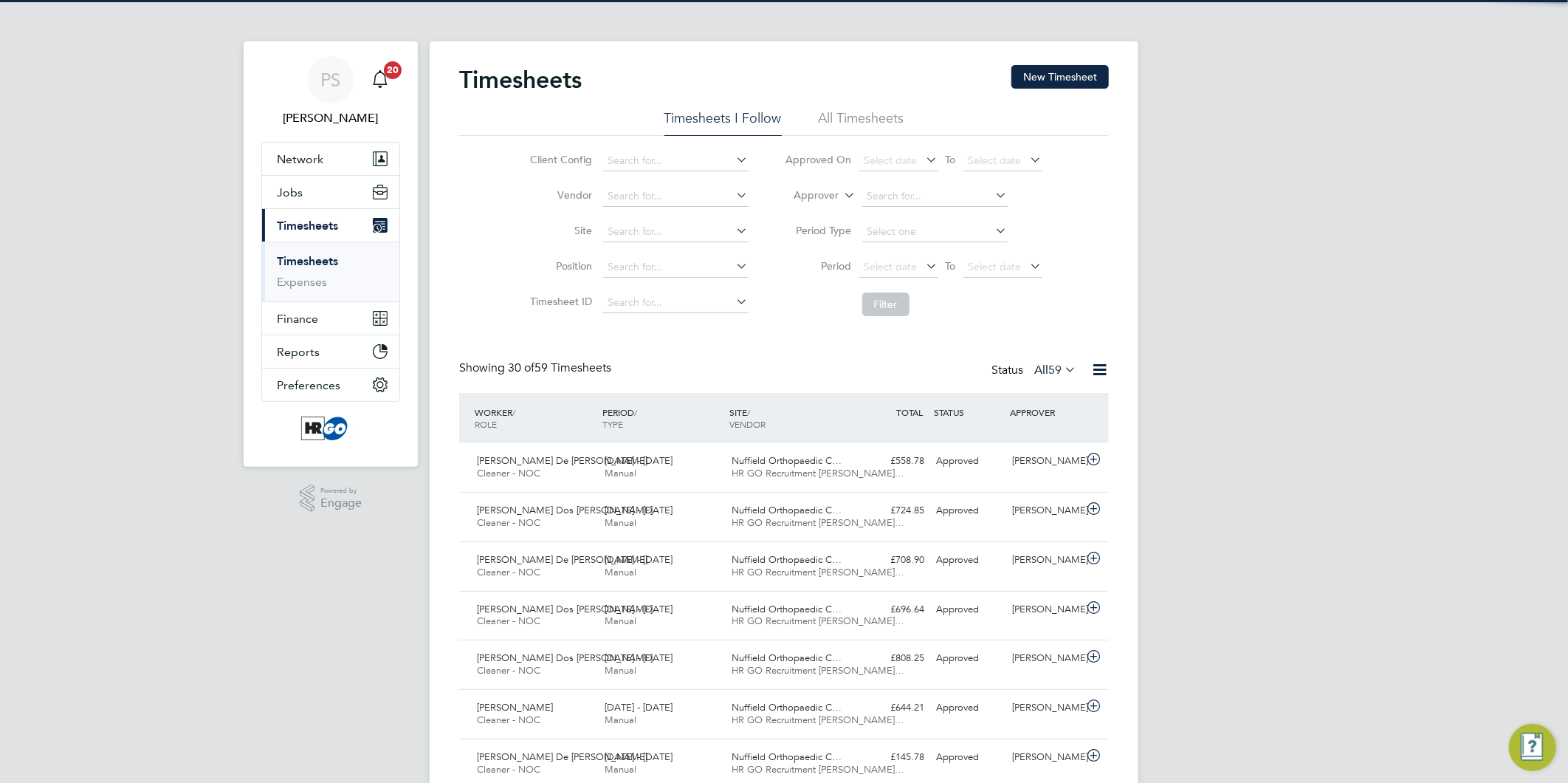
scroll to position [37, 129]
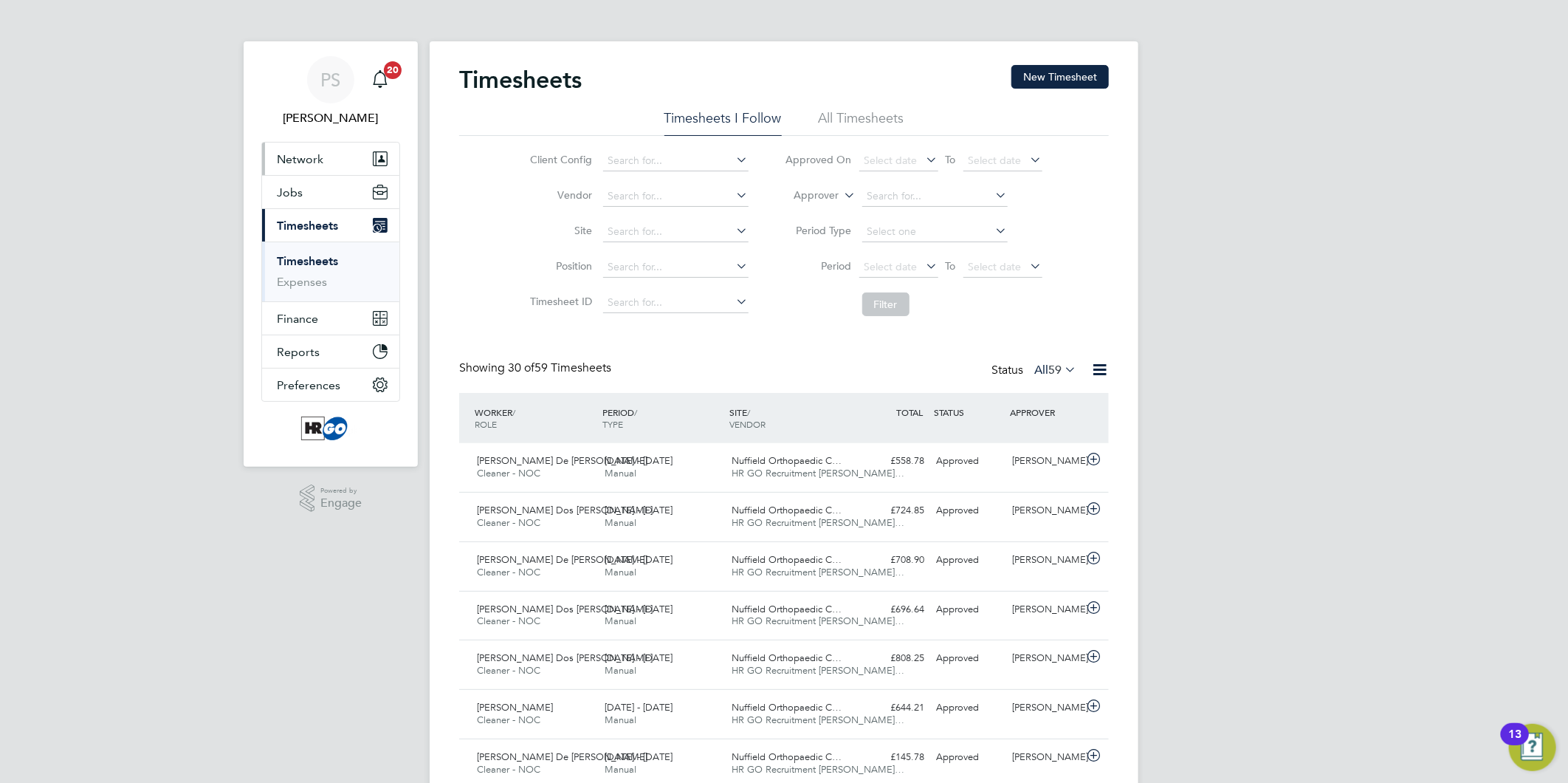
click at [306, 161] on span "Network" at bounding box center [299, 159] width 47 height 14
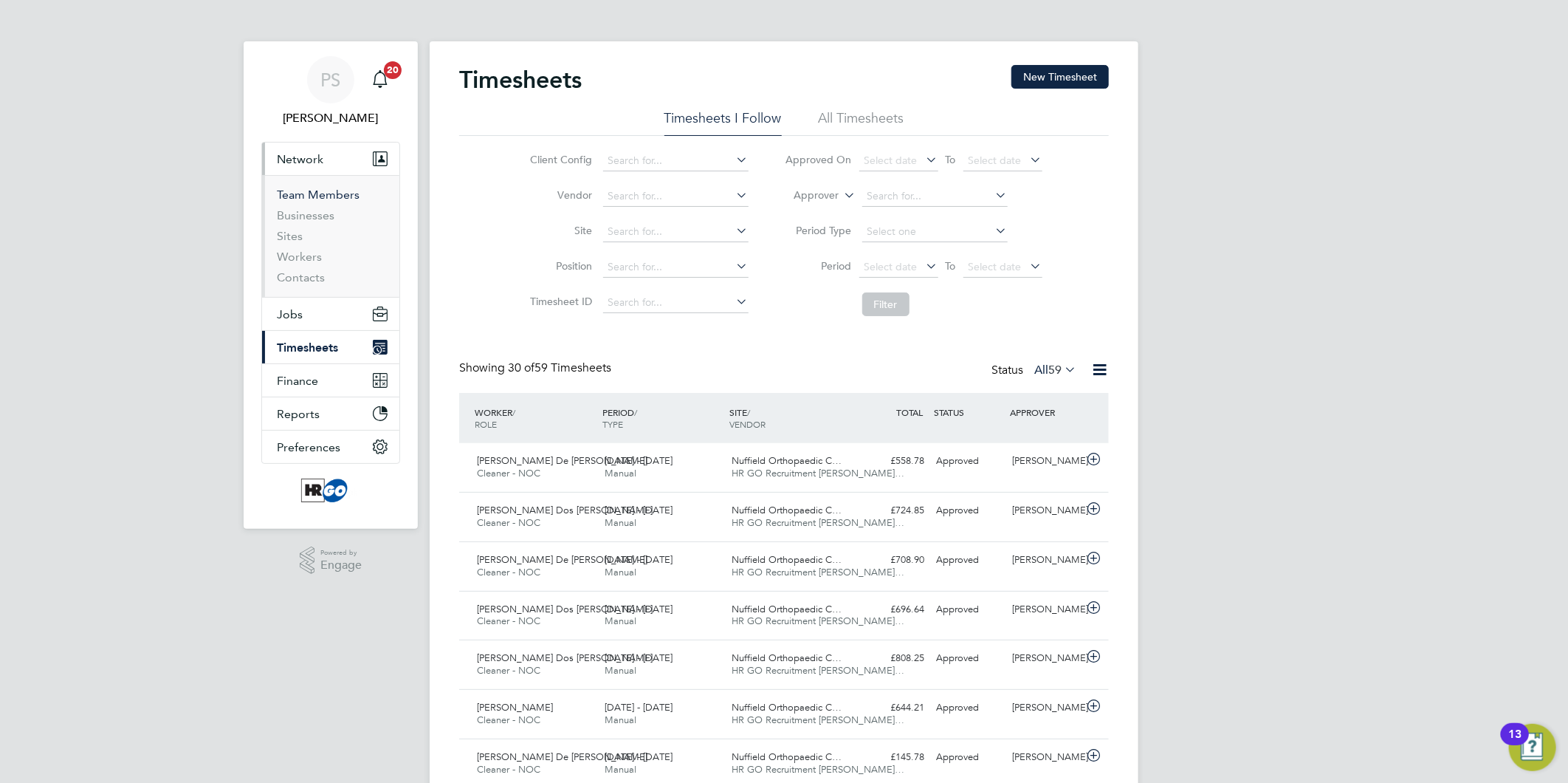
click at [307, 195] on link "Team Members" at bounding box center [318, 194] width 83 height 14
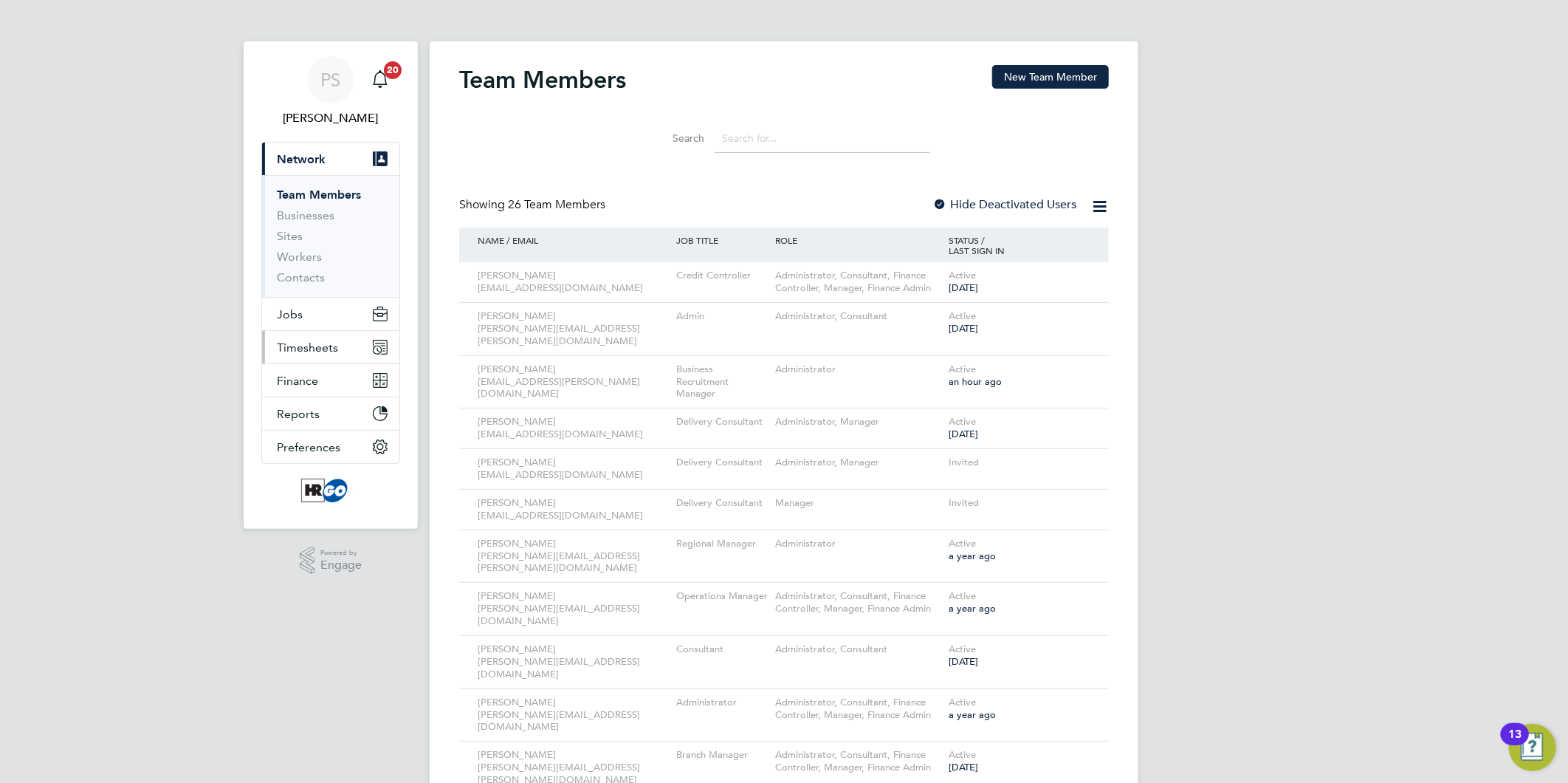
click at [310, 344] on span "Timesheets" at bounding box center [307, 347] width 62 height 14
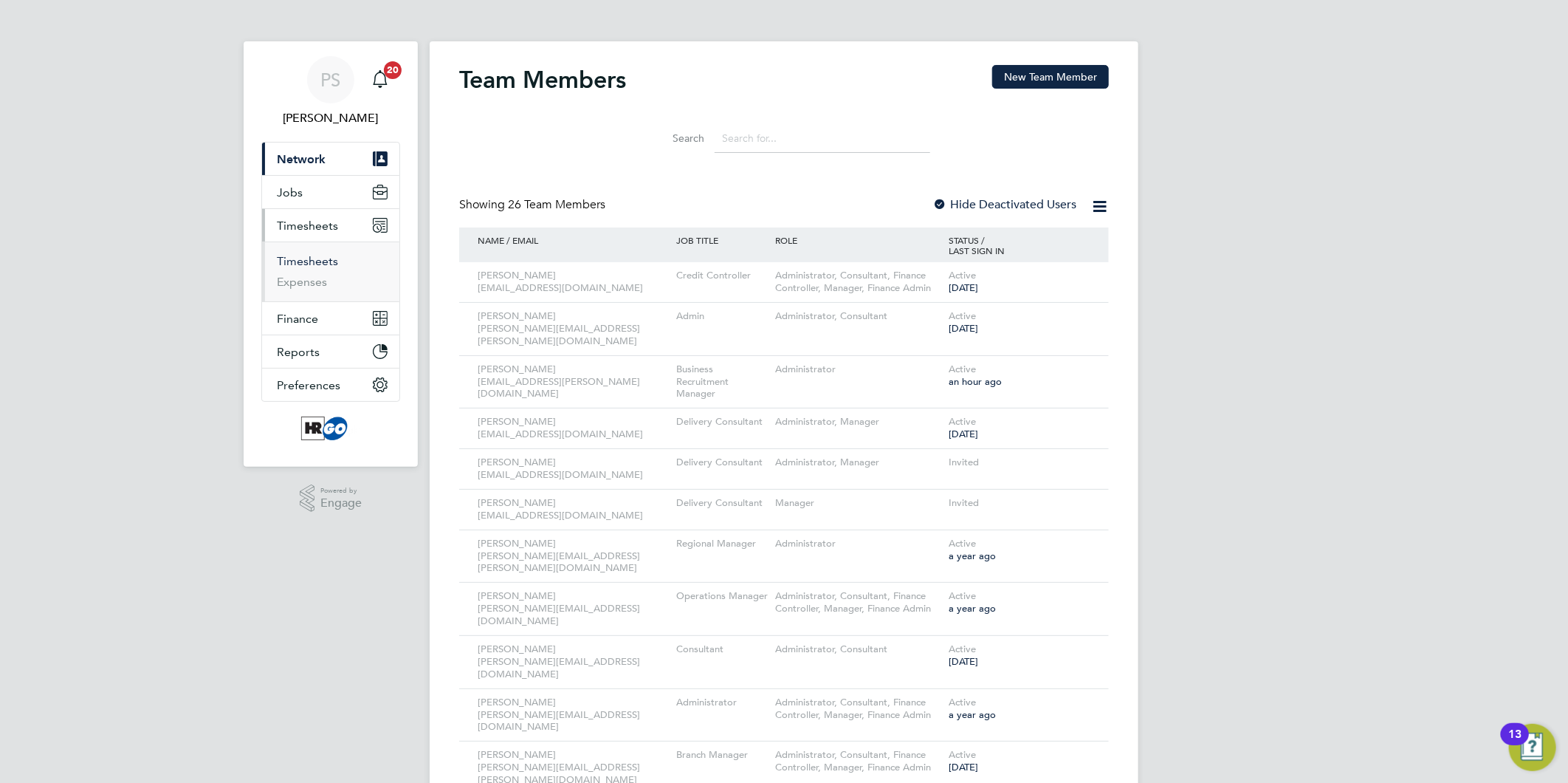
click at [319, 264] on link "Timesheets" at bounding box center [307, 261] width 62 height 14
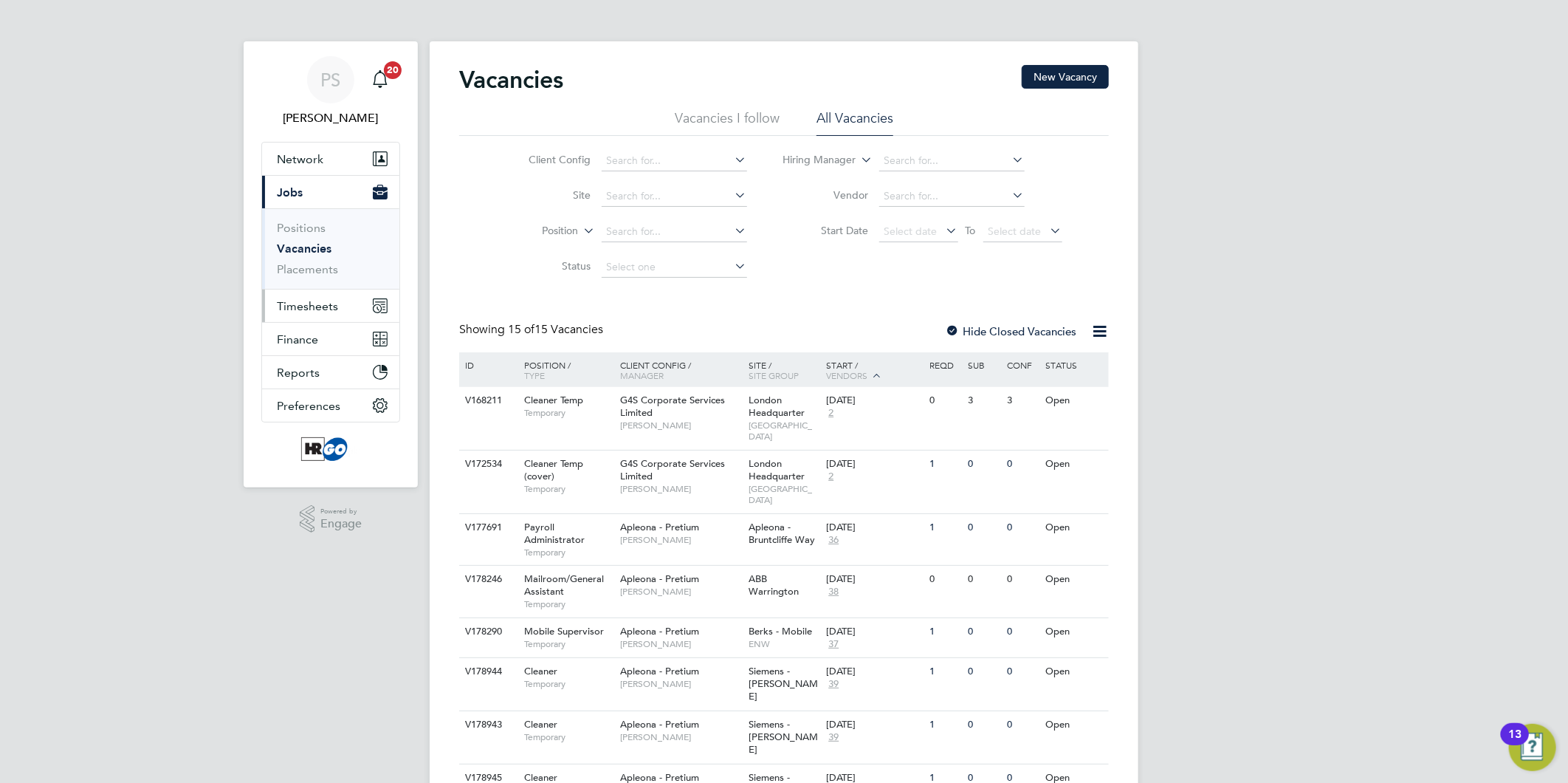
click at [312, 305] on span "Timesheets" at bounding box center [307, 306] width 62 height 14
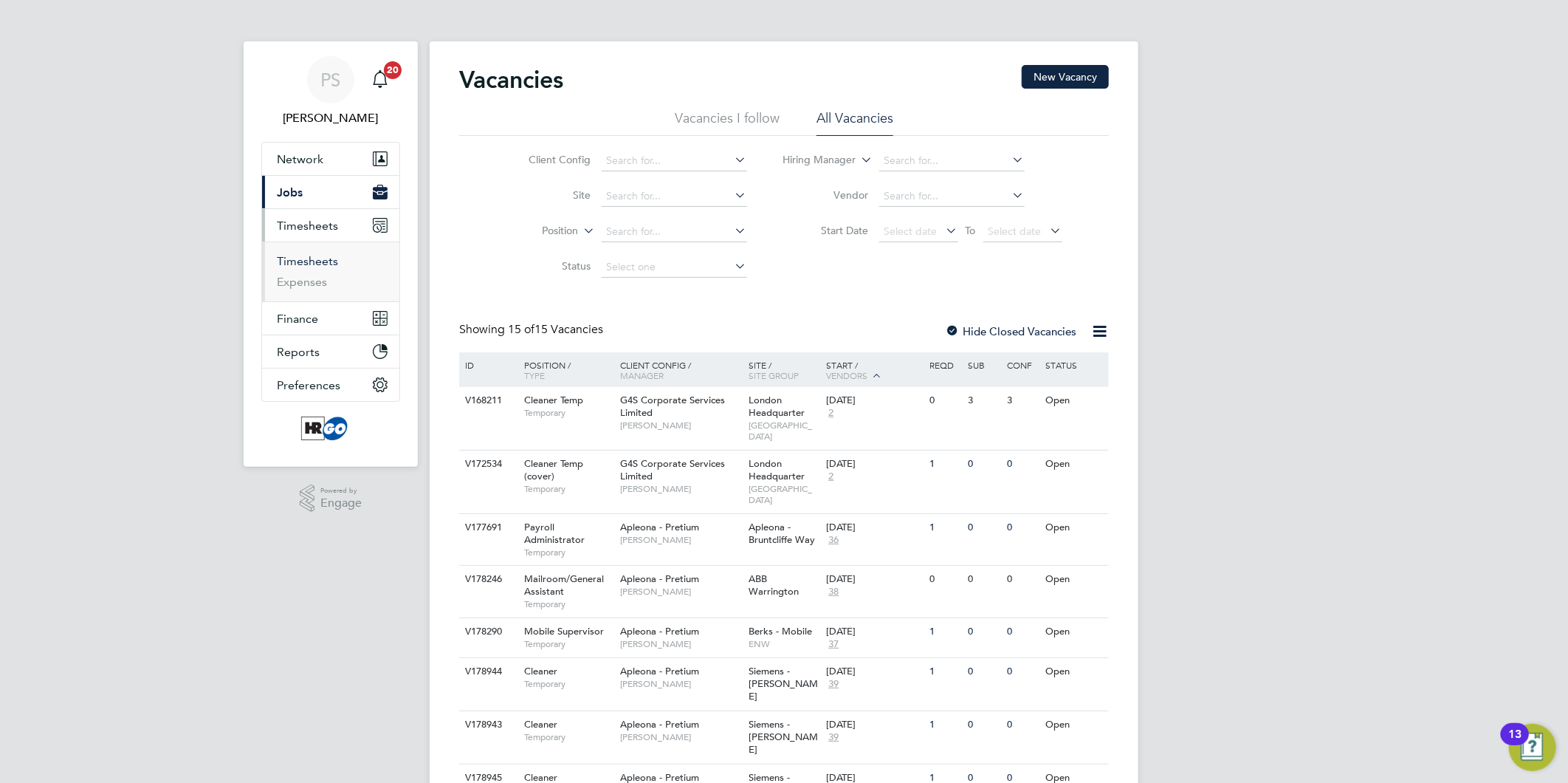
click at [321, 260] on link "Timesheets" at bounding box center [307, 261] width 62 height 14
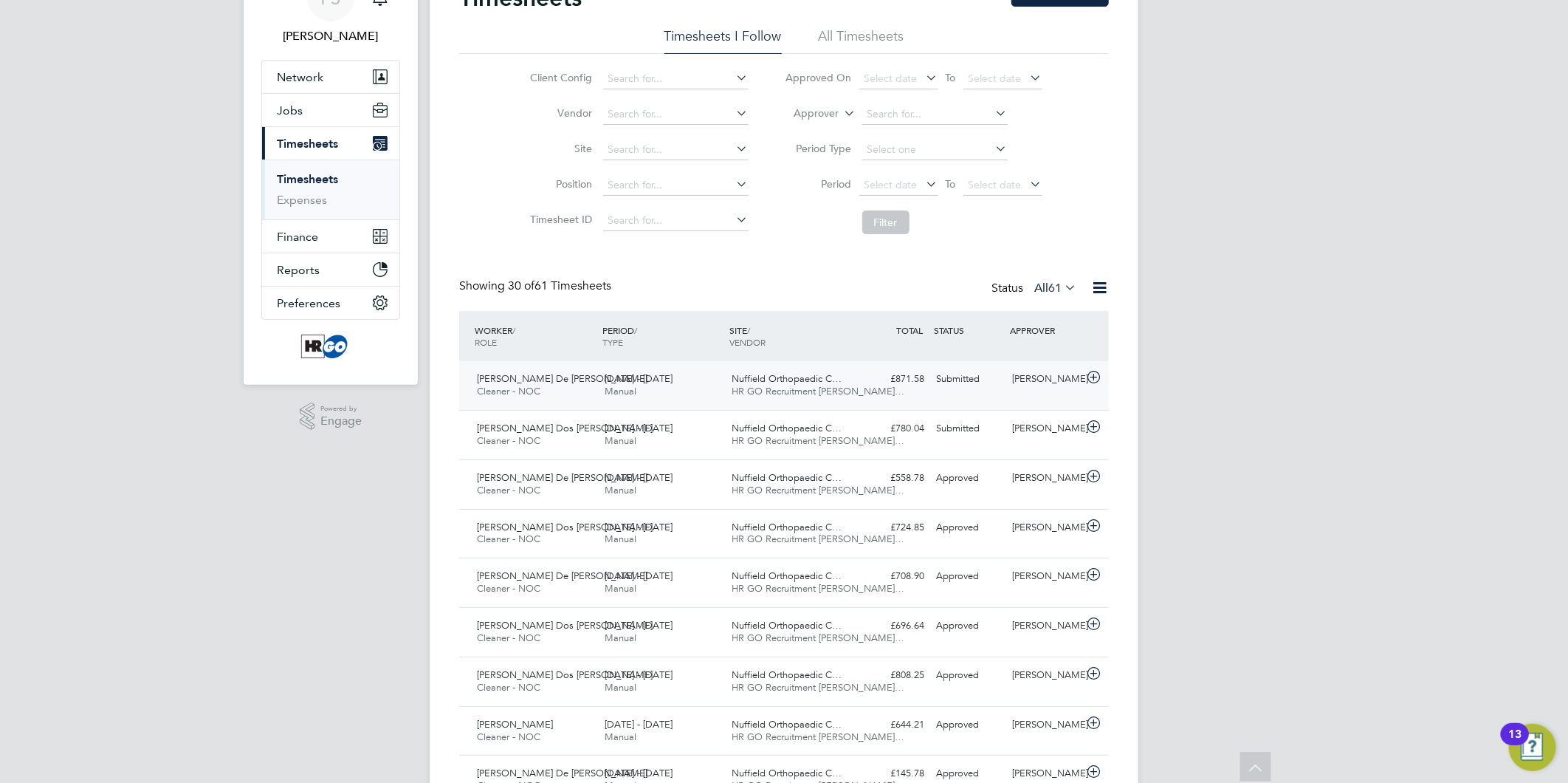
click at [981, 382] on div "Submitted" at bounding box center [969, 380] width 77 height 25
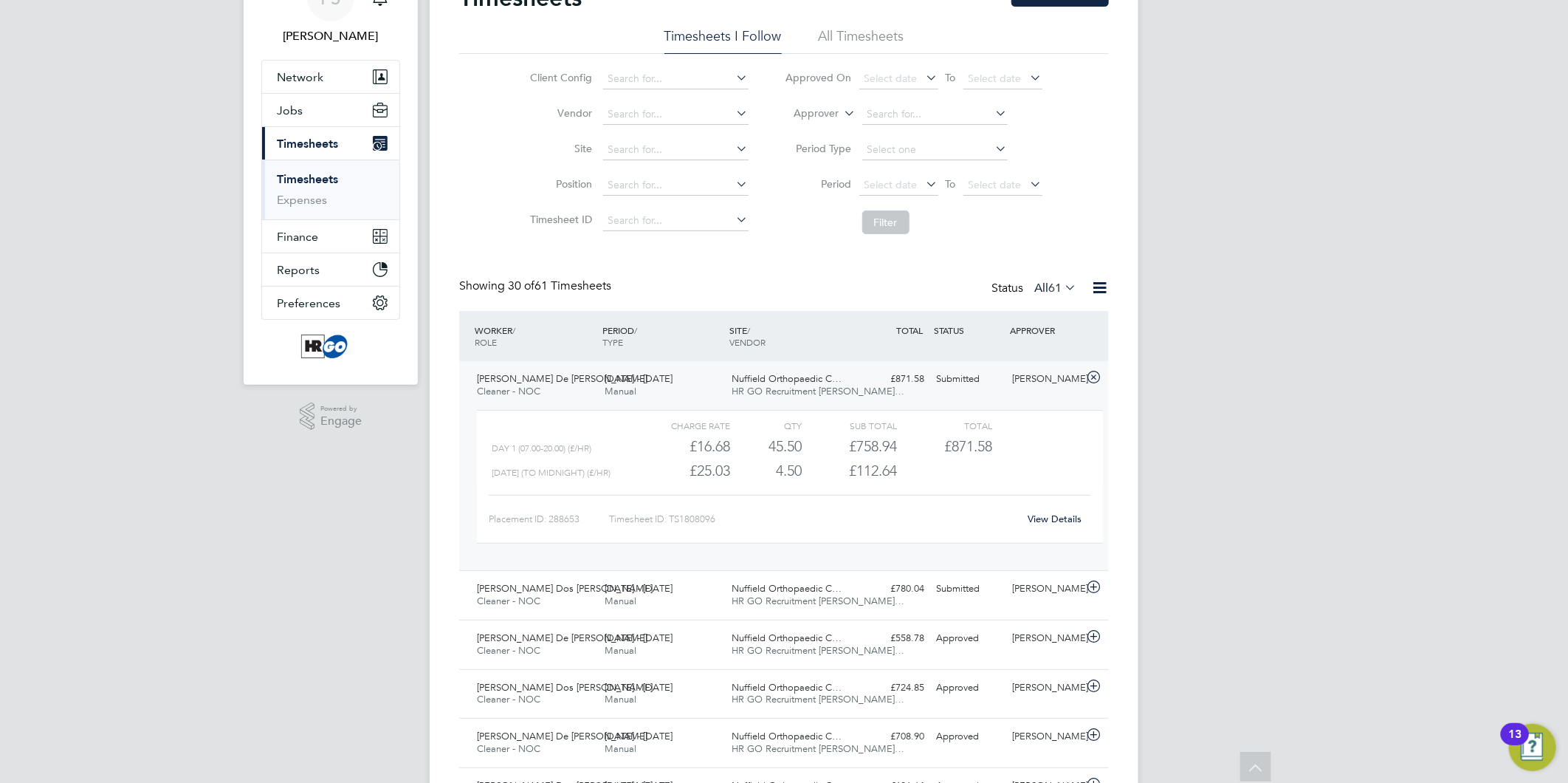
click at [1051, 506] on div "Placement ID: 288653 Timesheet ID: TS1808096 View Details" at bounding box center [790, 513] width 603 height 36
click at [1049, 515] on link "View Details" at bounding box center [1055, 519] width 54 height 13
click at [482, 333] on div "WORKER / ROLE" at bounding box center [535, 336] width 128 height 39
click at [958, 588] on div "Submitted" at bounding box center [969, 589] width 77 height 25
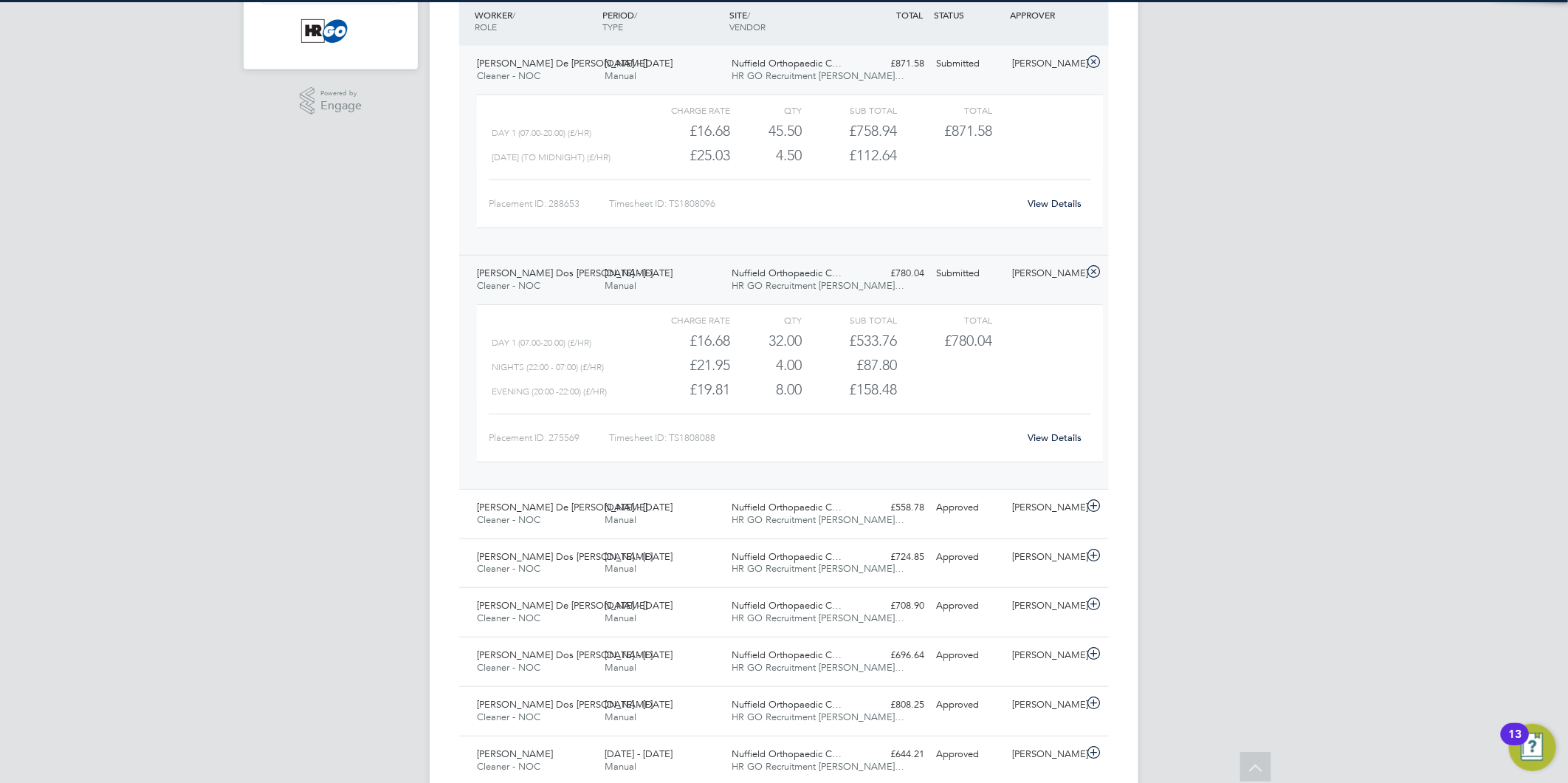
scroll to position [410, 0]
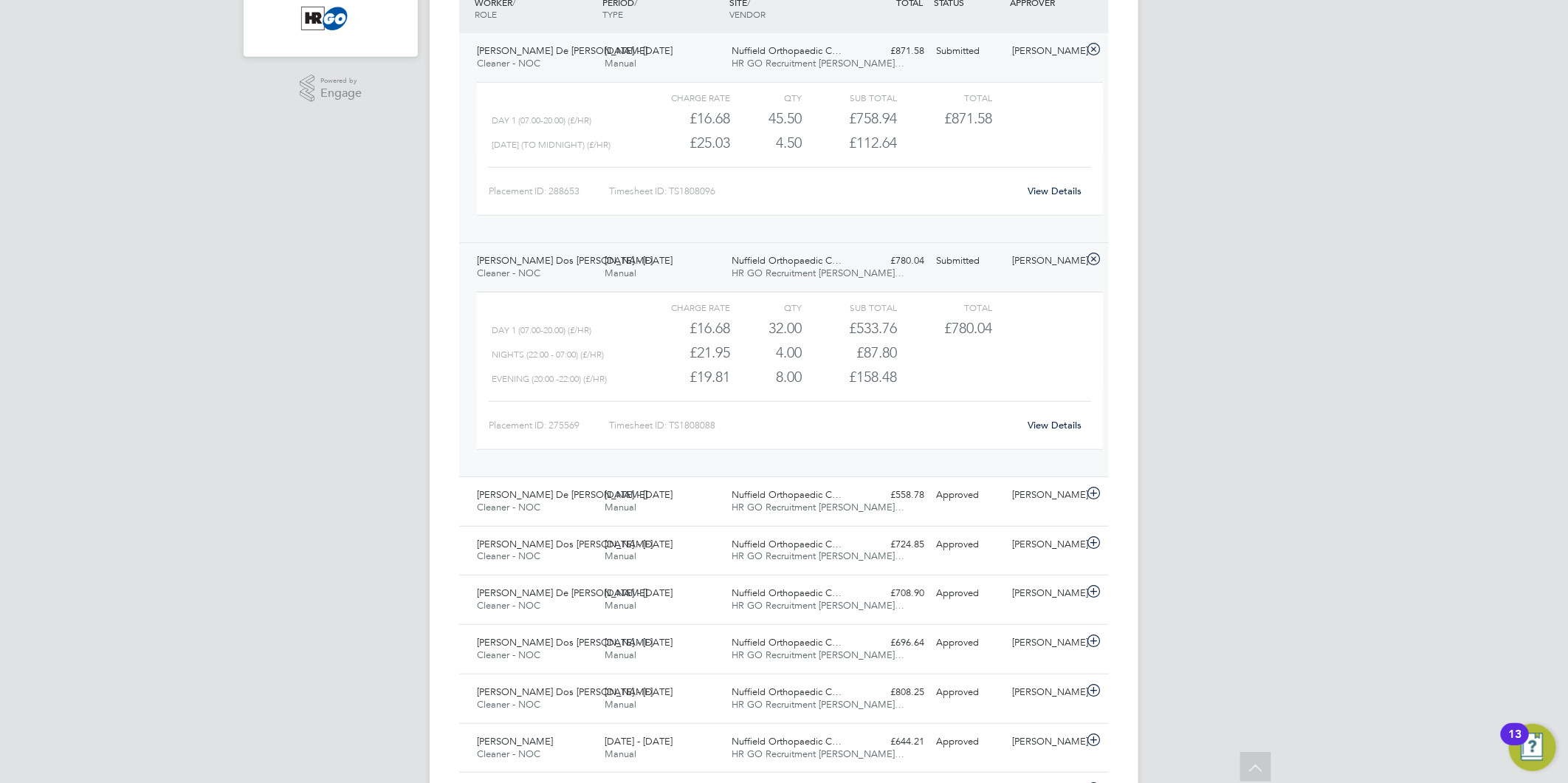
click at [1050, 424] on link "View Details" at bounding box center [1055, 426] width 54 height 13
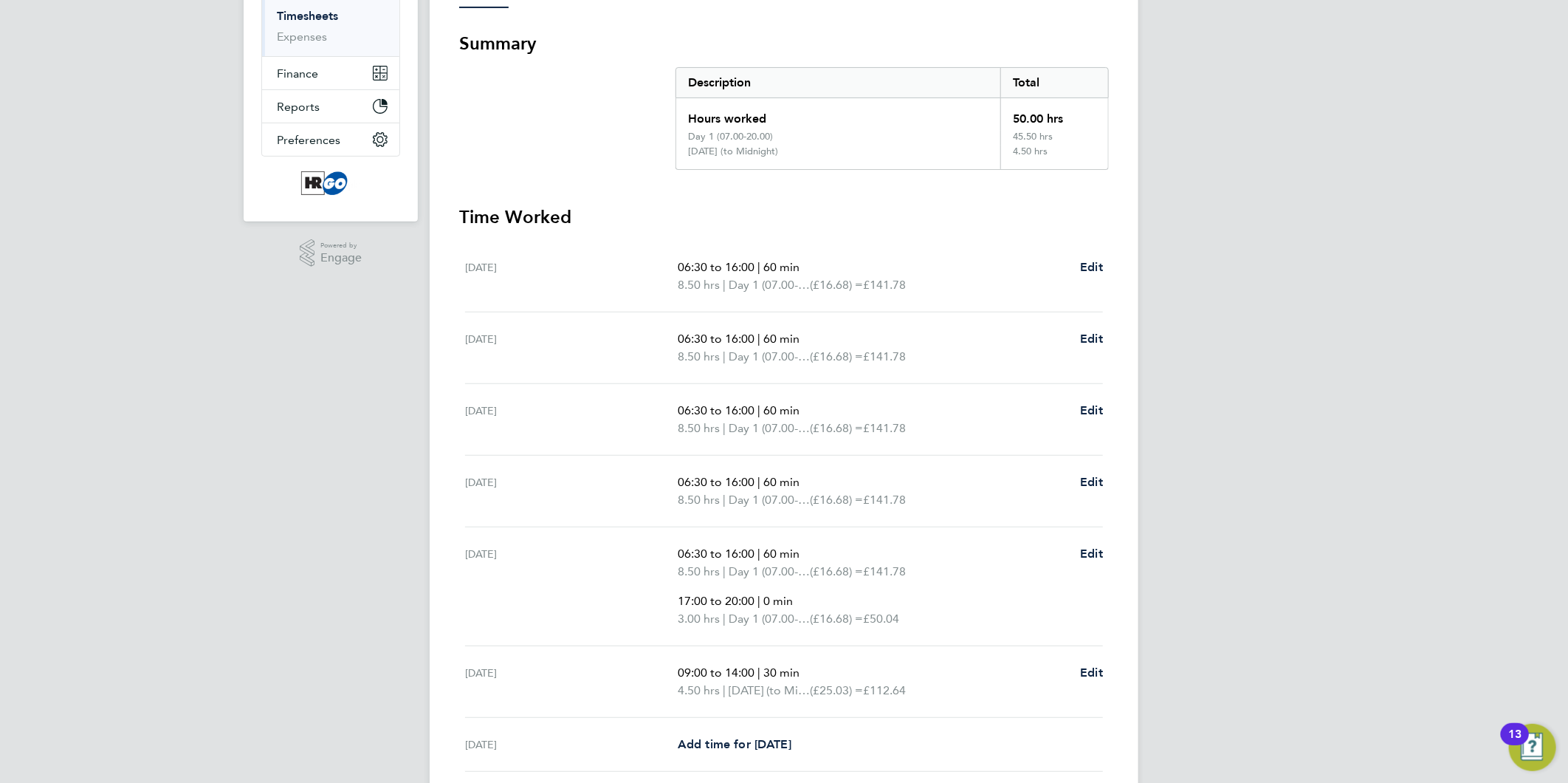
scroll to position [246, 0]
click at [847, 272] on p "06:30 to 16:00 | 60 min" at bounding box center [873, 267] width 390 height 17
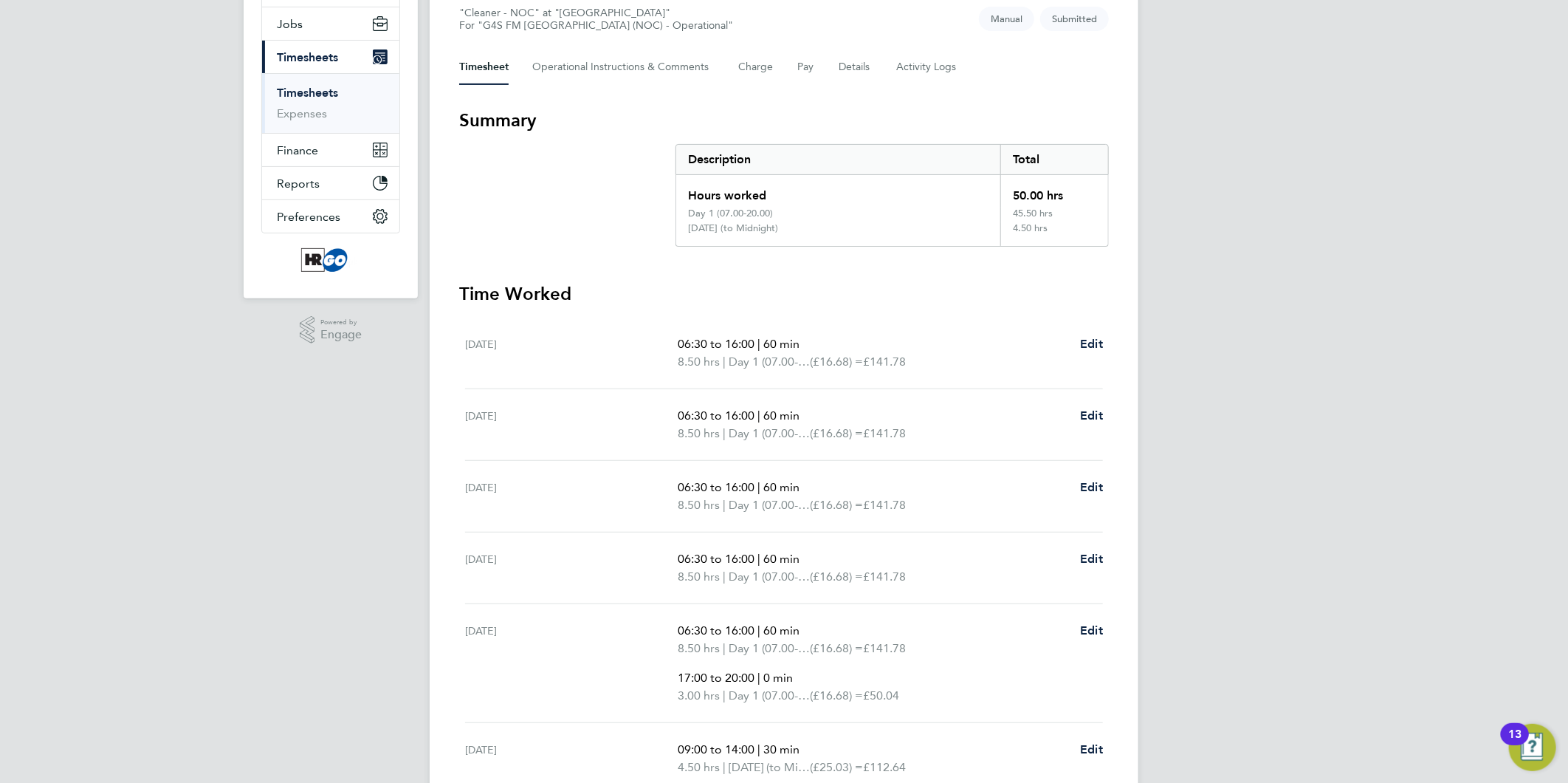
scroll to position [0, 0]
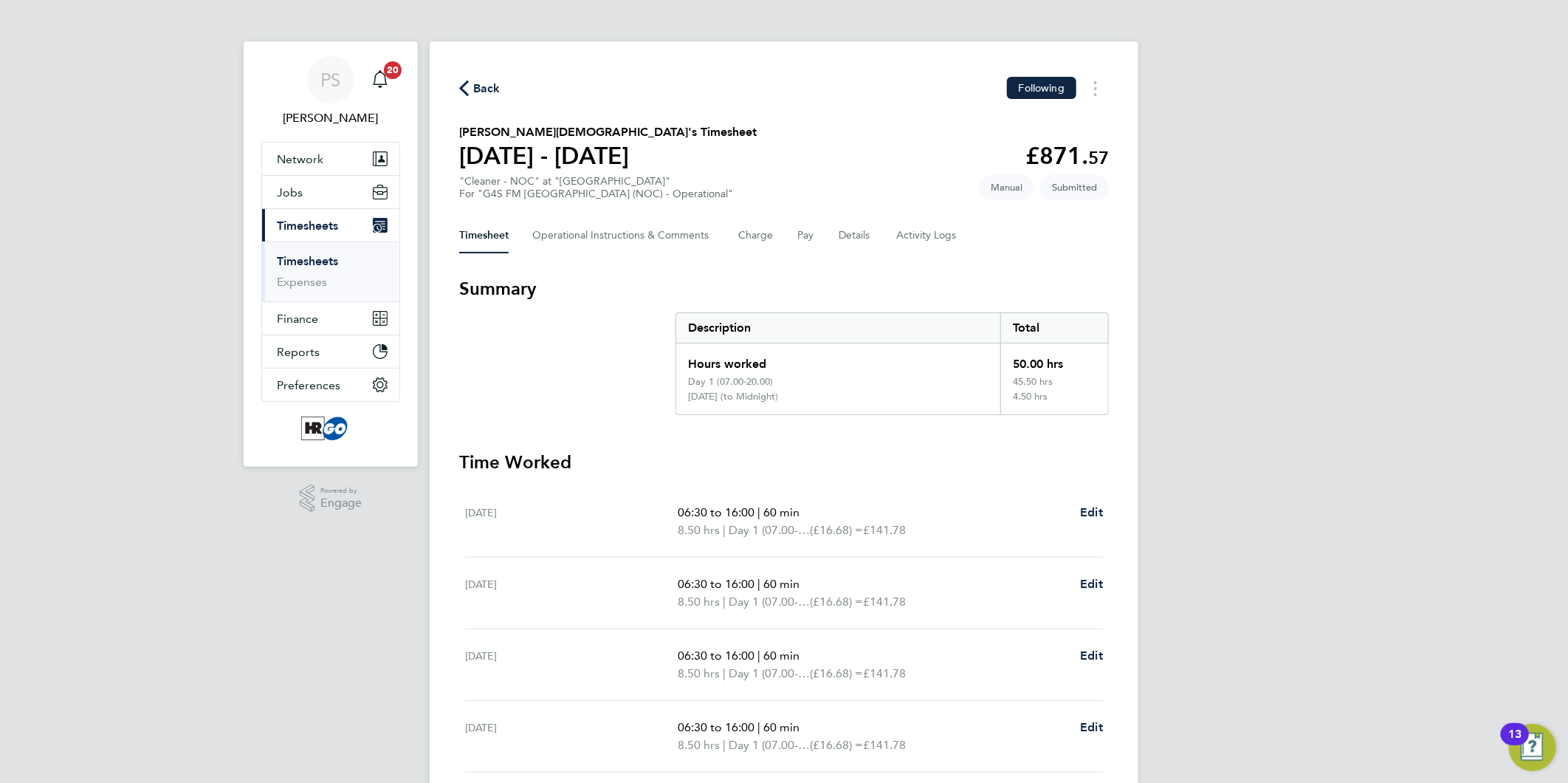
click at [476, 81] on span "Back" at bounding box center [487, 88] width 28 height 17
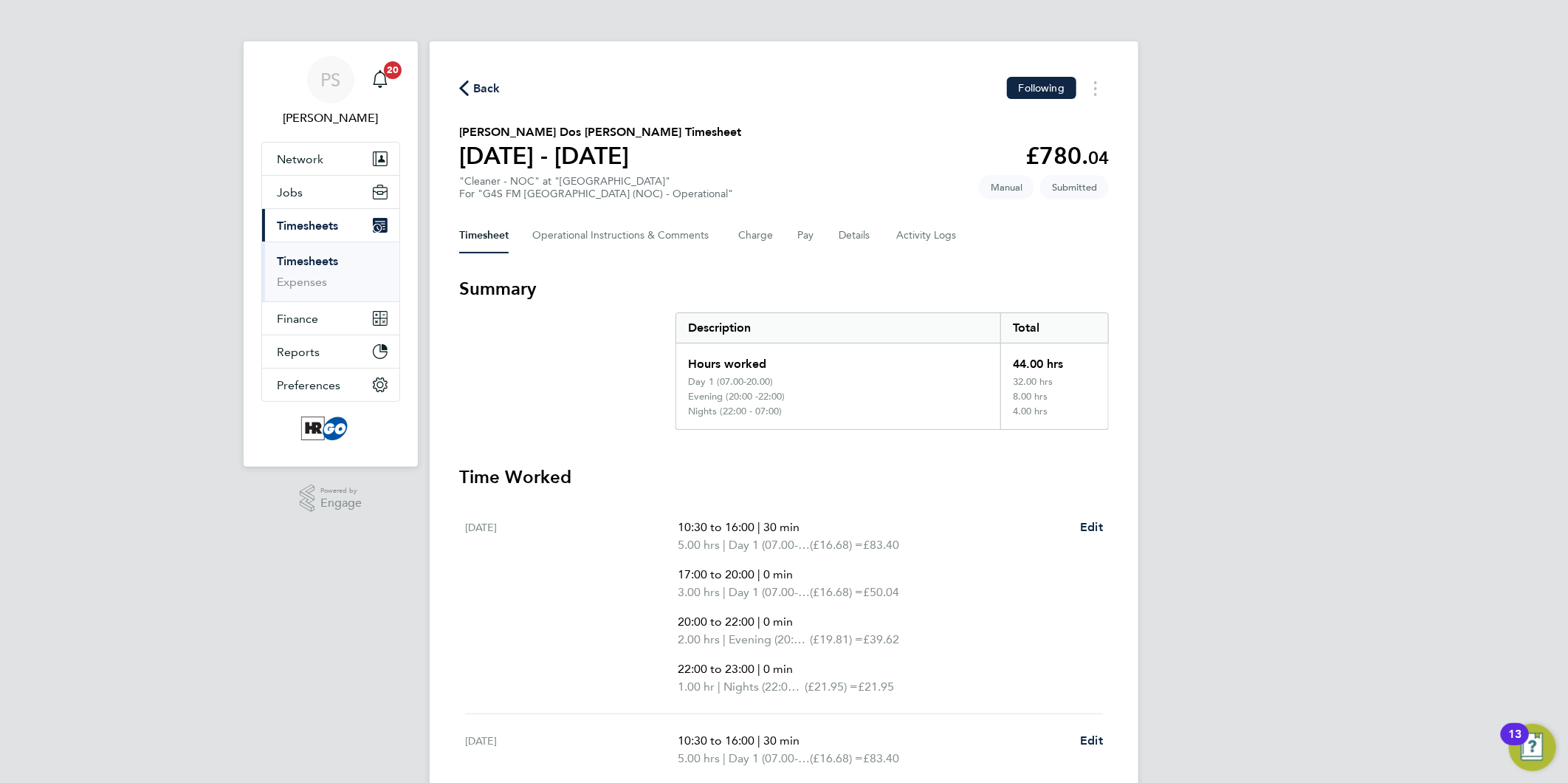
click at [478, 80] on span "Back" at bounding box center [487, 88] width 28 height 17
